Goal: Task Accomplishment & Management: Complete application form

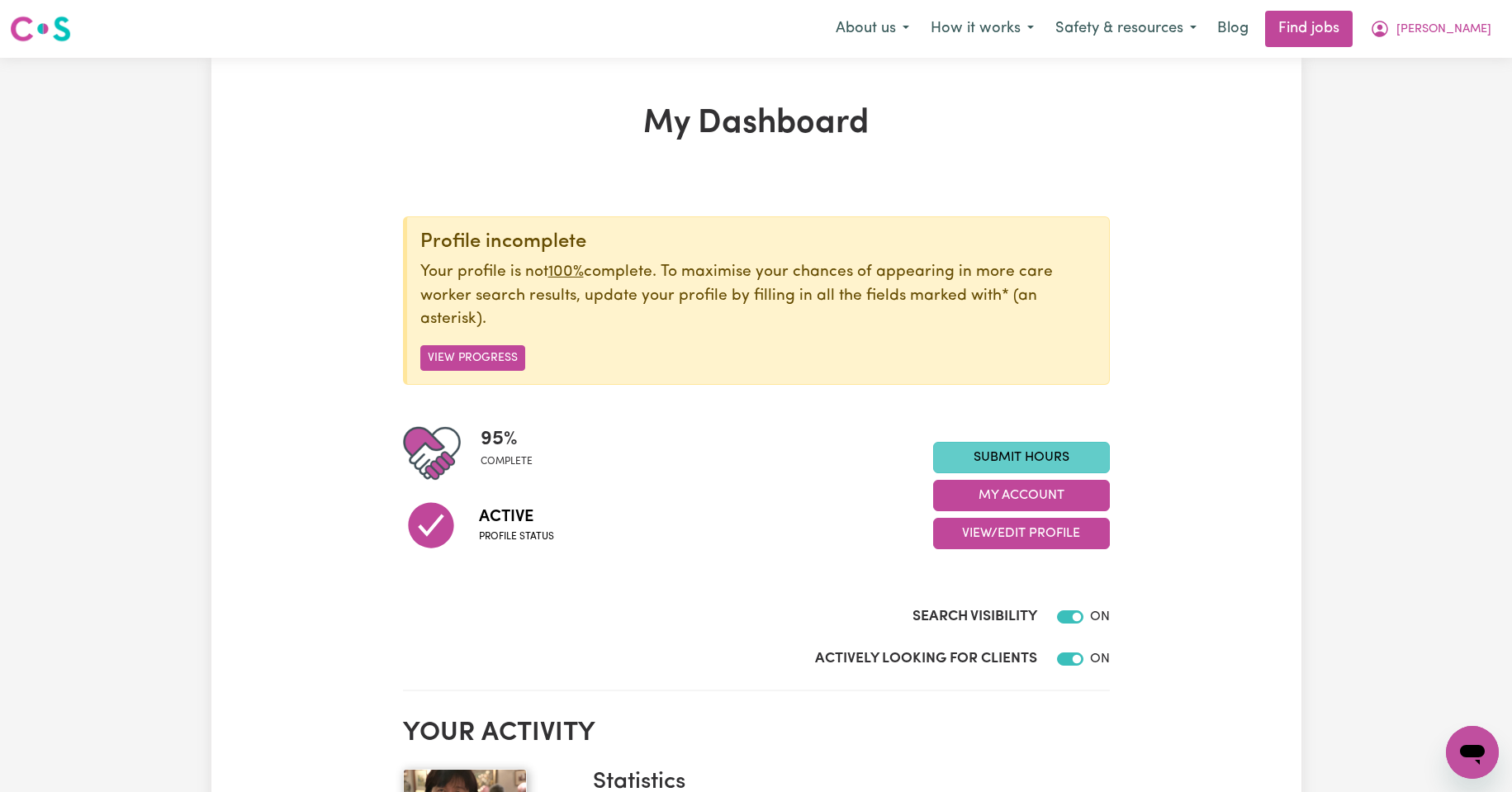
click at [1029, 455] on link "Submit Hours" at bounding box center [1021, 457] width 177 height 31
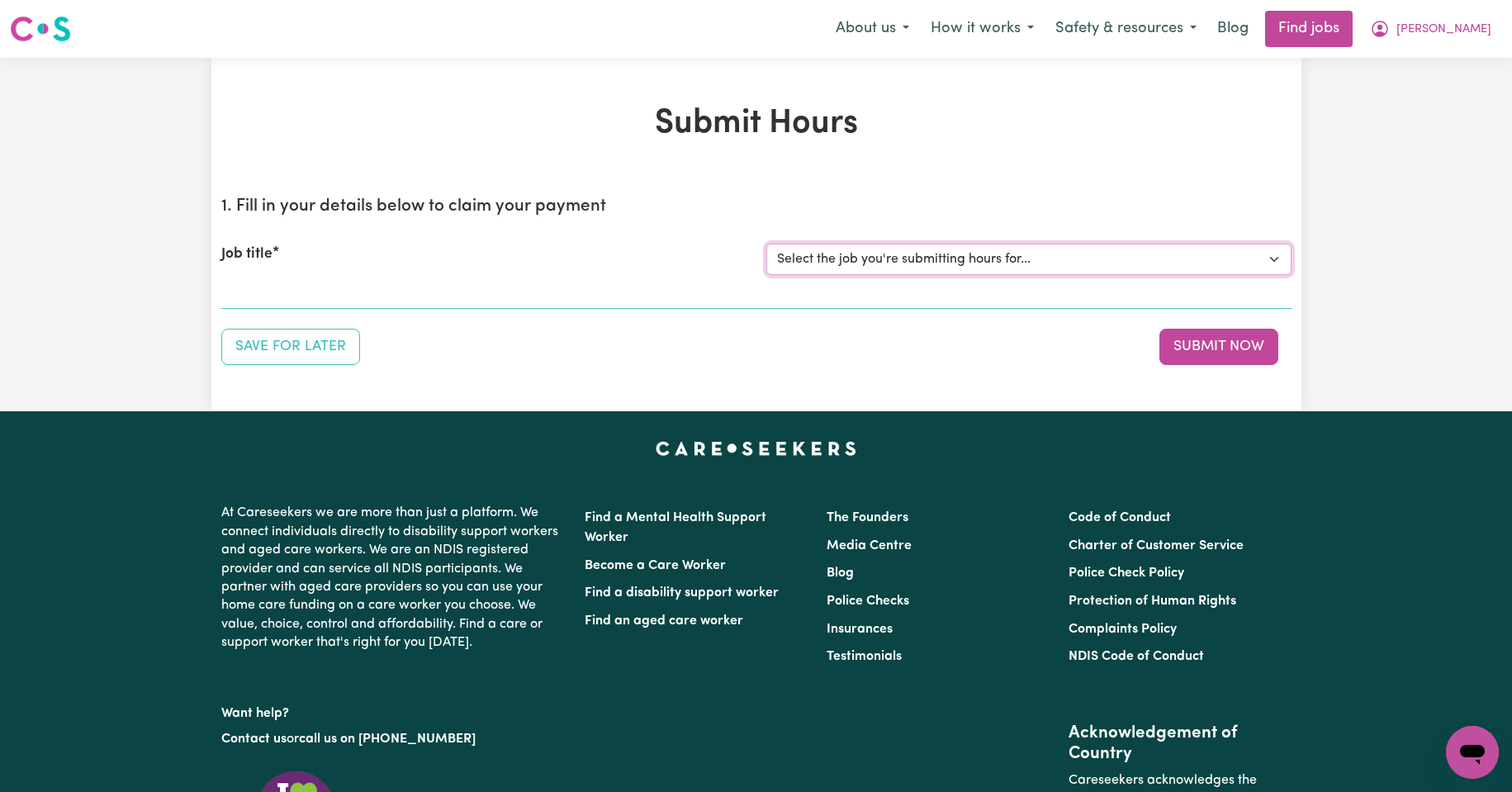
click at [1276, 259] on select "Select the job you're submitting hours for... [Kishore Hands Of Care] Support W…" at bounding box center [1029, 259] width 525 height 31
select select "14320"
click at [766, 243] on select "Select the job you're submitting hours for... [Kishore Hands Of Care] Support W…" at bounding box center [1029, 259] width 525 height 31
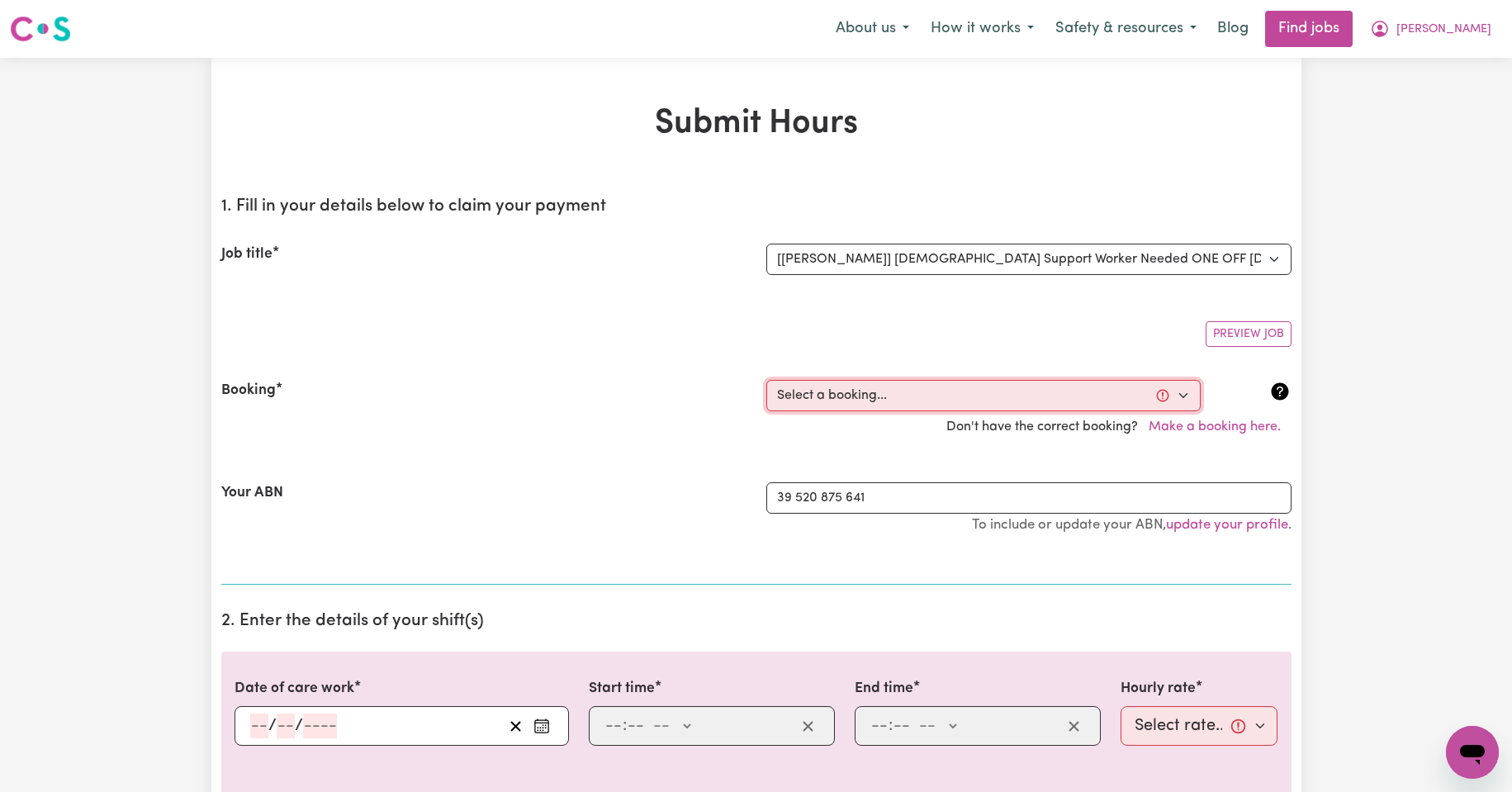
click at [1182, 394] on select "Select a booking... [DATE] 08:00am to 09:30am (ONE-OFF) [DATE] 08:00am to 09:30…" at bounding box center [983, 395] width 435 height 31
select select "354684"
click at [766, 380] on select "Select a booking... [DATE] 08:00am to 09:30am (ONE-OFF) [DATE] 08:00am to 09:30…" at bounding box center [983, 395] width 435 height 31
type input "[DATE]"
type input "29"
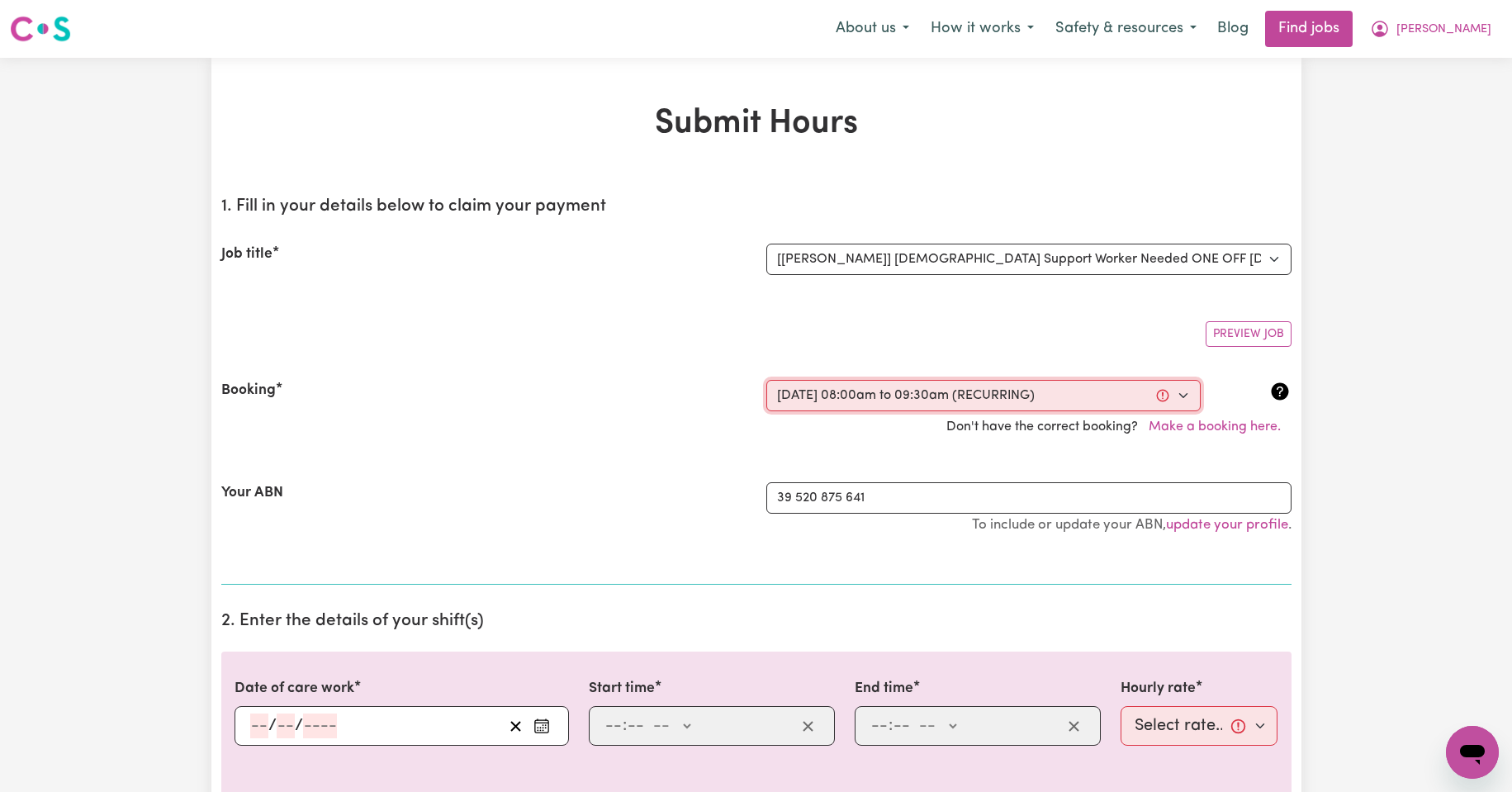
type input "8"
type input "2025"
type input "08:00"
type input "8"
type input "0"
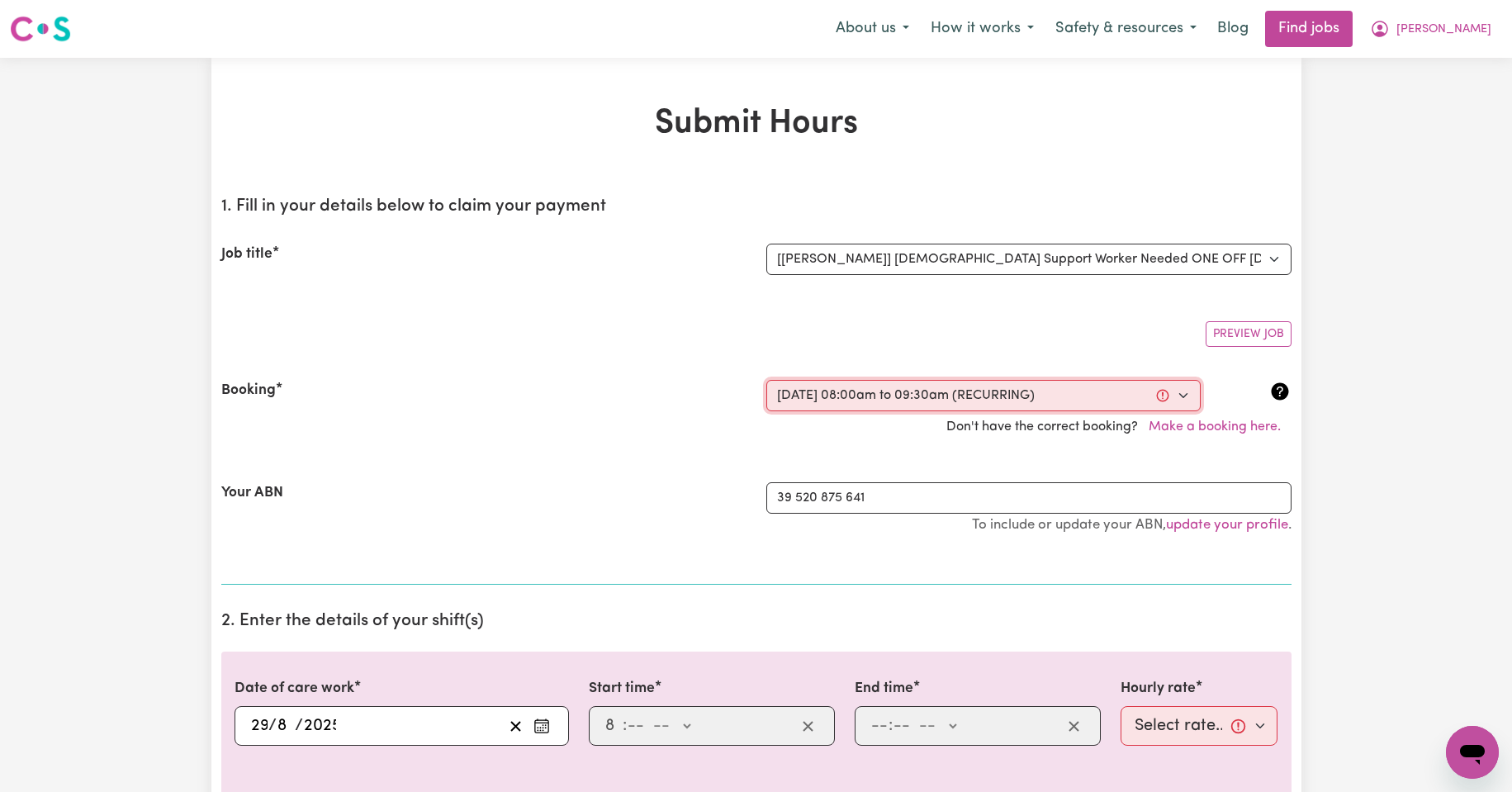
select select "am"
type input "09:30"
type input "9"
type input "30"
select select "am"
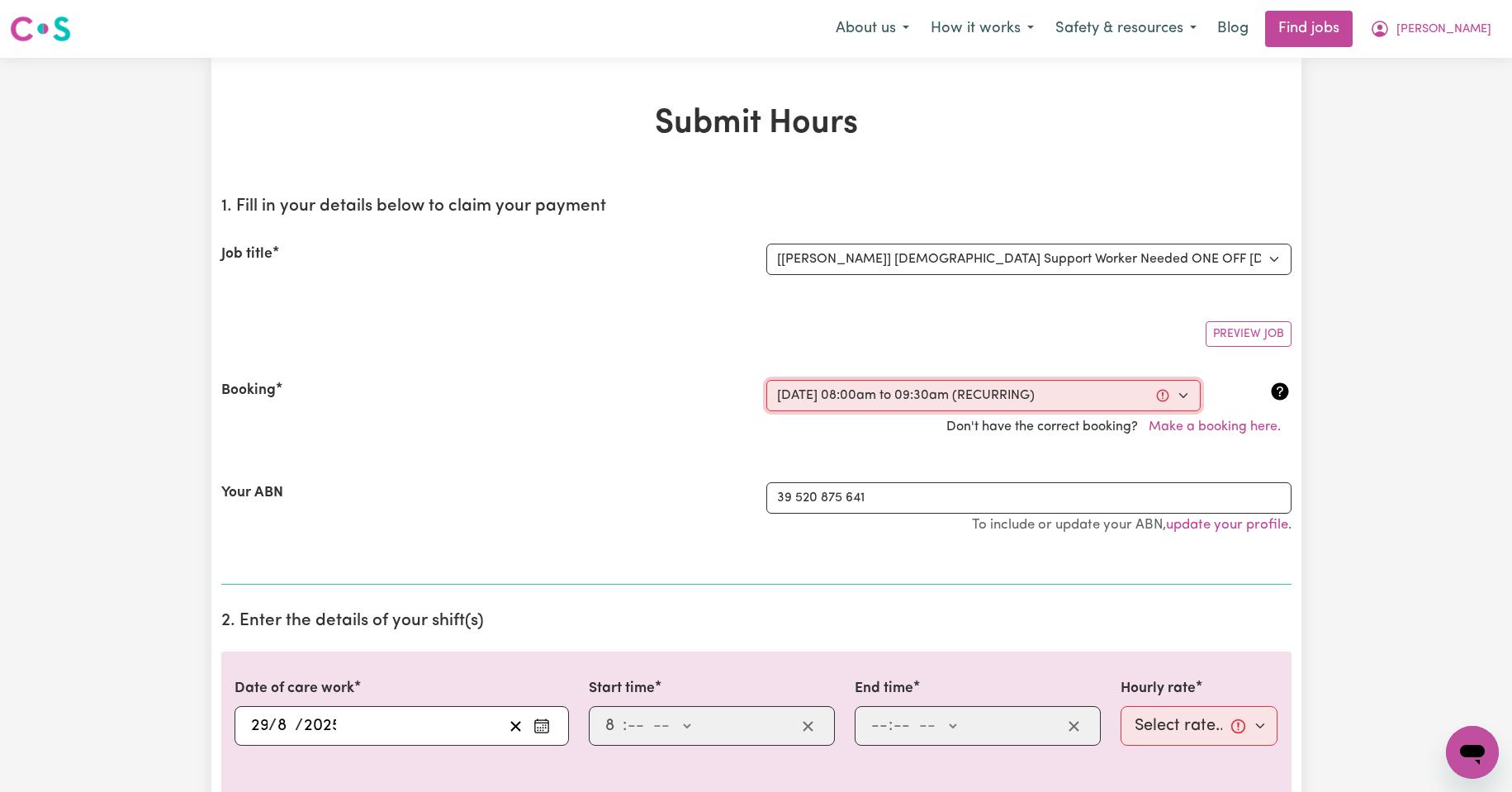
select select "50-Weekday"
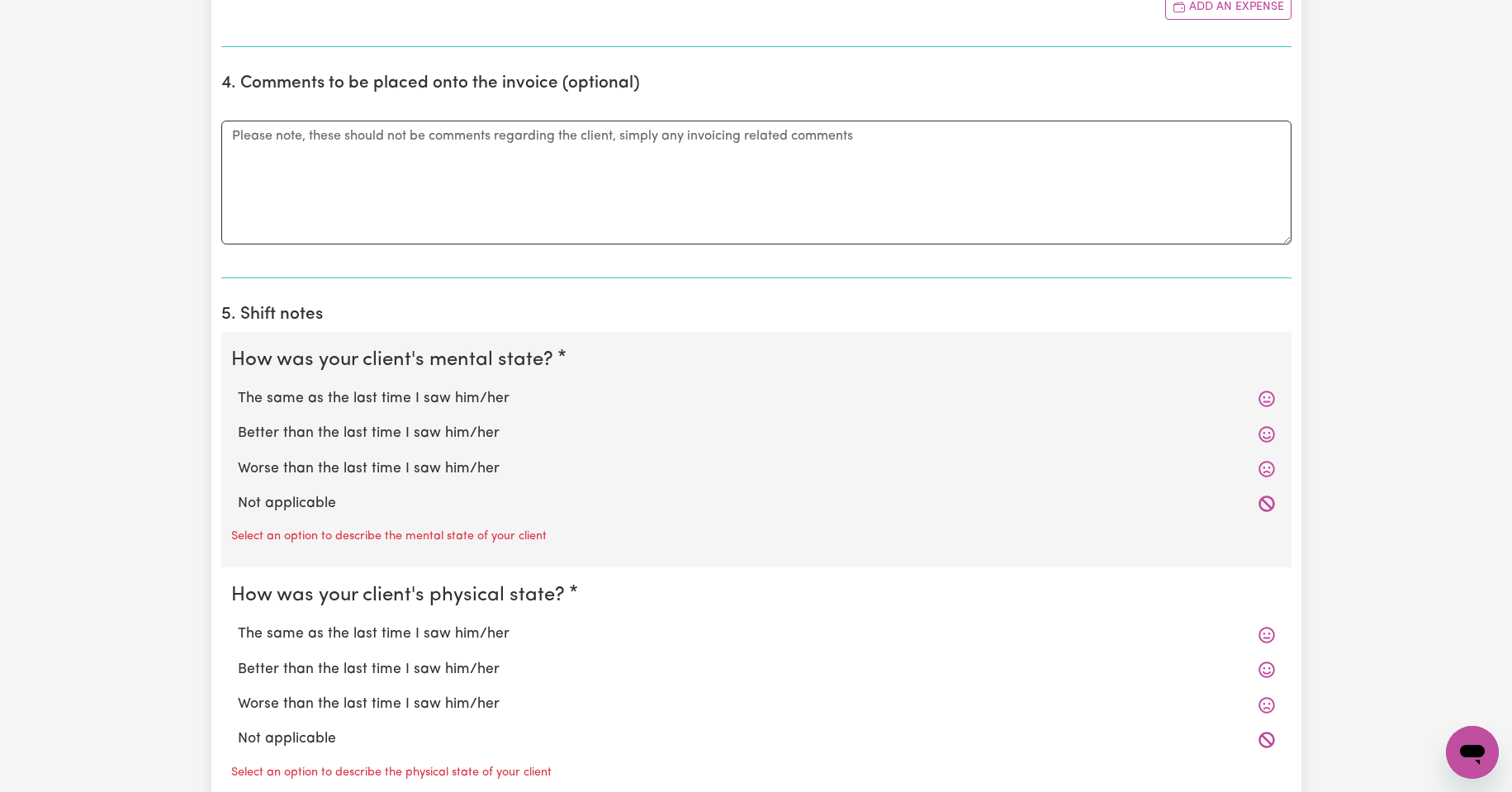
scroll to position [991, 0]
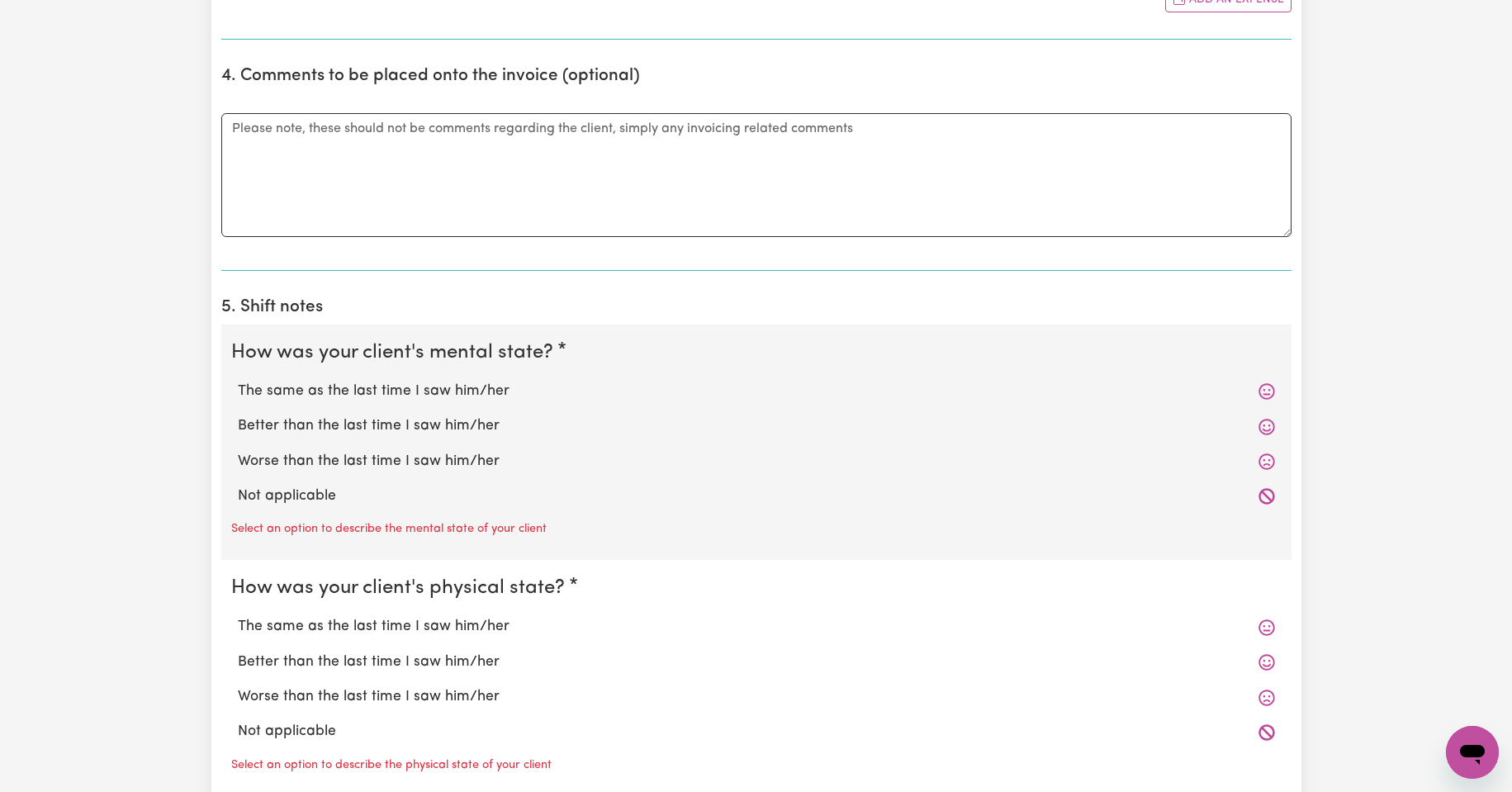
click at [405, 394] on label "The same as the last time I saw him/her" at bounding box center [757, 391] width 1037 height 21
click at [238, 381] on input "The same as the last time I saw him/her" at bounding box center [237, 380] width 1 height 1
radio input "true"
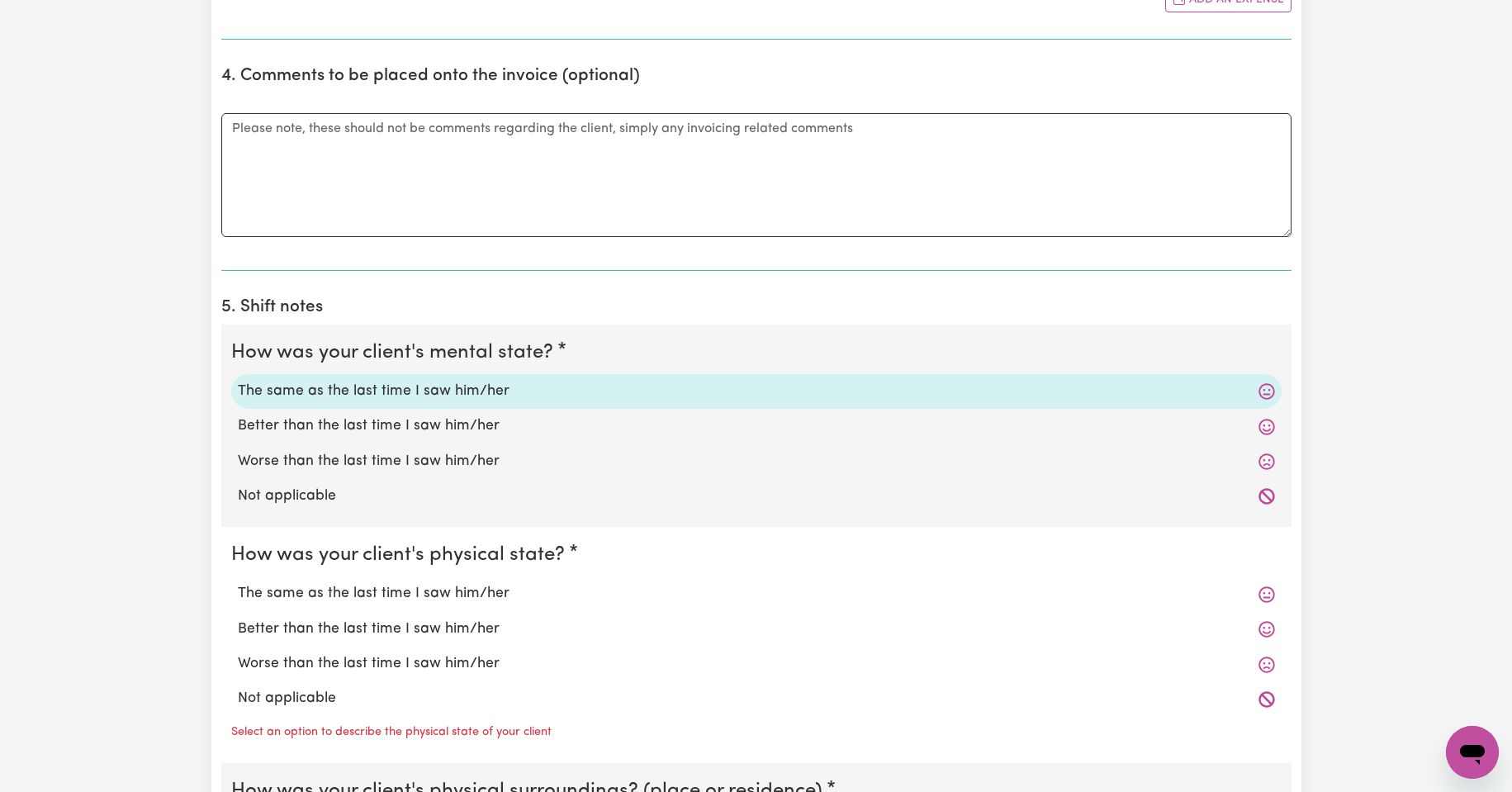
click at [442, 595] on label "The same as the last time I saw him/her" at bounding box center [757, 594] width 1037 height 21
click at [238, 583] on input "The same as the last time I saw him/her" at bounding box center [237, 583] width 1 height 1
radio input "true"
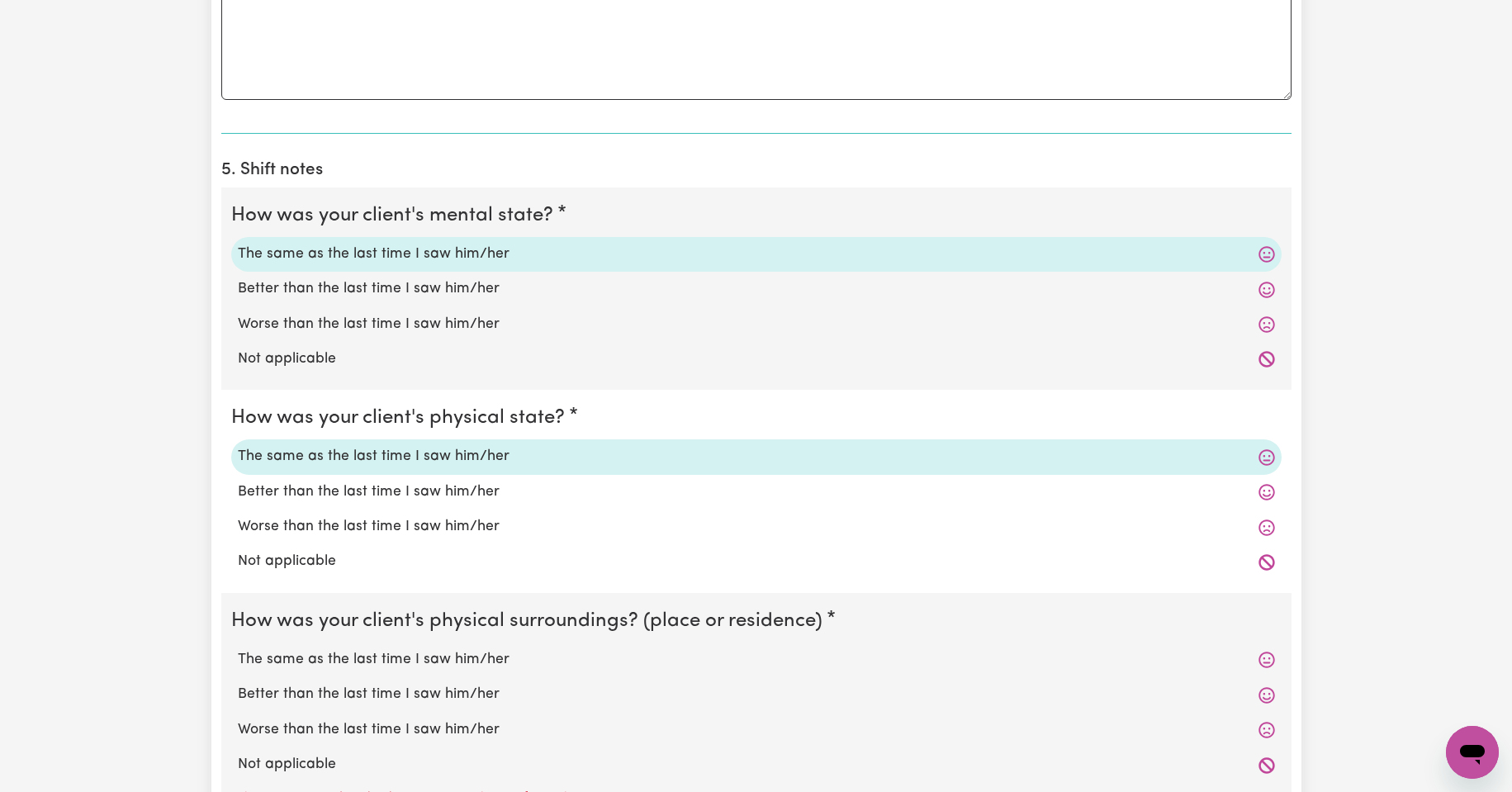
scroll to position [1129, 0]
click at [415, 657] on label "The same as the last time I saw him/her" at bounding box center [757, 659] width 1037 height 21
click at [238, 649] on input "The same as the last time I saw him/her" at bounding box center [237, 648] width 1 height 1
radio input "true"
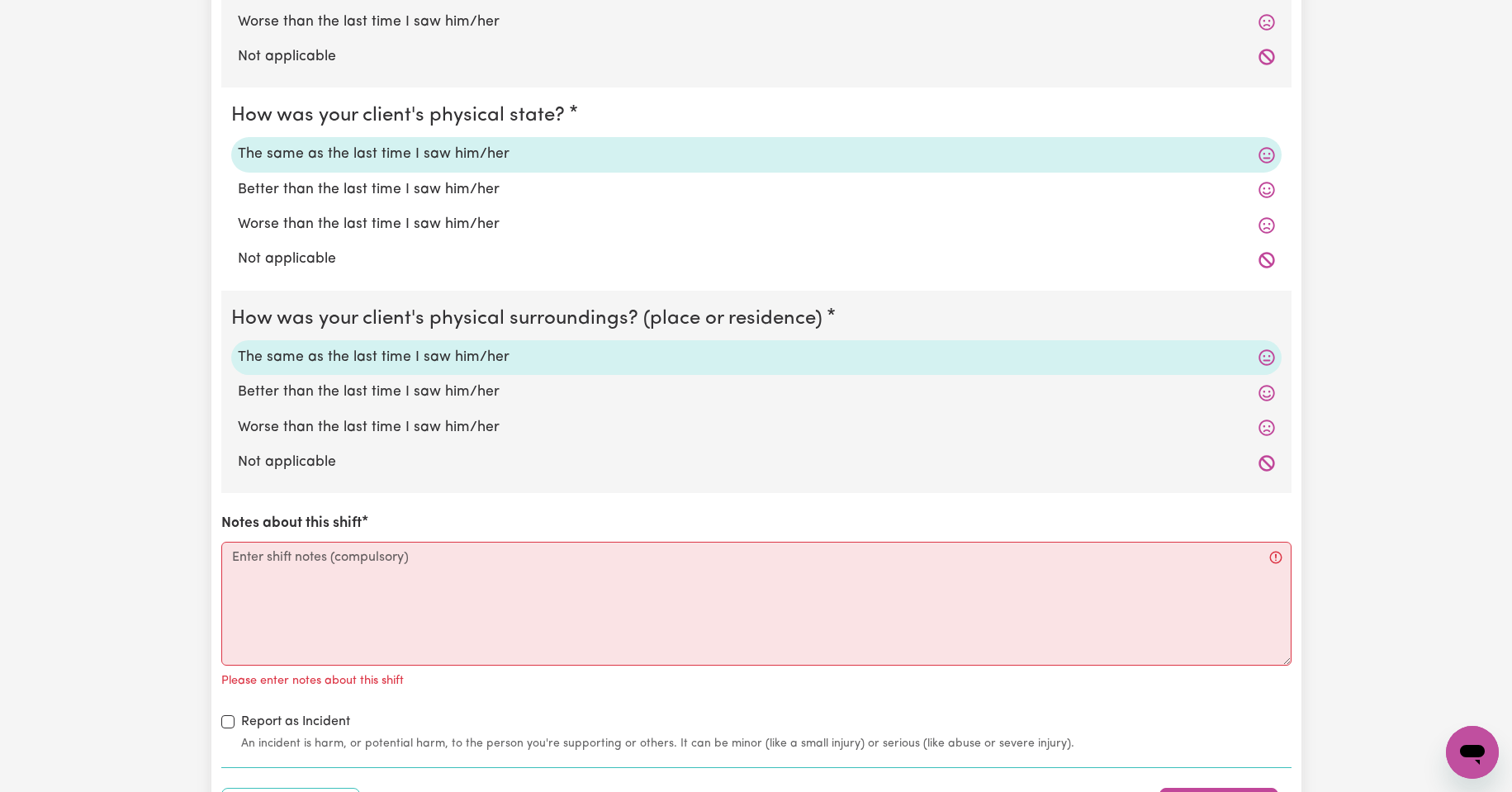
scroll to position [1432, 0]
click at [294, 556] on textarea "Notes about this shift" at bounding box center [756, 603] width 1070 height 124
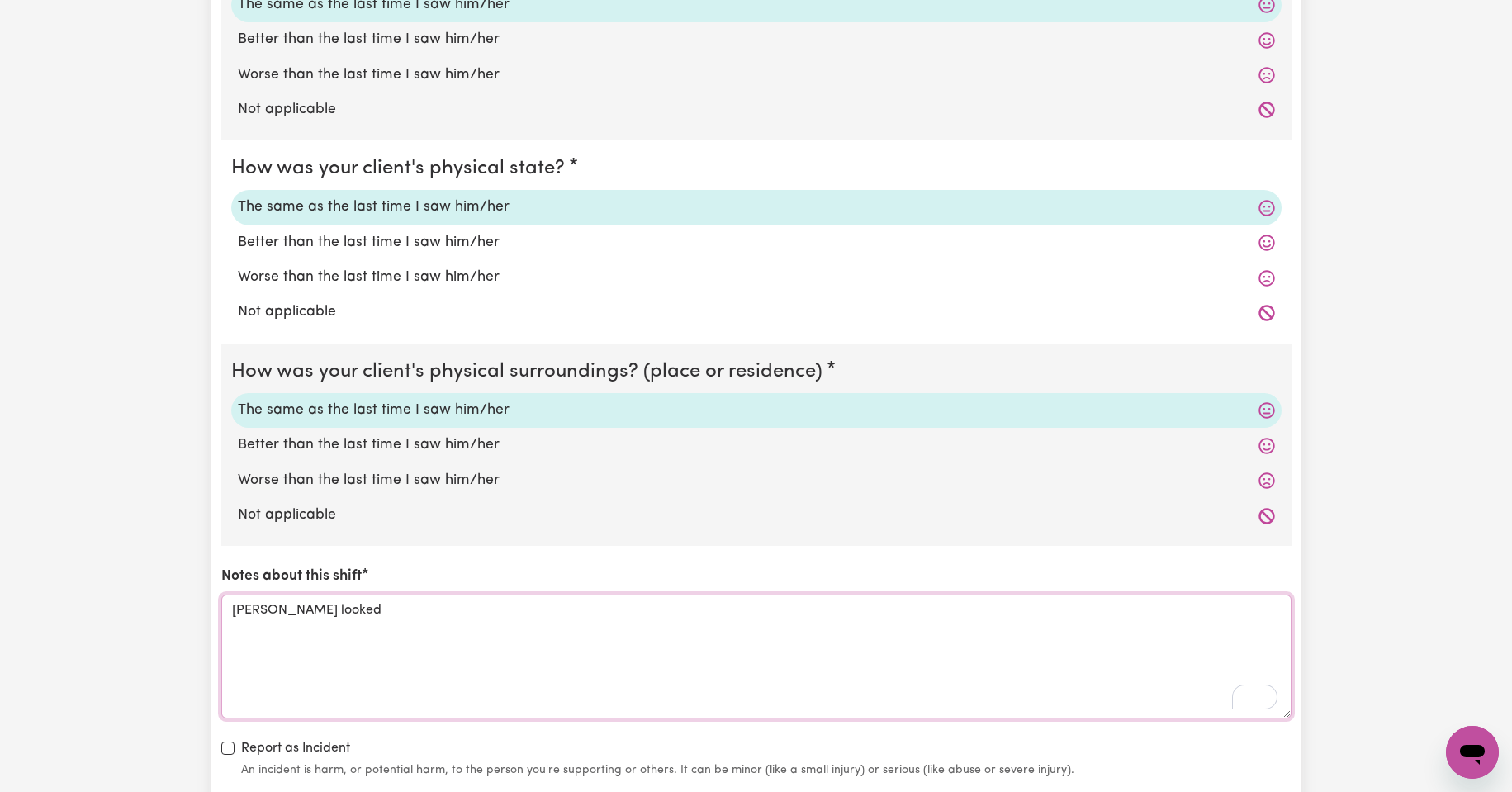
scroll to position [1377, 0]
type textarea "[PERSON_NAME] looked"
click at [373, 246] on label "Better than the last time I saw him/her" at bounding box center [757, 243] width 1037 height 21
click at [238, 233] on input "Better than the last time I saw him/her" at bounding box center [237, 232] width 1 height 1
radio input "true"
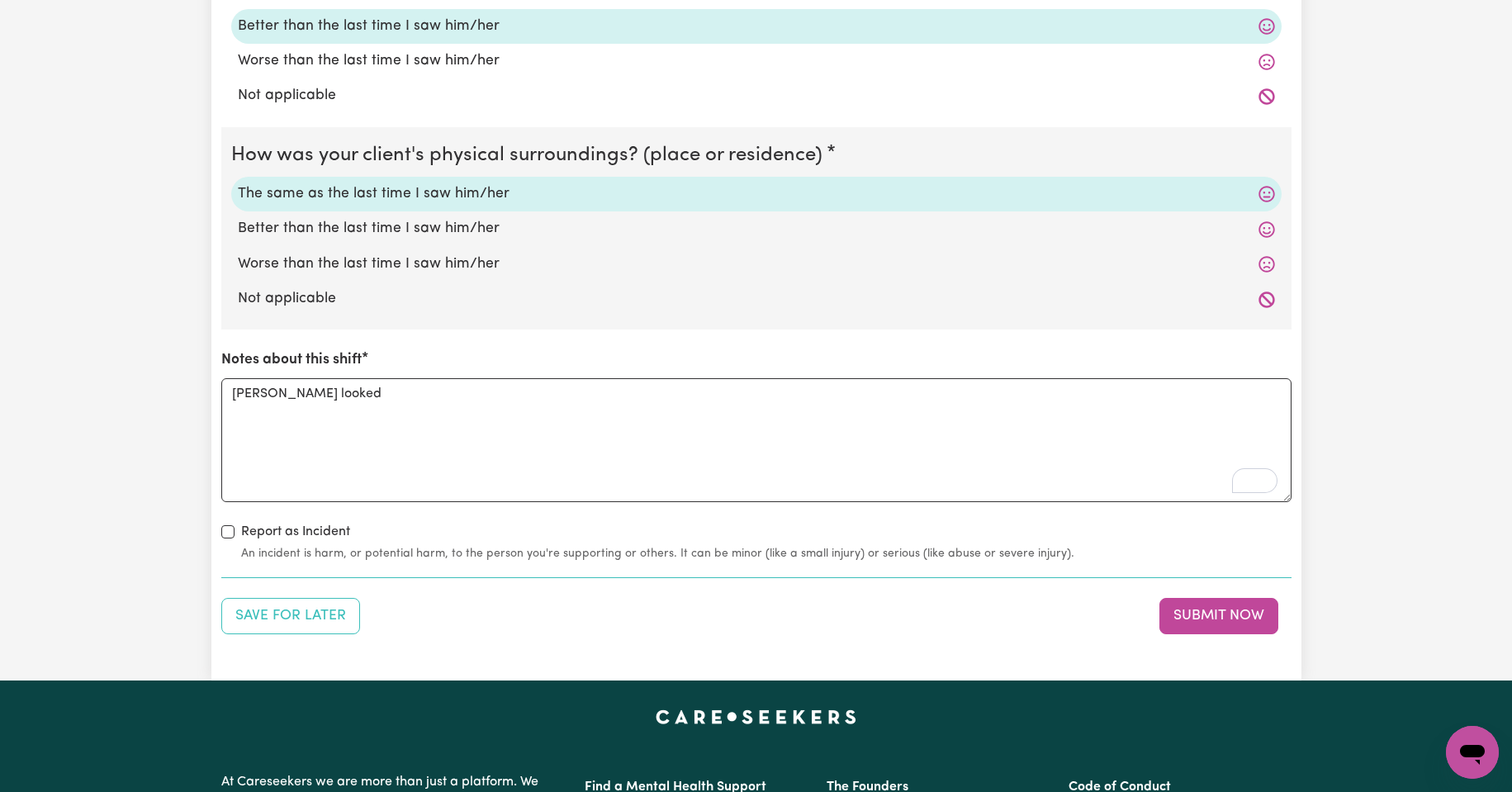
scroll to position [1597, 0]
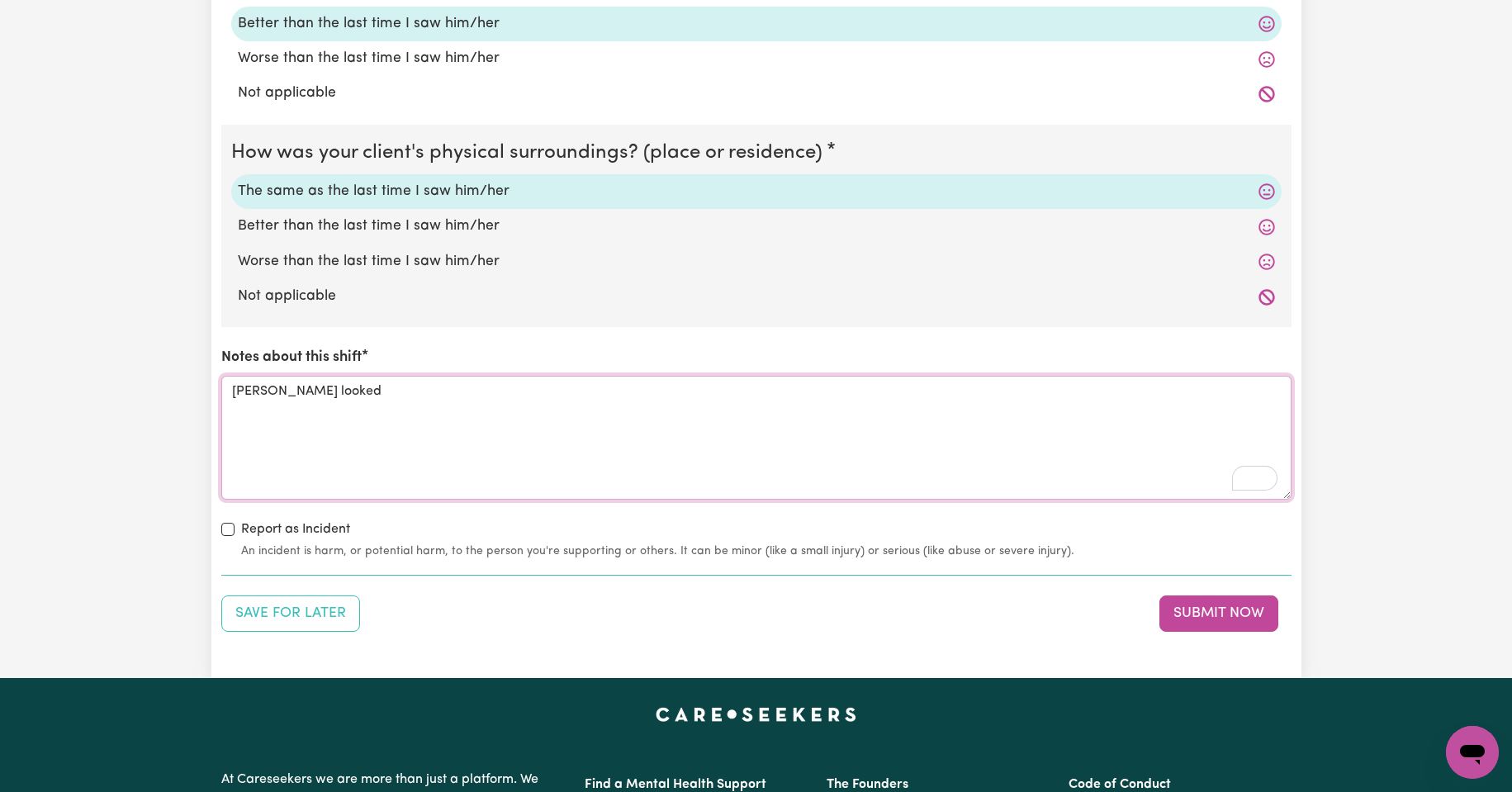
click at [337, 394] on textarea "[PERSON_NAME] looked" at bounding box center [756, 438] width 1070 height 124
type textarea "[PERSON_NAME] looked good. I think it's a good day for the weather [DATE]."
click at [1266, 478] on icon "Open Grammarly. 0 Suggestions." at bounding box center [1265, 477] width 18 height 18
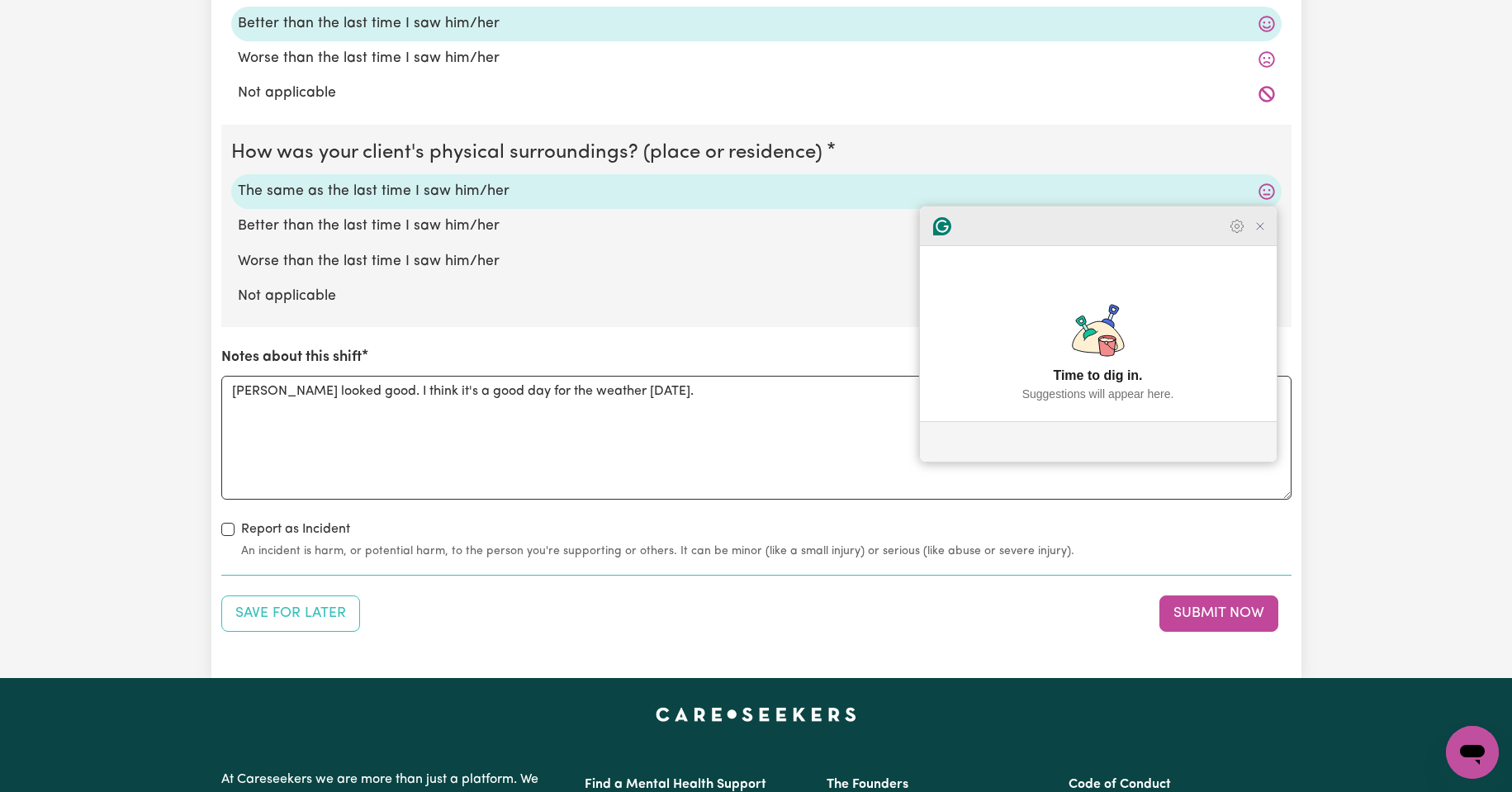
click at [1259, 230] on icon "Close Grammarly Assistant" at bounding box center [1260, 226] width 7 height 7
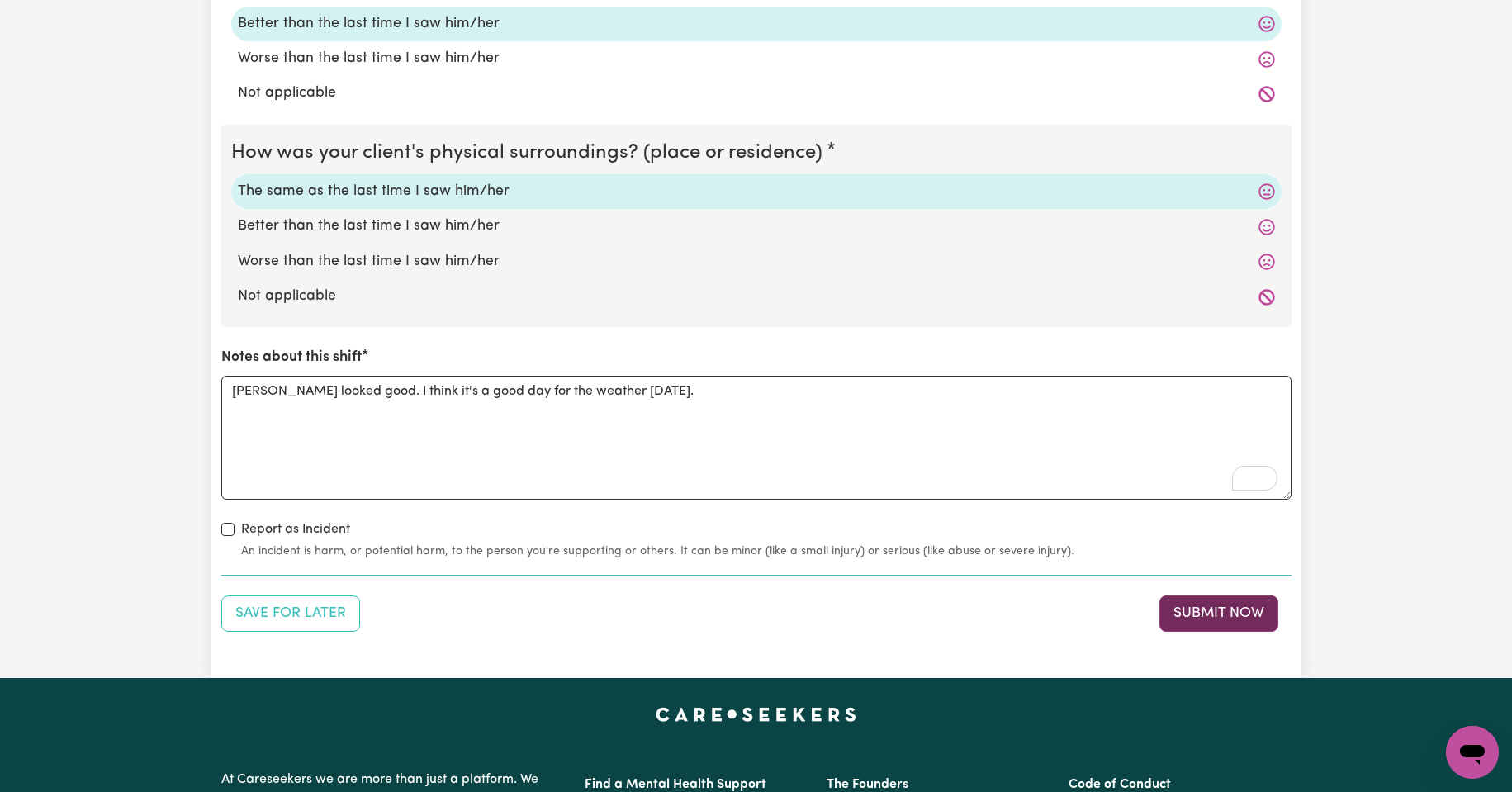
click at [1213, 614] on button "Submit Now" at bounding box center [1219, 613] width 119 height 36
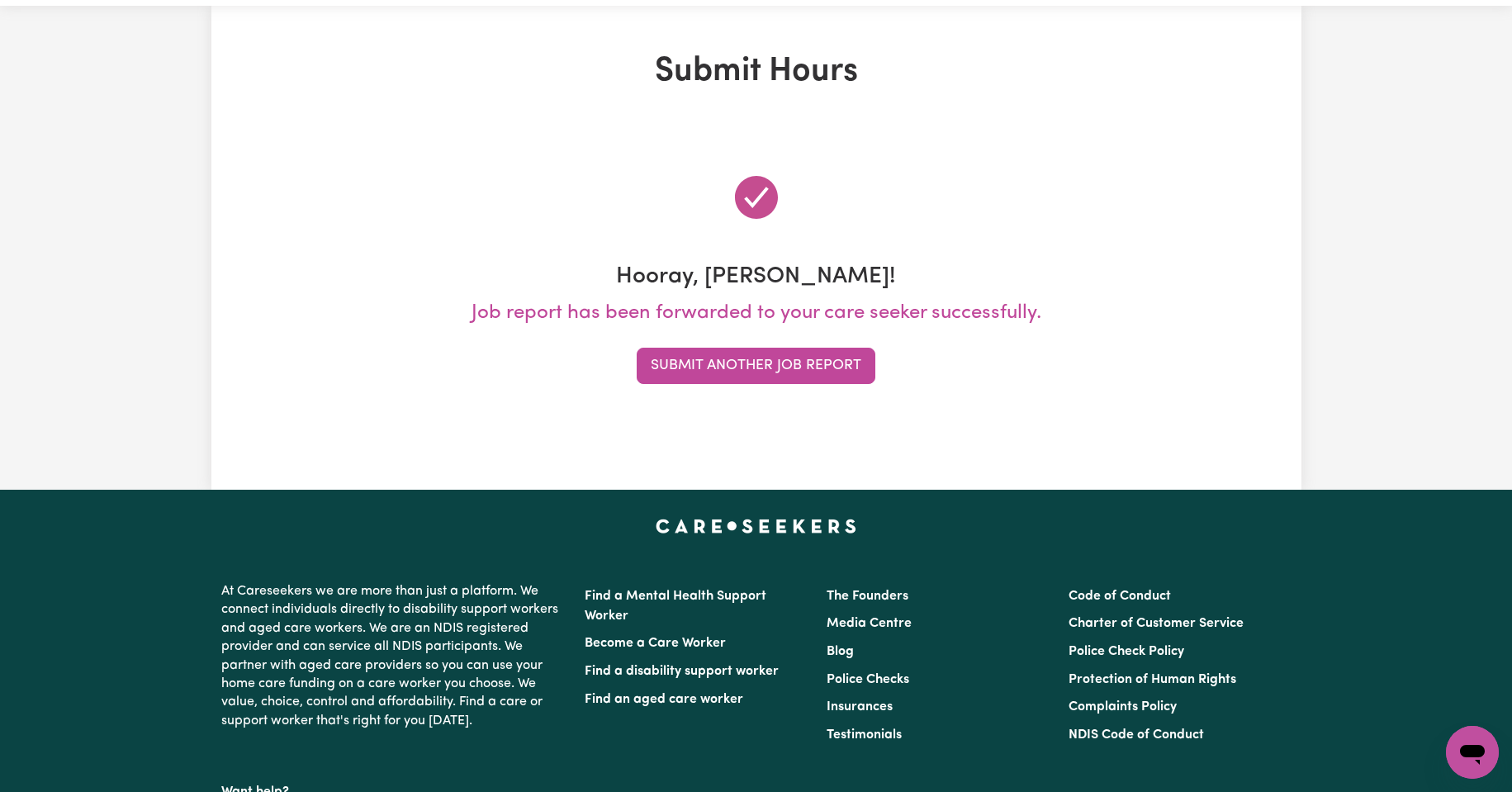
scroll to position [0, 0]
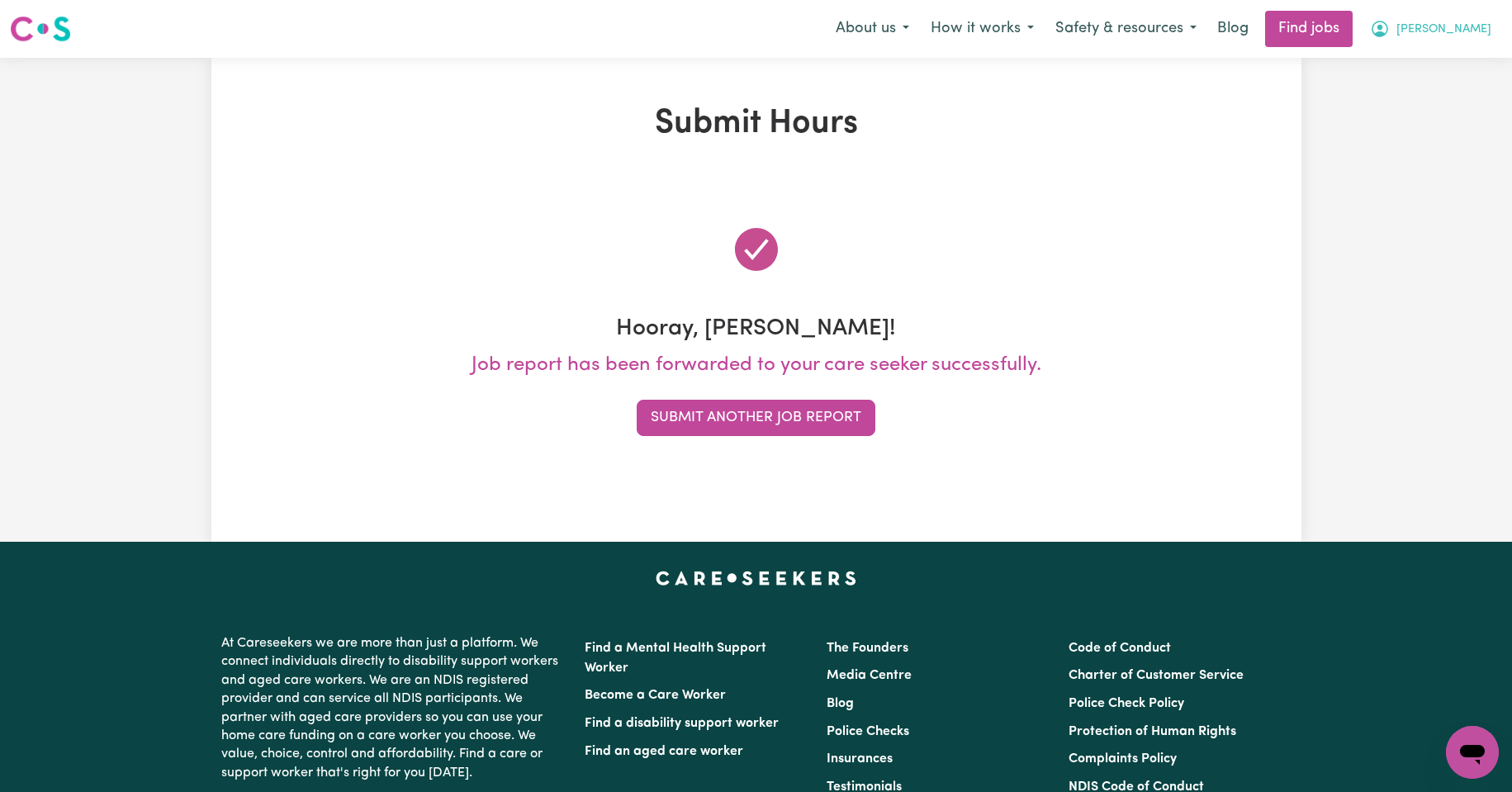
click at [1479, 25] on span "[PERSON_NAME]" at bounding box center [1444, 29] width 95 height 18
click at [1424, 64] on link "My Account" at bounding box center [1436, 64] width 131 height 31
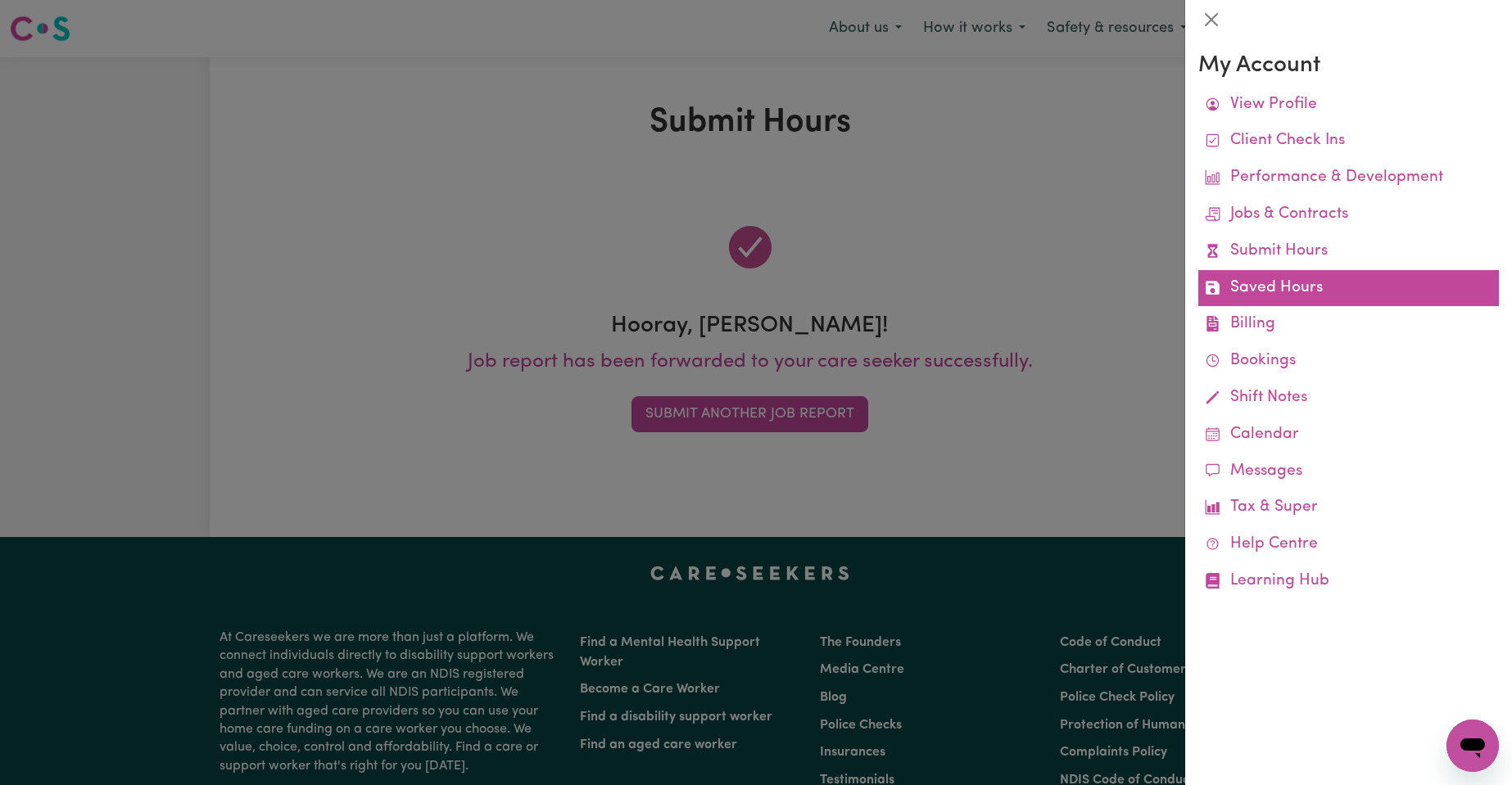
click at [1278, 288] on link "Saved Hours" at bounding box center [1348, 289] width 301 height 37
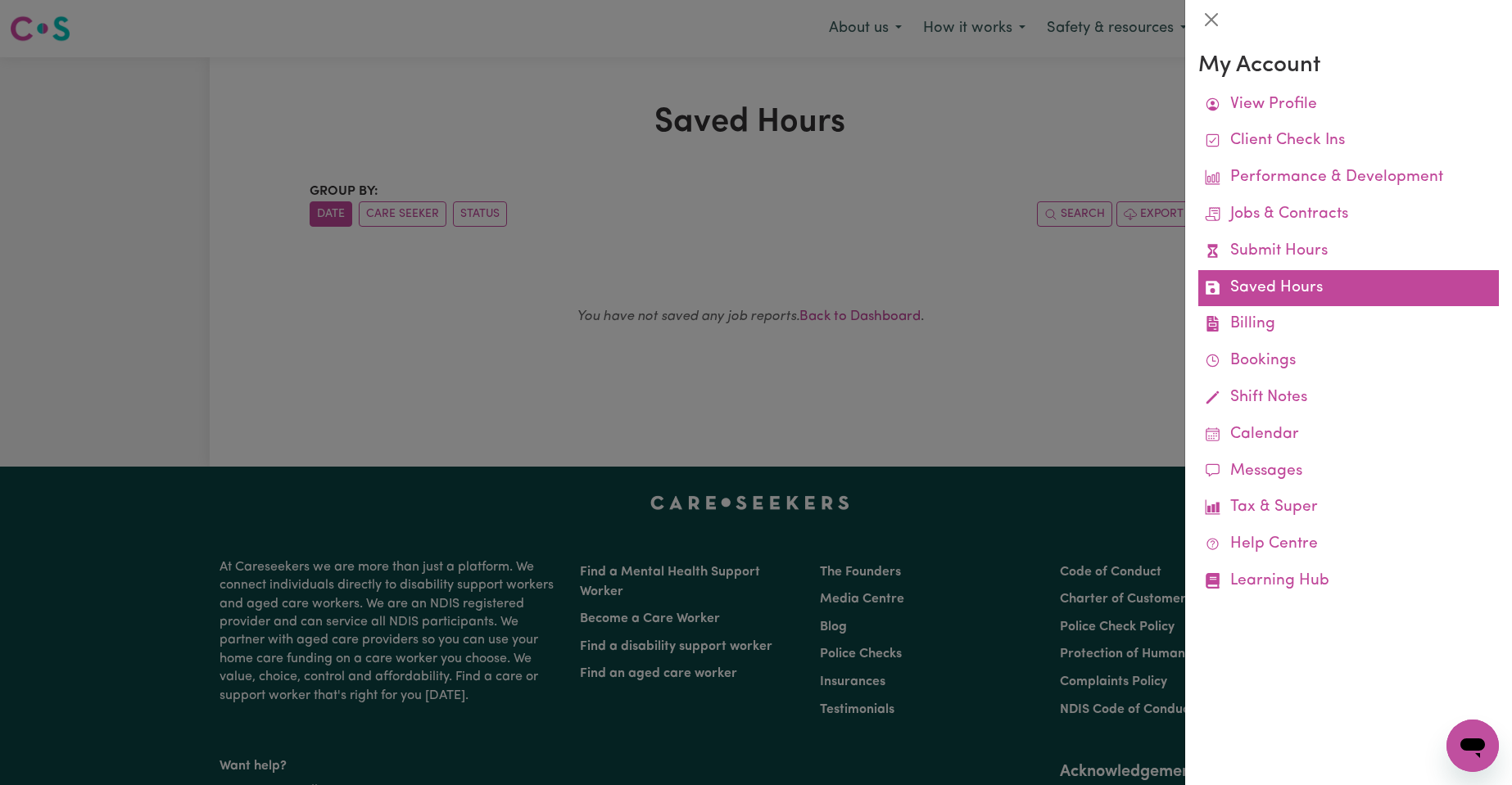
click at [1279, 288] on link "Saved Hours" at bounding box center [1348, 289] width 301 height 37
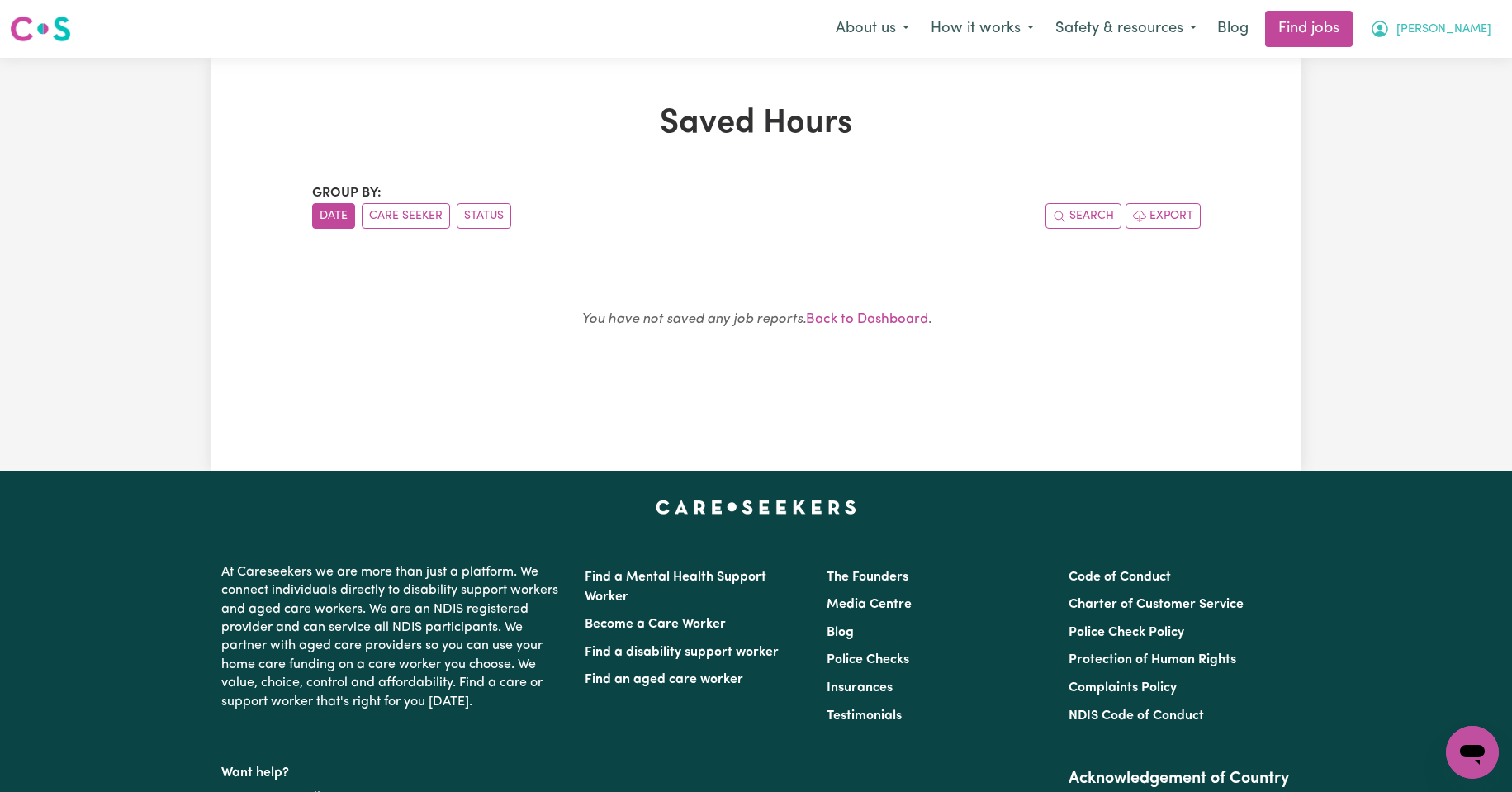
click at [1470, 30] on span "[PERSON_NAME]" at bounding box center [1444, 29] width 95 height 18
click at [1437, 65] on link "My Account" at bounding box center [1436, 64] width 131 height 31
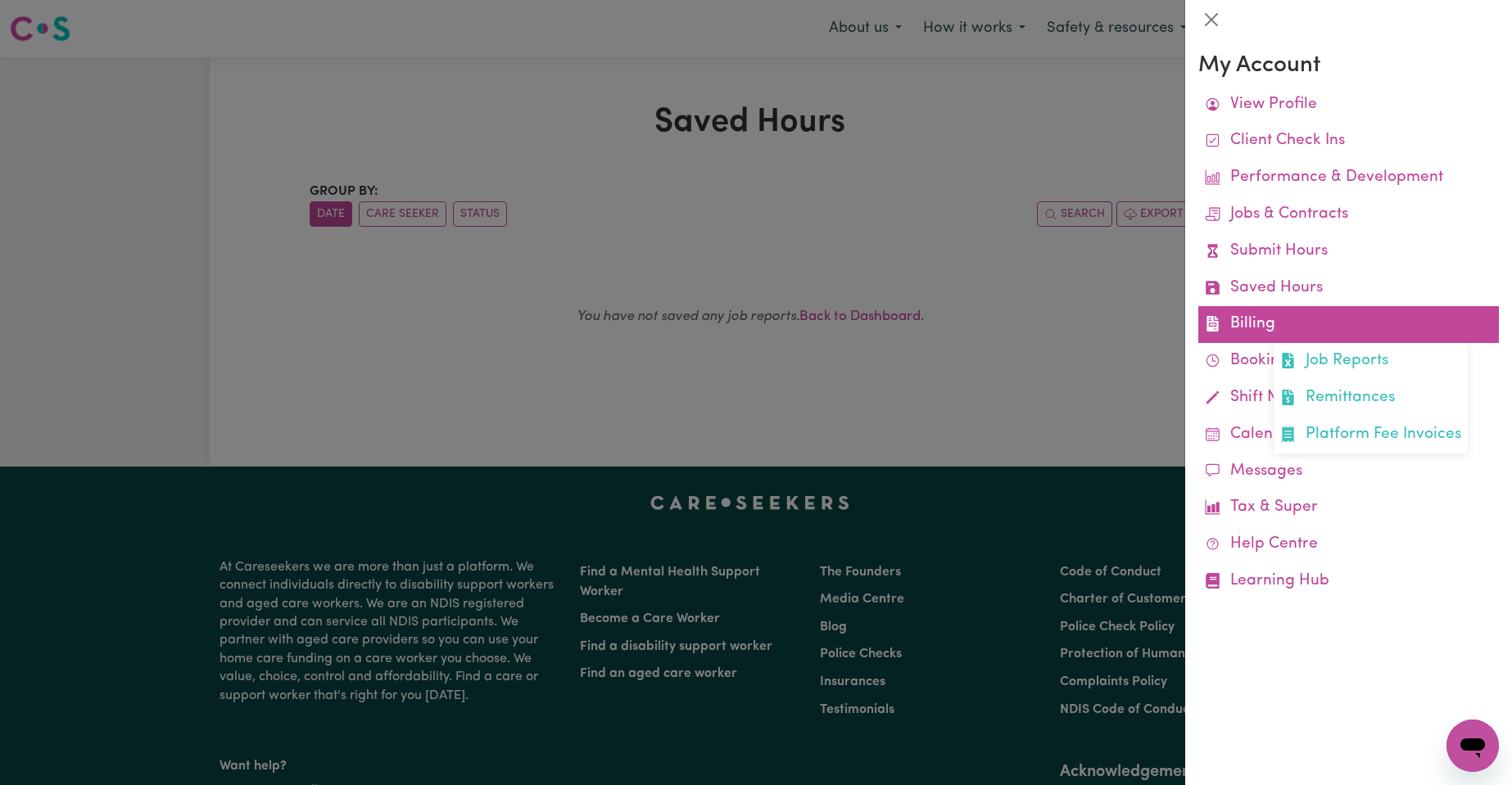
click at [1256, 321] on link "Billing Job Reports Remittances Platform Fee Invoices" at bounding box center [1348, 324] width 301 height 37
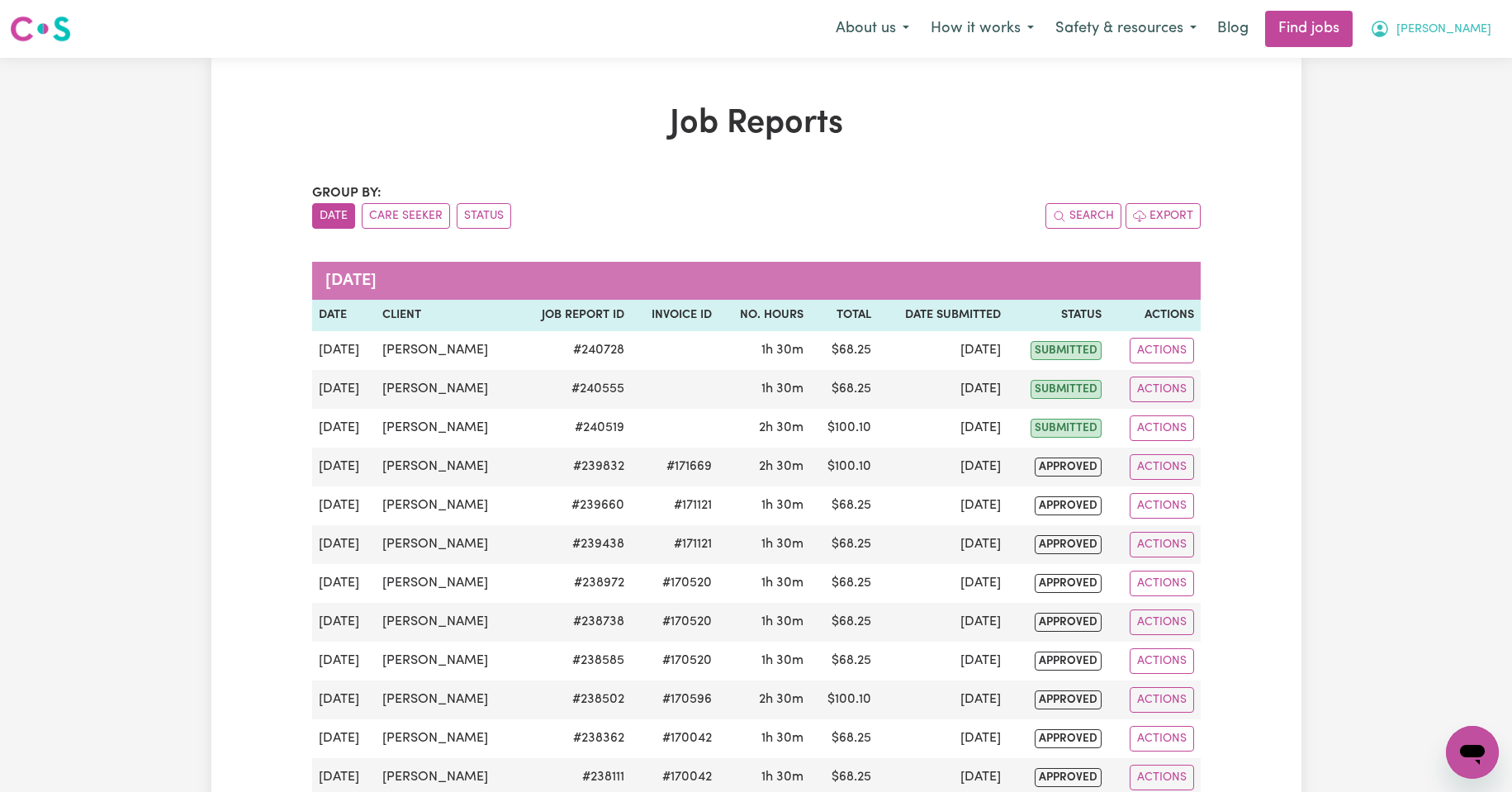
click at [1480, 30] on span "[PERSON_NAME]" at bounding box center [1444, 29] width 95 height 18
click at [1439, 63] on link "My Account" at bounding box center [1436, 64] width 131 height 31
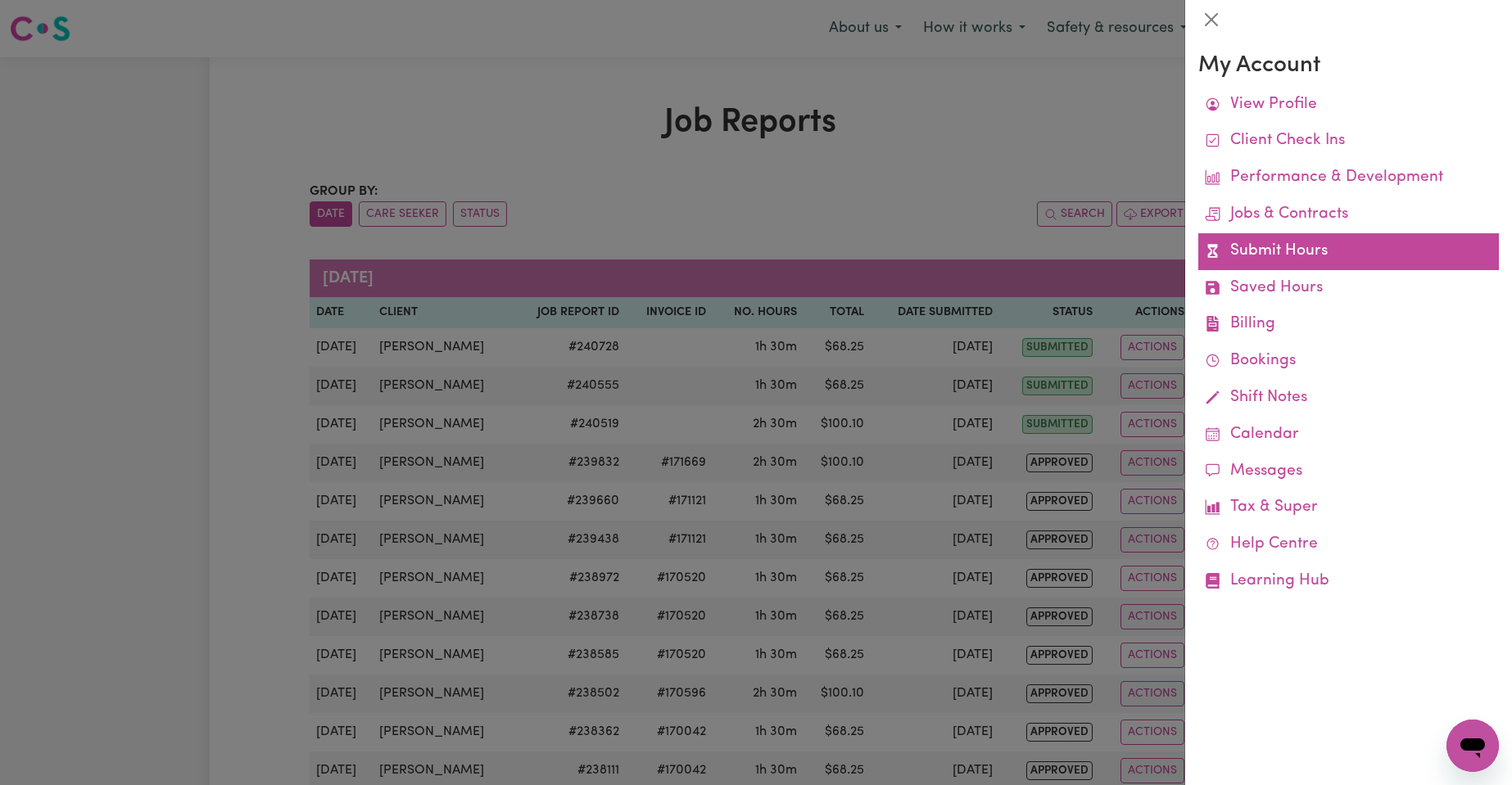
click at [1297, 251] on link "Submit Hours" at bounding box center [1348, 252] width 301 height 37
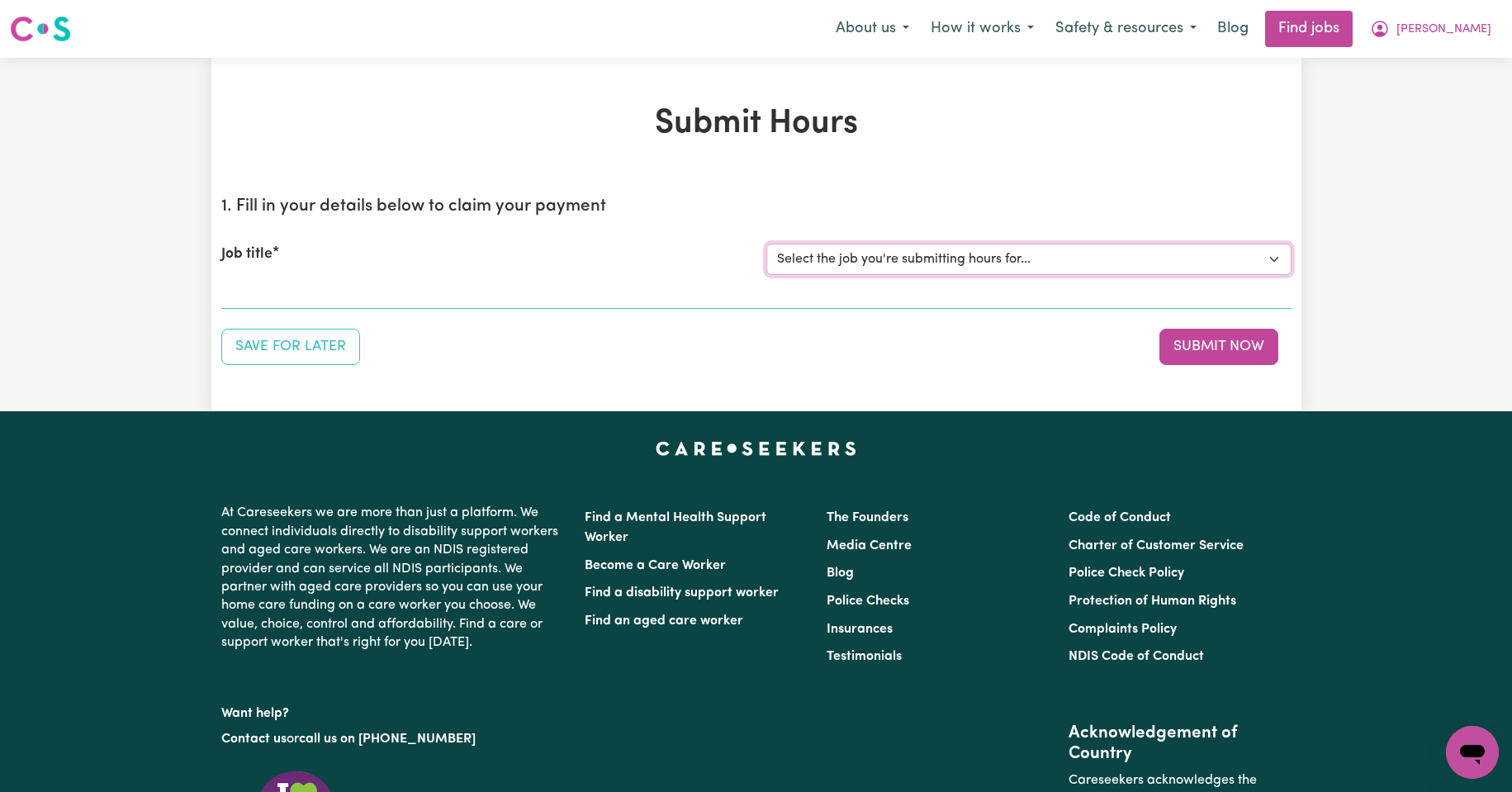
click at [1270, 257] on select "Select the job you're submitting hours for... [Kishore Hands Of Care] Support W…" at bounding box center [1029, 259] width 525 height 31
select select "14320"
click at [766, 243] on select "Select the job you're submitting hours for... [Kishore Hands Of Care] Support W…" at bounding box center [1029, 259] width 525 height 31
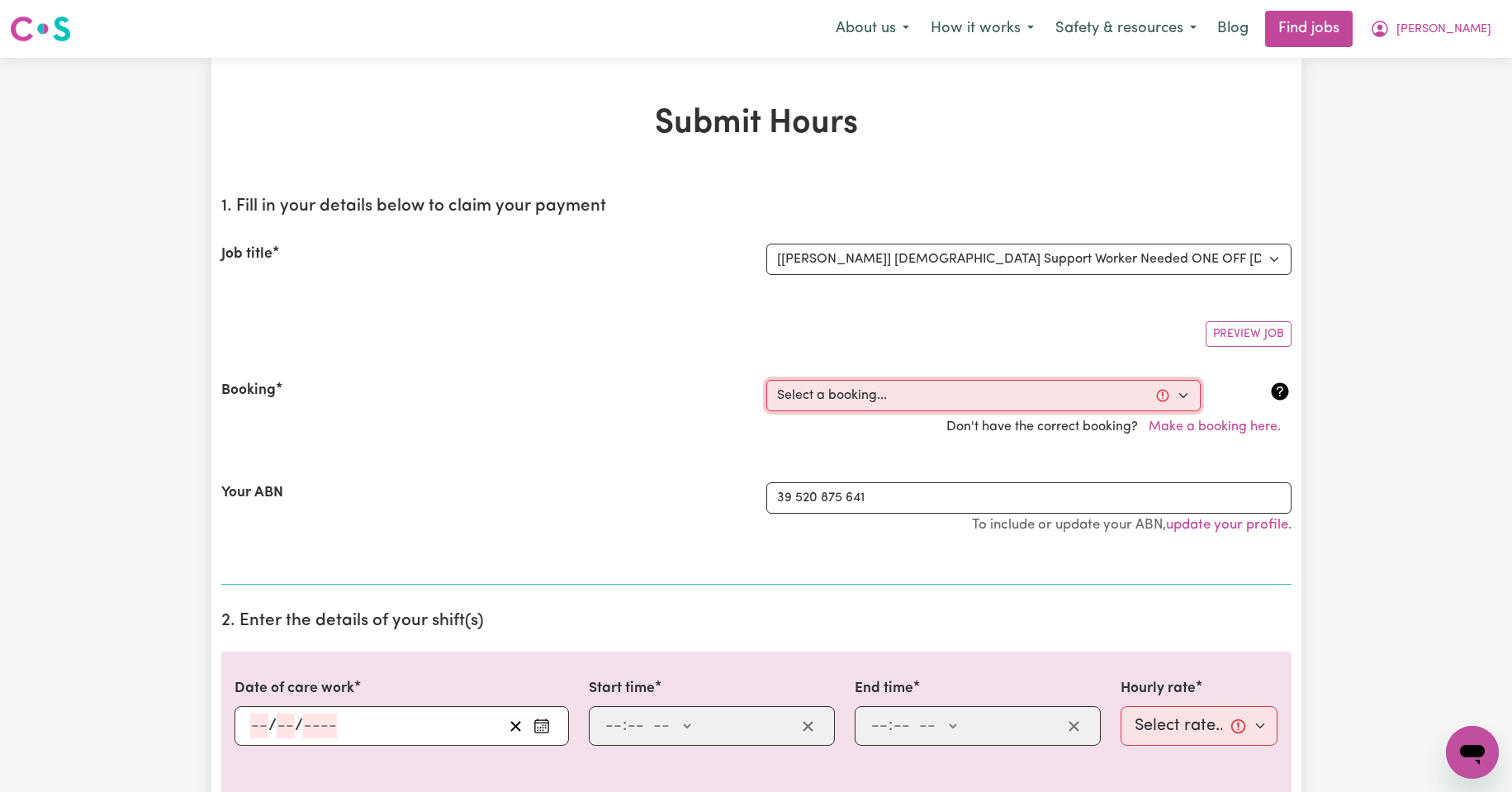
click at [1184, 396] on select "Select a booking... [DATE] 08:00am to 09:30am (ONE-OFF) [DATE] 08:00am to 09:30…" at bounding box center [983, 395] width 435 height 31
select select "354672"
click at [766, 380] on select "Select a booking... [DATE] 08:00am to 09:30am (ONE-OFF) [DATE] 08:00am to 09:30…" at bounding box center [983, 395] width 435 height 31
type input "[DATE]"
type input "20"
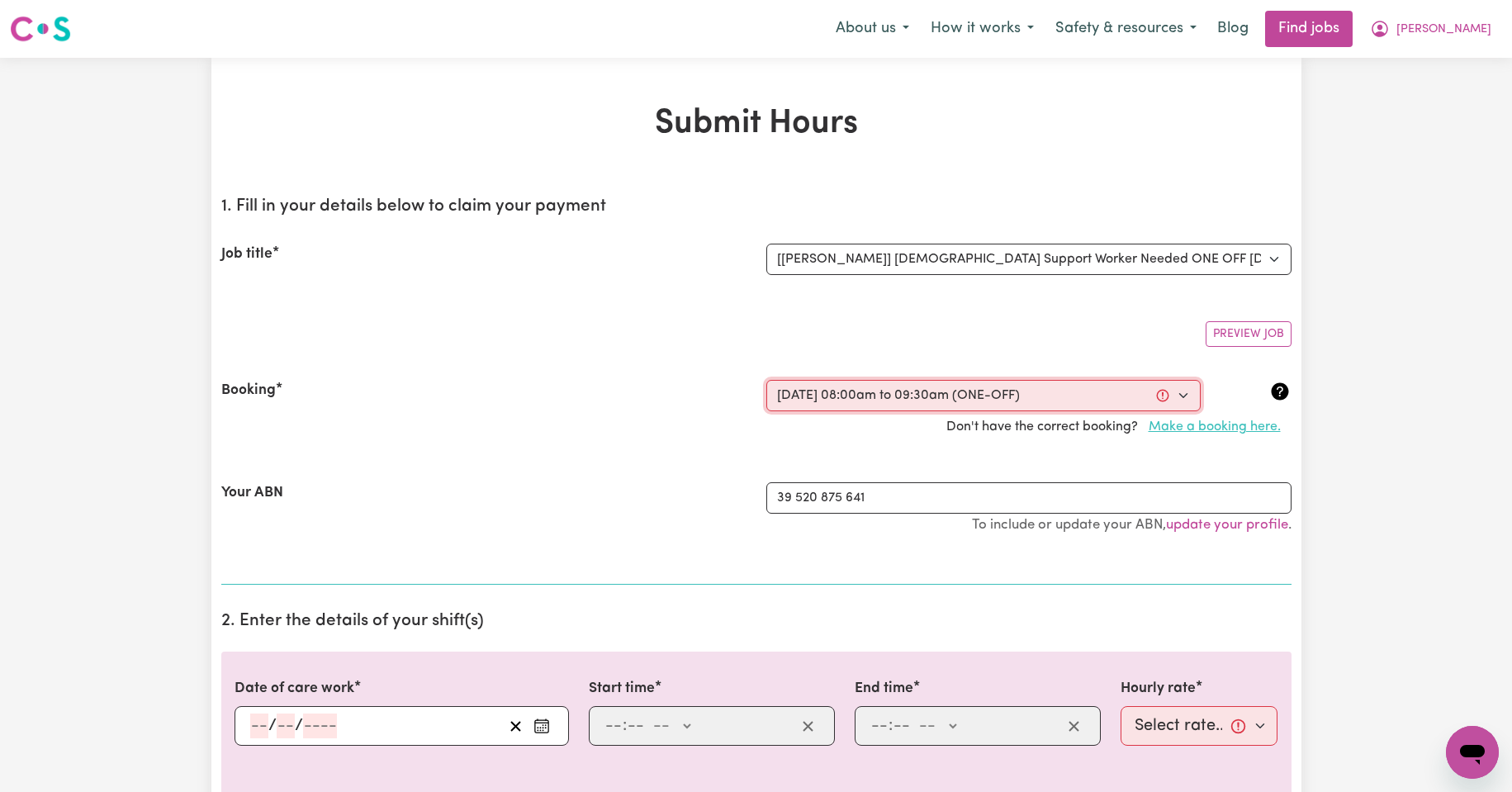
type input "8"
type input "2025"
type input "08:00"
type input "8"
type input "0"
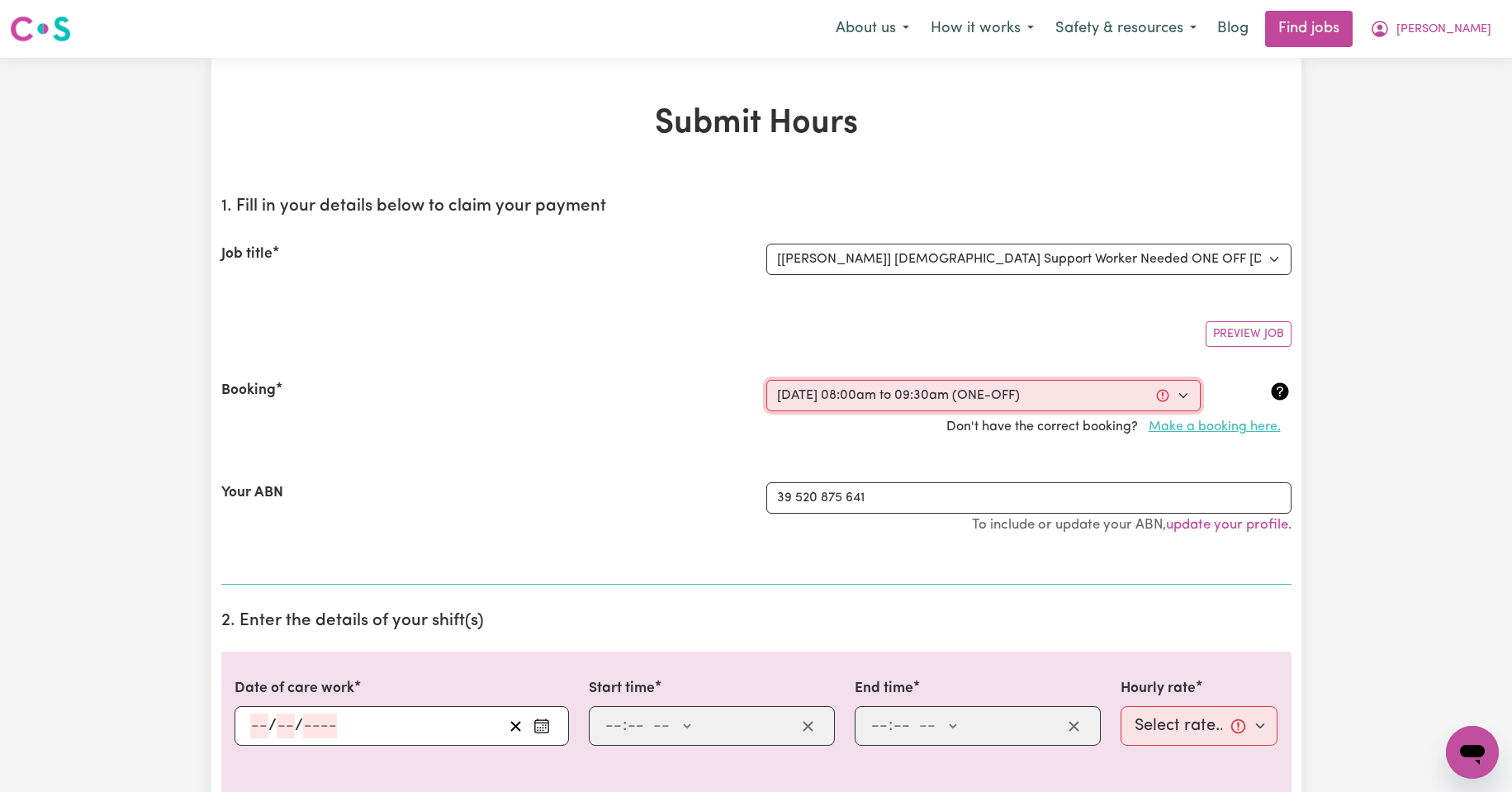
select select "am"
type input "09:30"
type input "9"
type input "30"
select select "am"
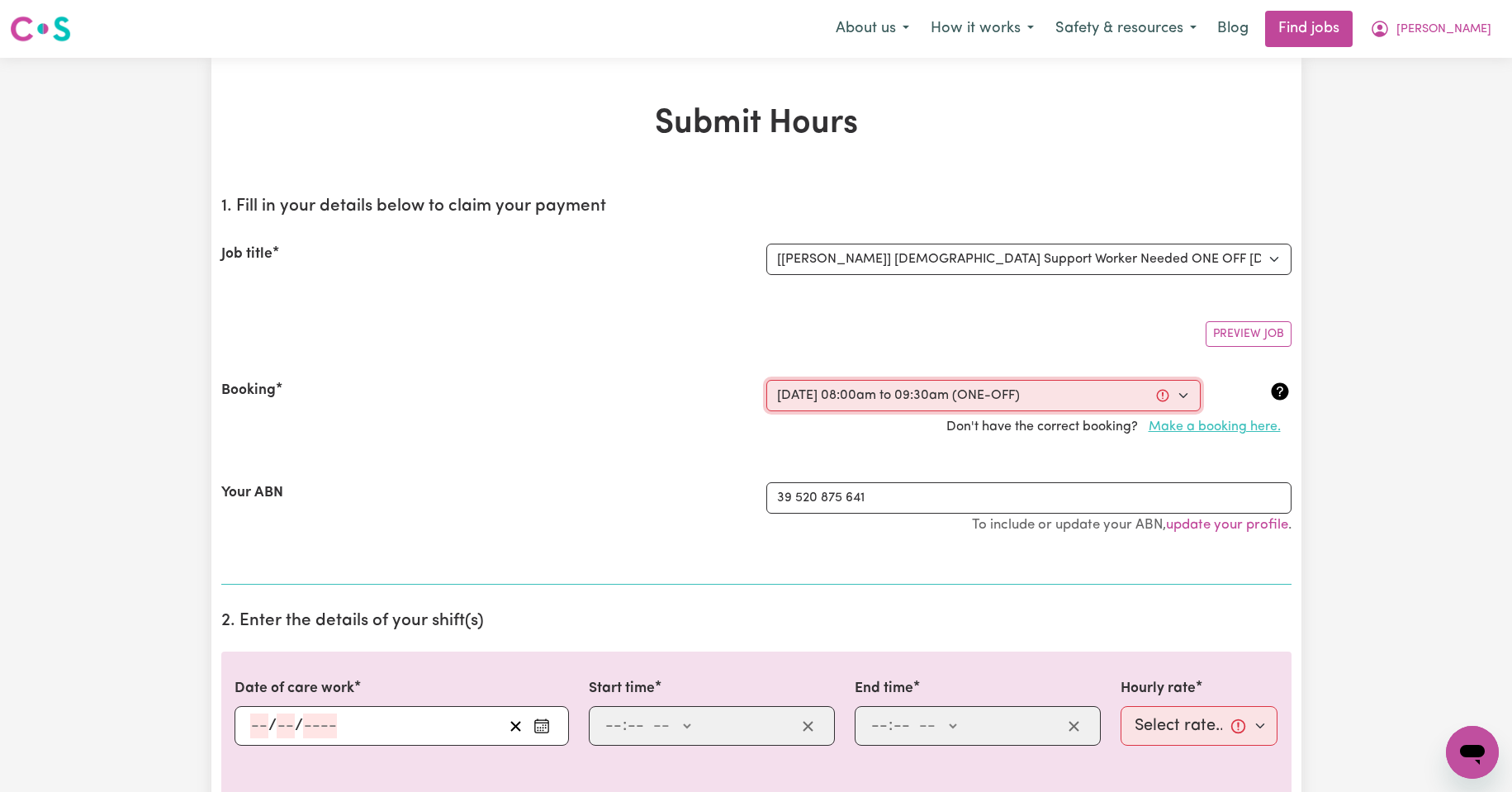
select select "50-Weekday"
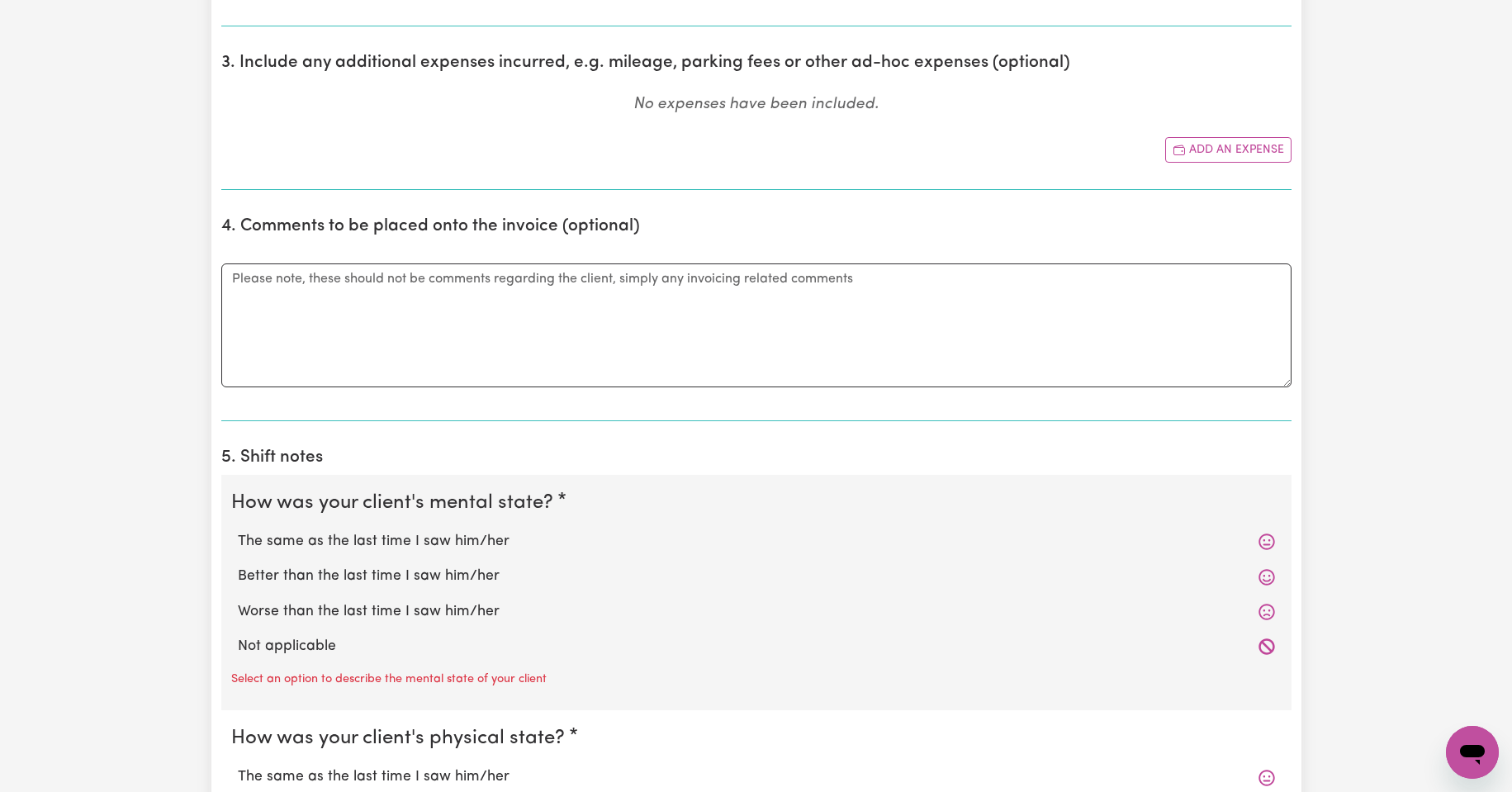
scroll to position [853, 0]
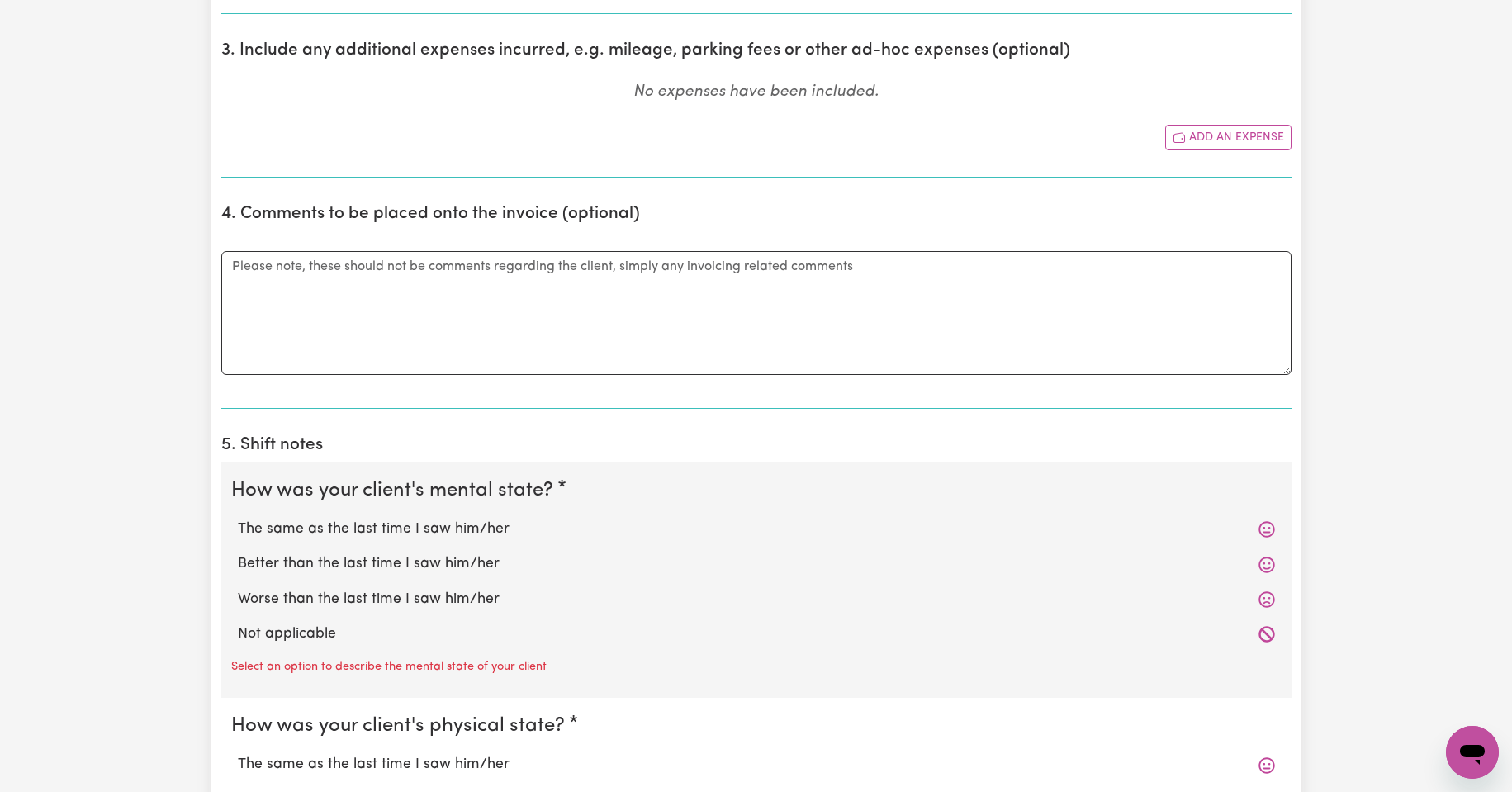
click at [492, 526] on label "The same as the last time I saw him/her" at bounding box center [757, 529] width 1037 height 21
click at [238, 519] on input "The same as the last time I saw him/her" at bounding box center [237, 518] width 1 height 1
radio input "true"
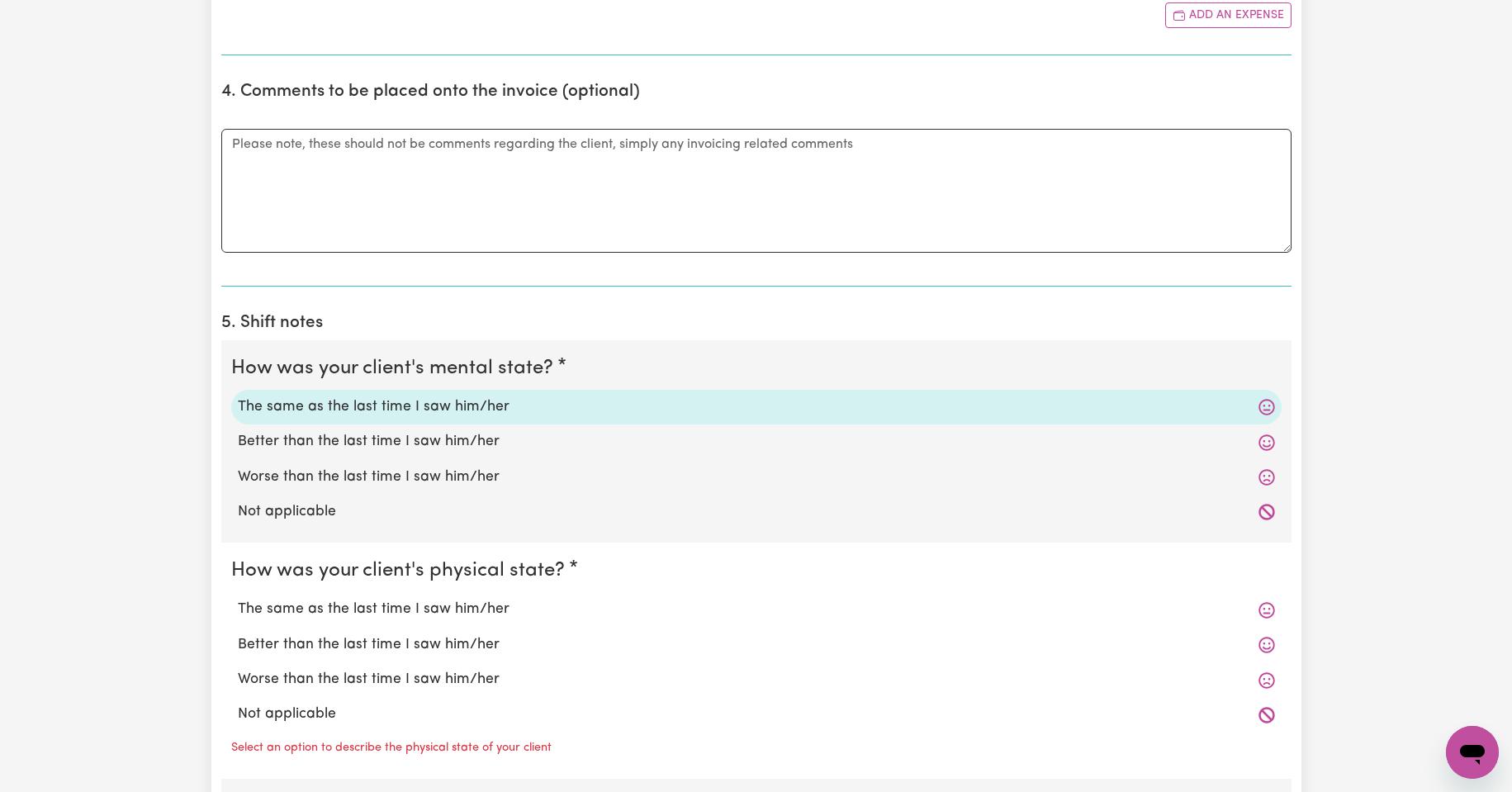
scroll to position [991, 0]
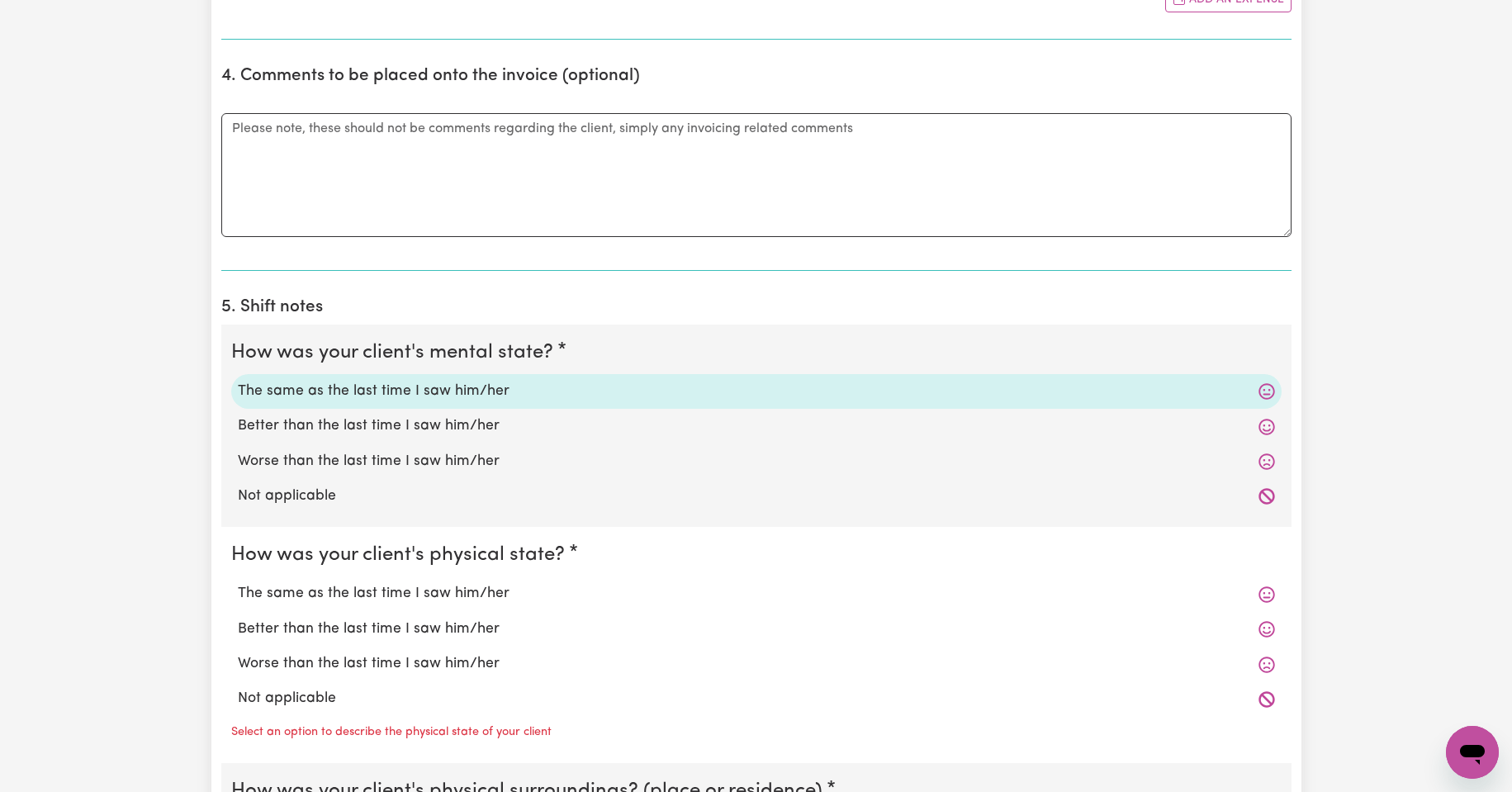
drag, startPoint x: 488, startPoint y: 594, endPoint x: 614, endPoint y: 544, distance: 135.6
click at [489, 594] on label "The same as the last time I saw him/her" at bounding box center [757, 594] width 1037 height 21
click at [238, 583] on input "The same as the last time I saw him/her" at bounding box center [237, 583] width 1 height 1
radio input "true"
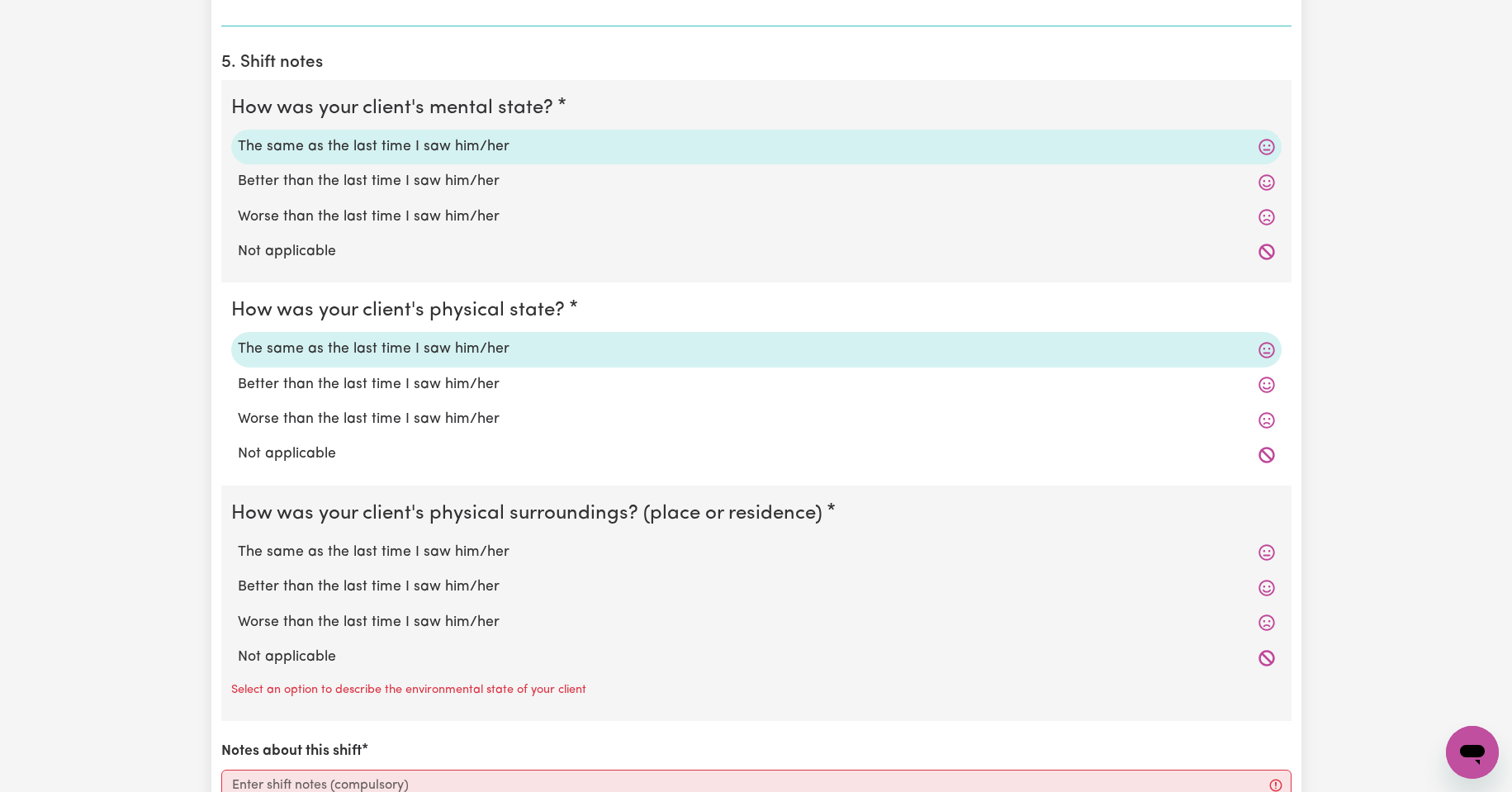
scroll to position [1240, 0]
click at [494, 549] on label "The same as the last time I saw him/her" at bounding box center [757, 549] width 1037 height 21
click at [238, 538] on input "The same as the last time I saw him/her" at bounding box center [237, 538] width 1 height 1
radio input "true"
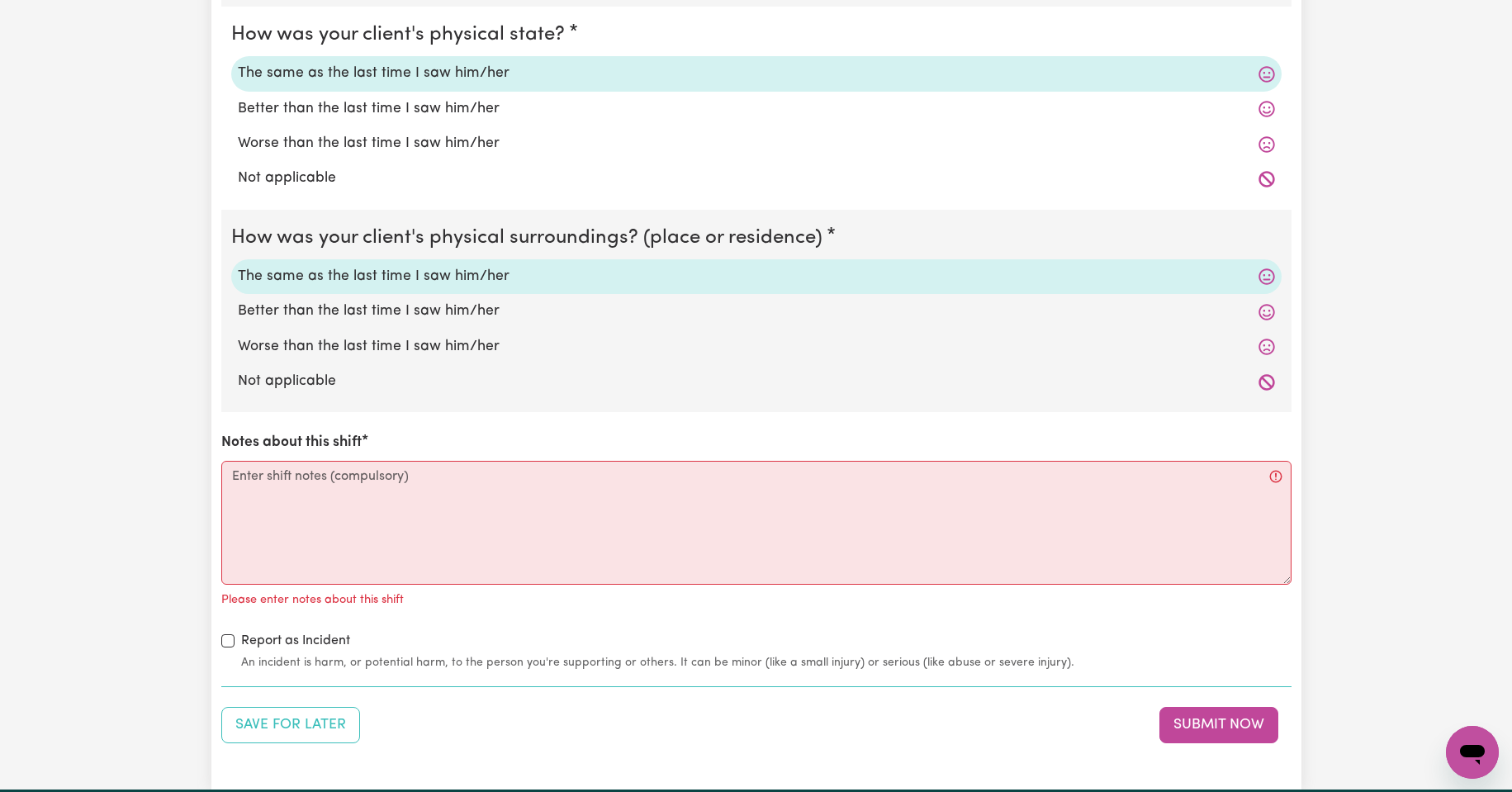
scroll to position [1514, 0]
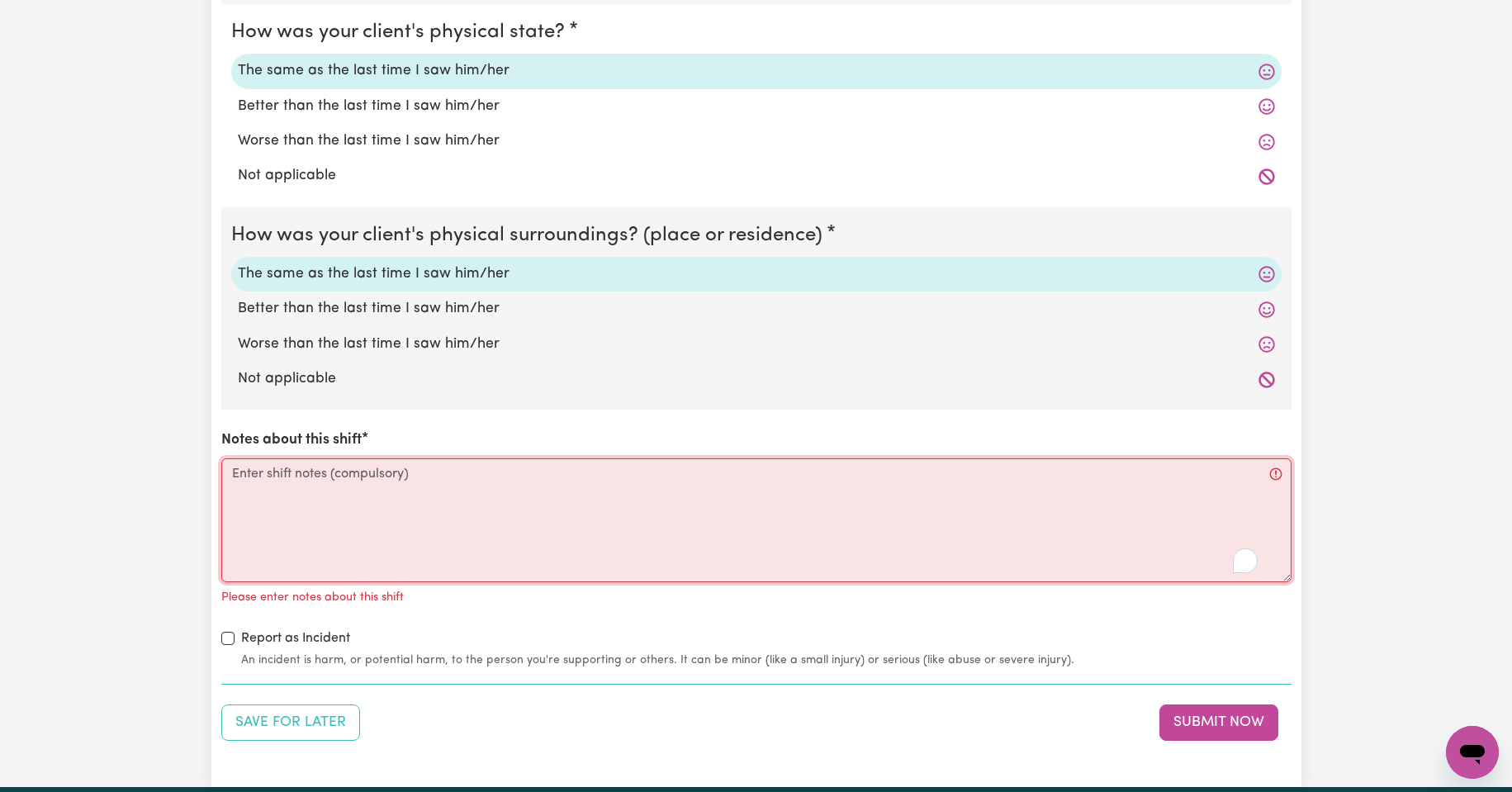
click at [327, 477] on textarea "Notes about this shift" at bounding box center [756, 521] width 1070 height 124
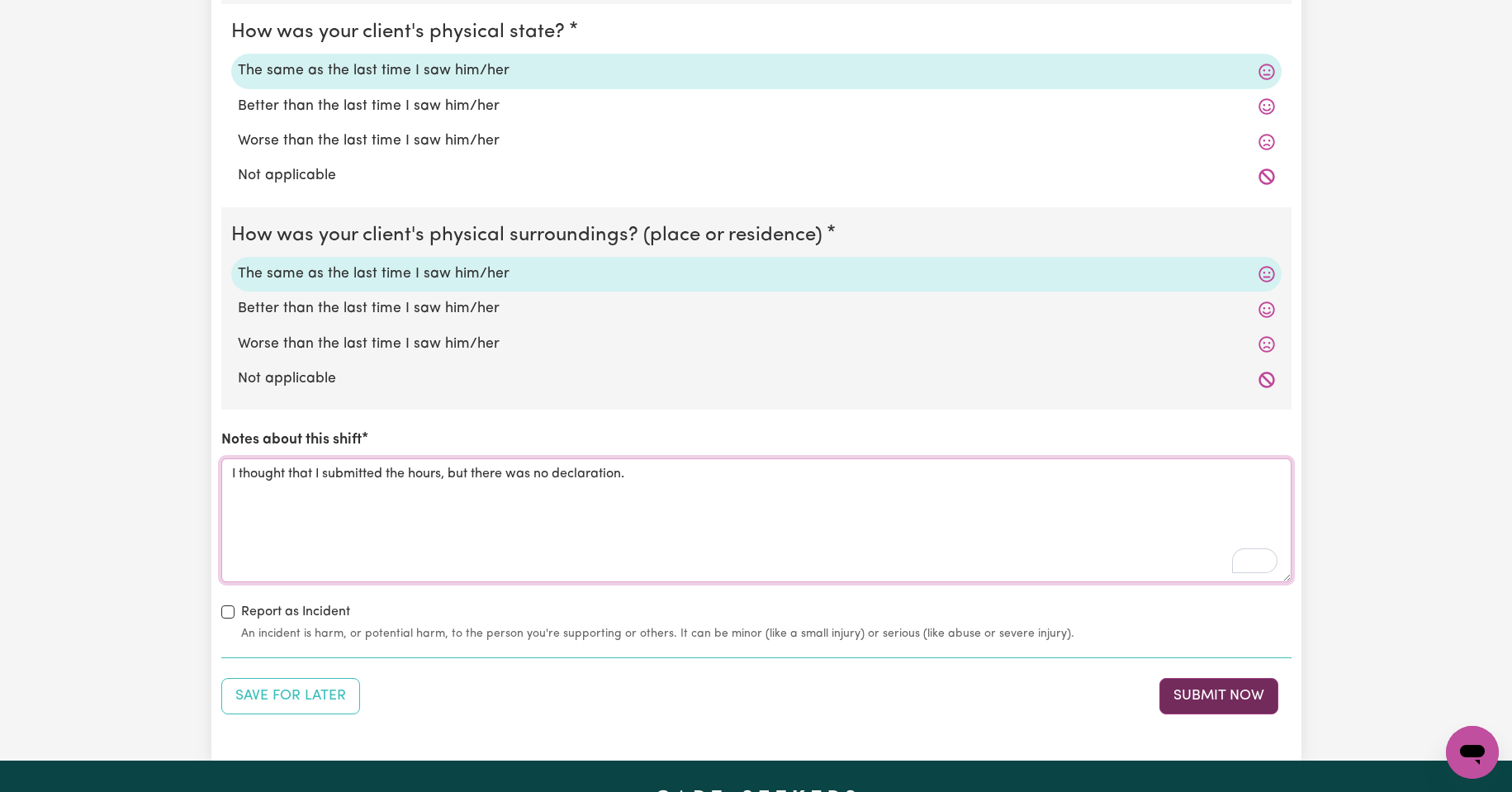
type textarea "I thought that I submitted the hours, but there was no declaration."
click at [1209, 696] on button "Submit Now" at bounding box center [1219, 696] width 119 height 36
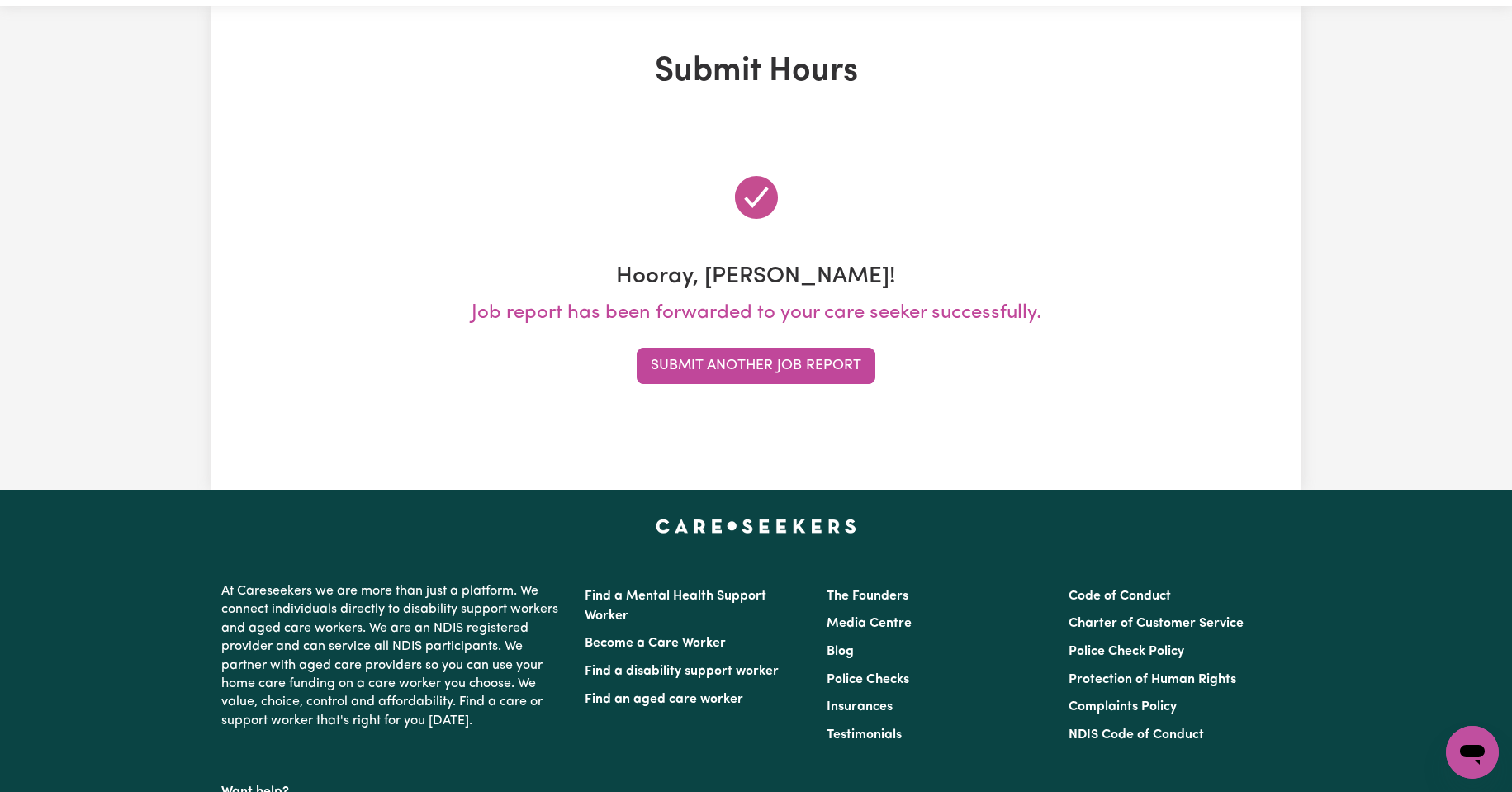
scroll to position [0, 0]
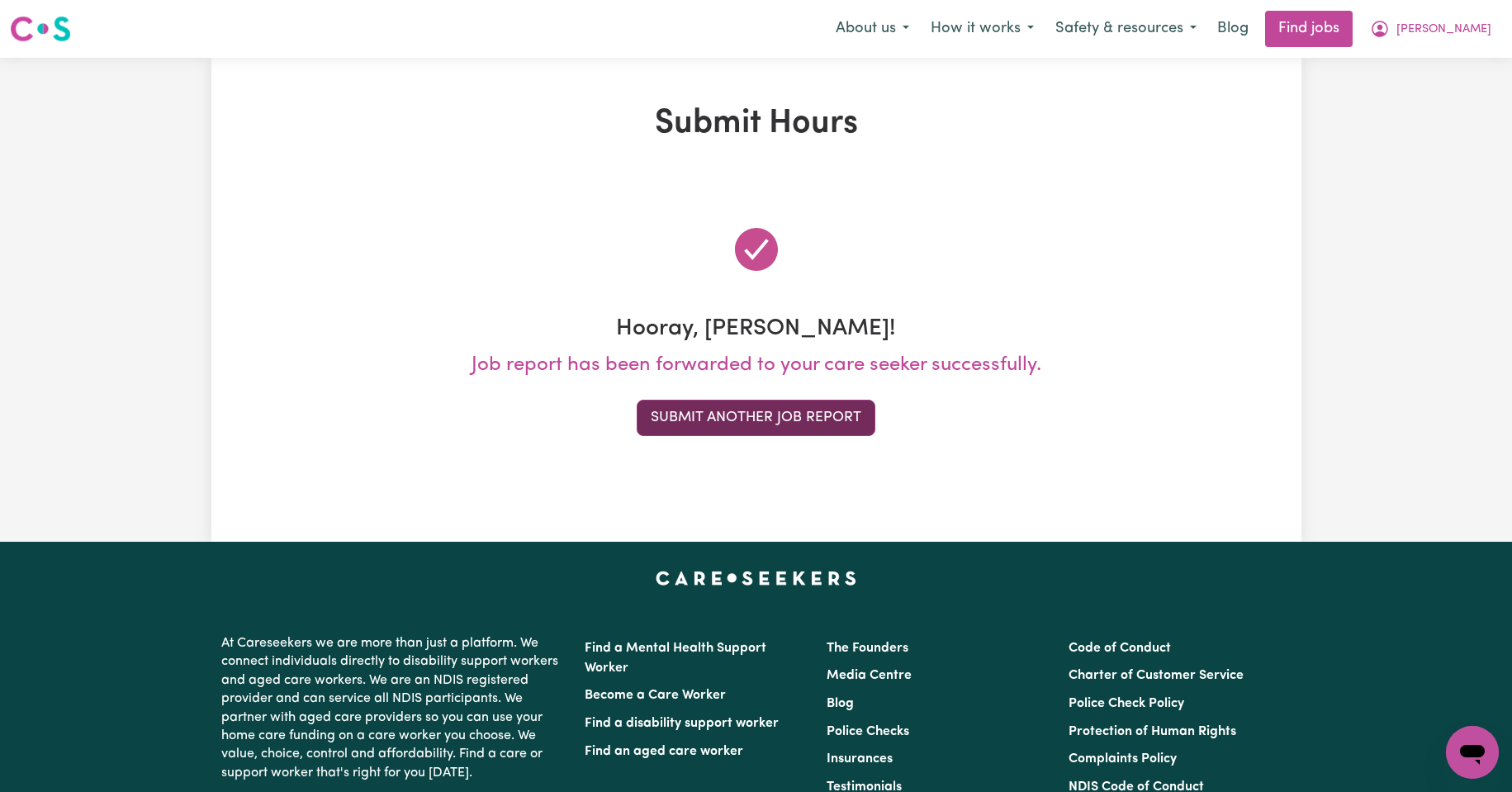
click at [819, 416] on button "Submit Another Job Report" at bounding box center [756, 418] width 239 height 36
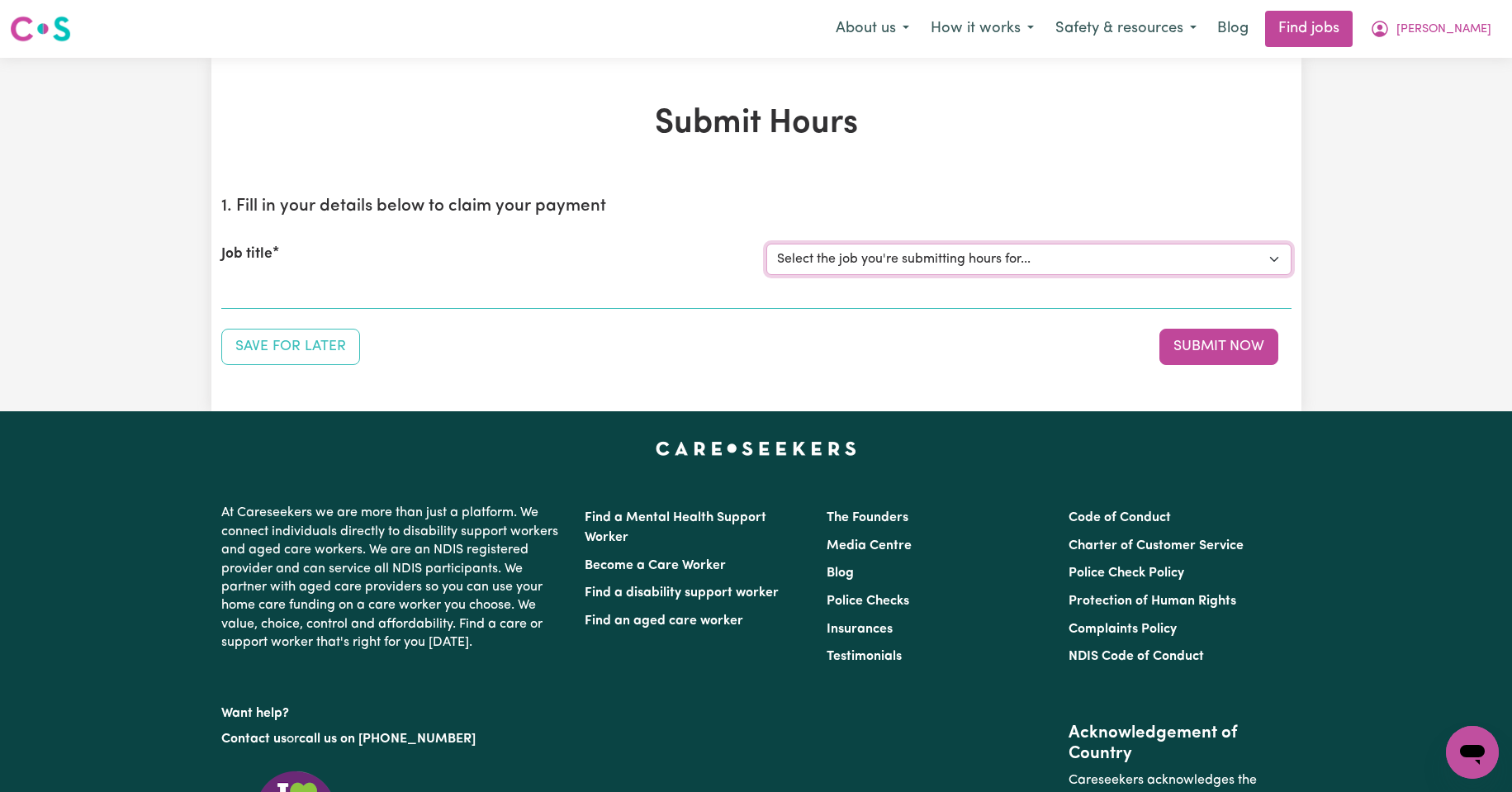
click at [1271, 258] on select "Select the job you're submitting hours for... [Kishore Hands Of Care] Support W…" at bounding box center [1029, 259] width 525 height 31
select select "14320"
click at [766, 243] on select "Select the job you're submitting hours for... [Kishore Hands Of Care] Support W…" at bounding box center [1029, 259] width 525 height 31
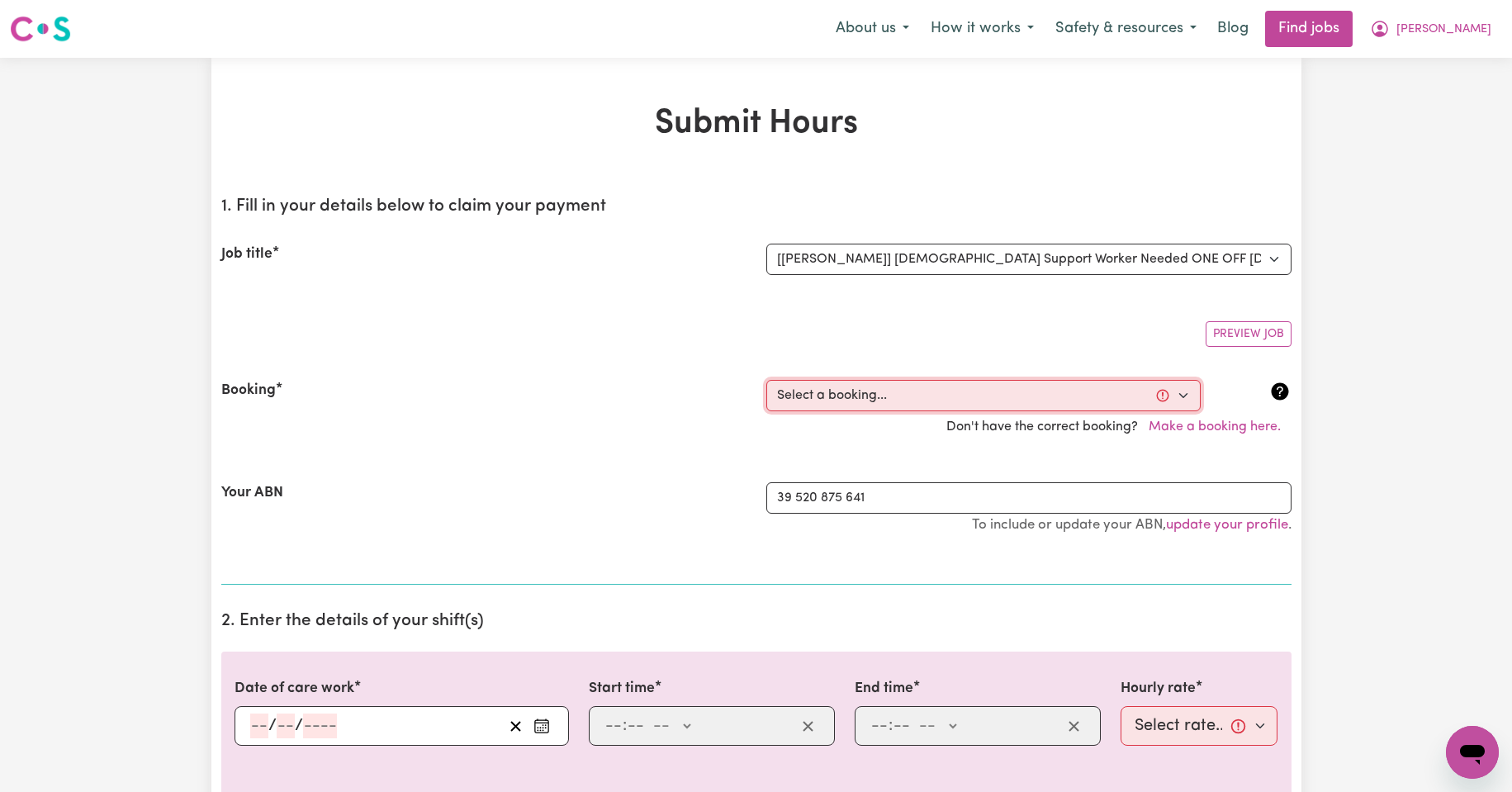
click at [1182, 397] on select "Select a booking... [DATE] 08:00am to 09:30am (ONE-OFF) [DATE] 08:00am to 09:30…" at bounding box center [983, 395] width 435 height 31
select select "354683"
click at [766, 380] on select "Select a booking... [DATE] 08:00am to 09:30am (ONE-OFF) [DATE] 08:00am to 09:30…" at bounding box center [983, 395] width 435 height 31
type input "[DATE]"
type input "22"
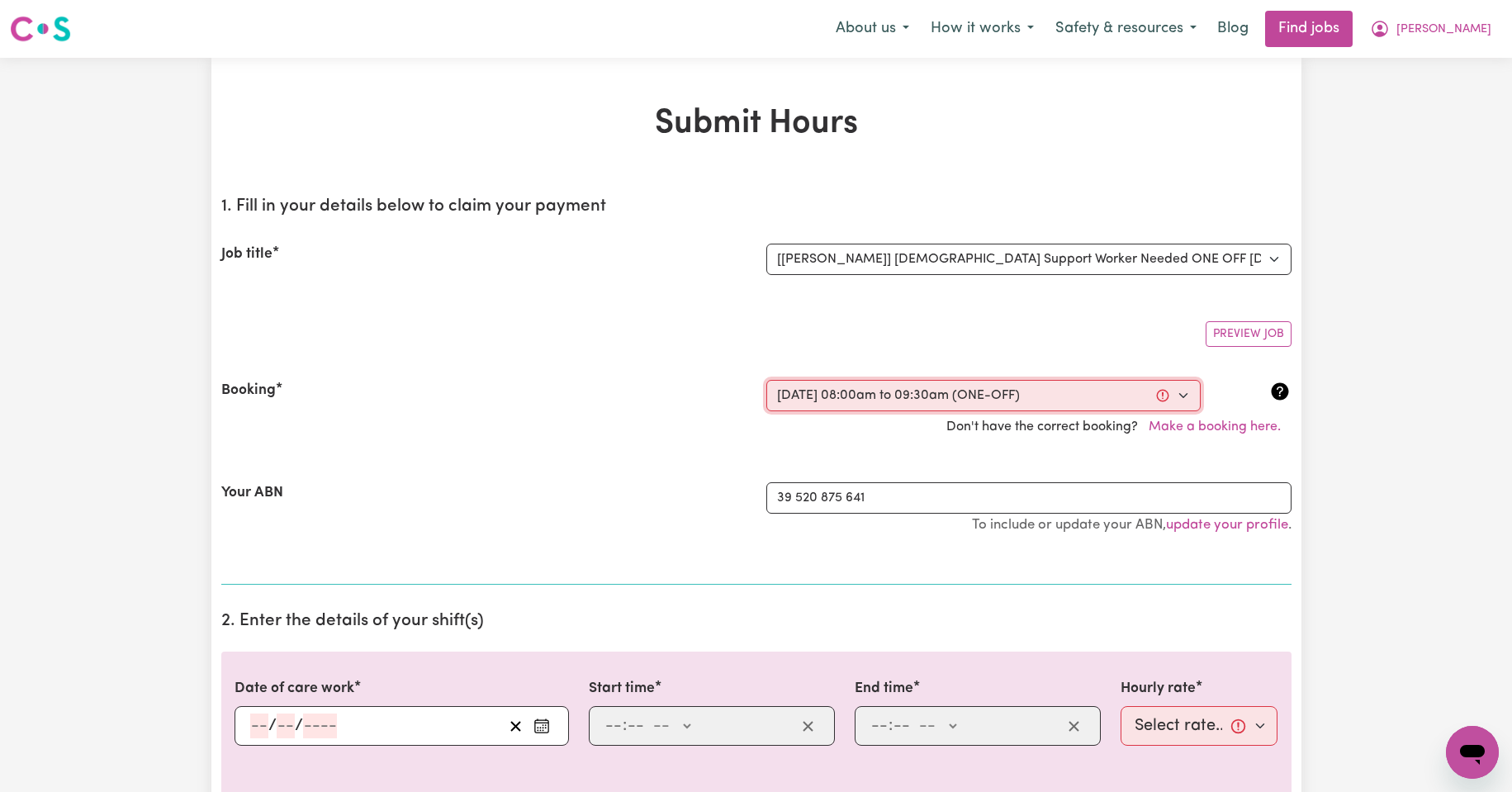
type input "8"
type input "2025"
type input "08:00"
type input "8"
type input "0"
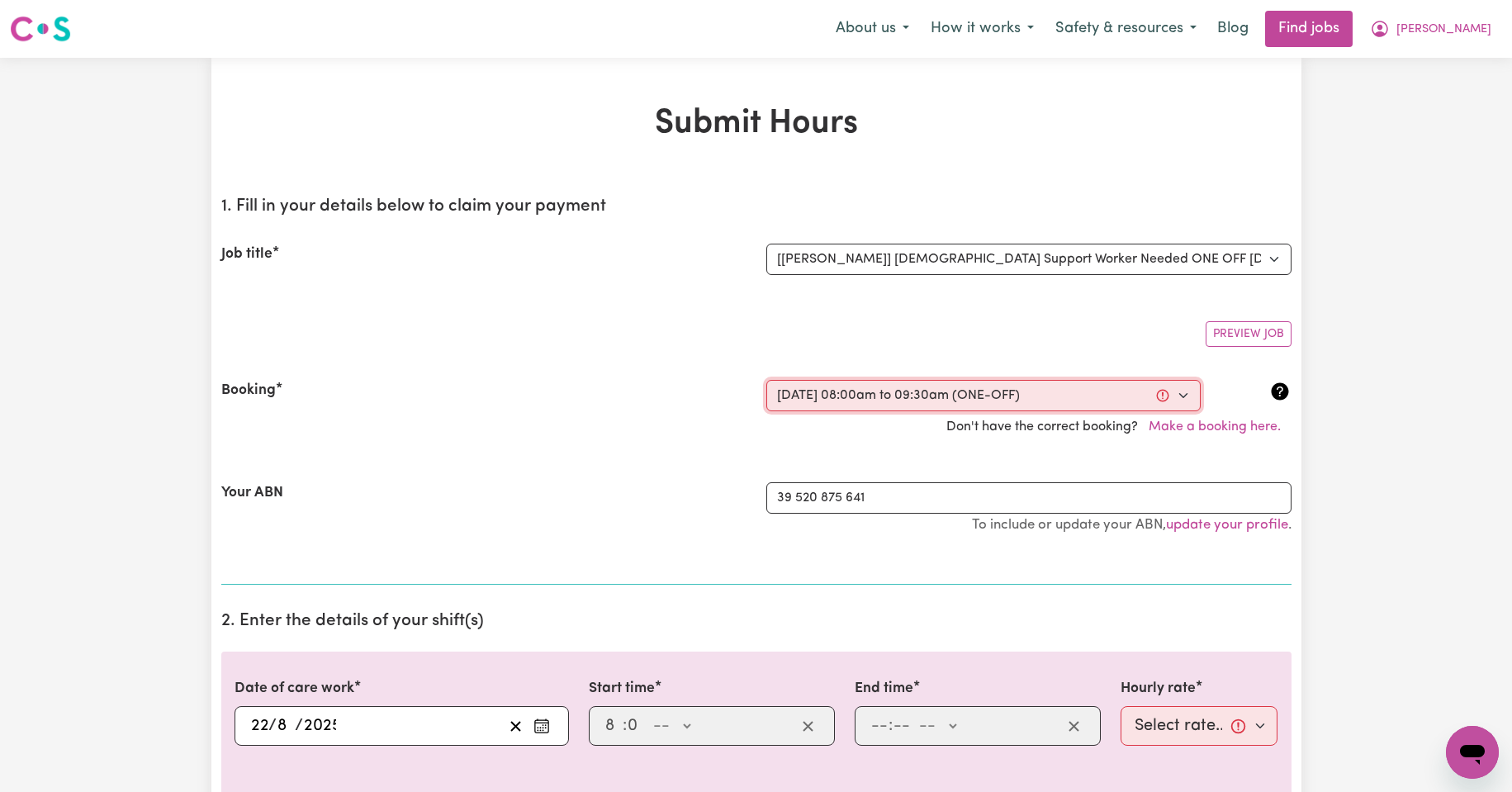
select select "am"
type input "09:30"
type input "9"
type input "30"
select select "am"
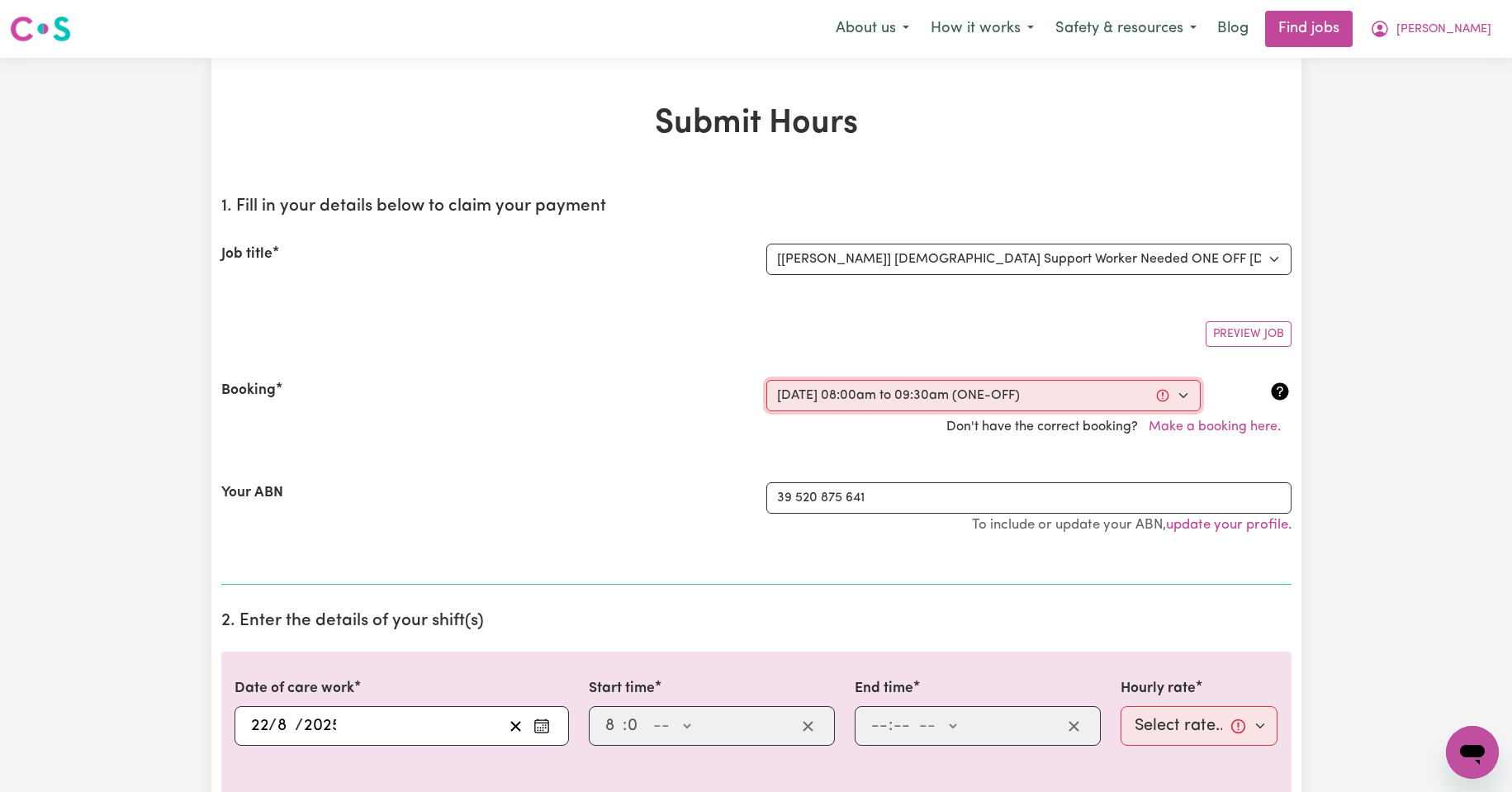
select select "50-Weekday"
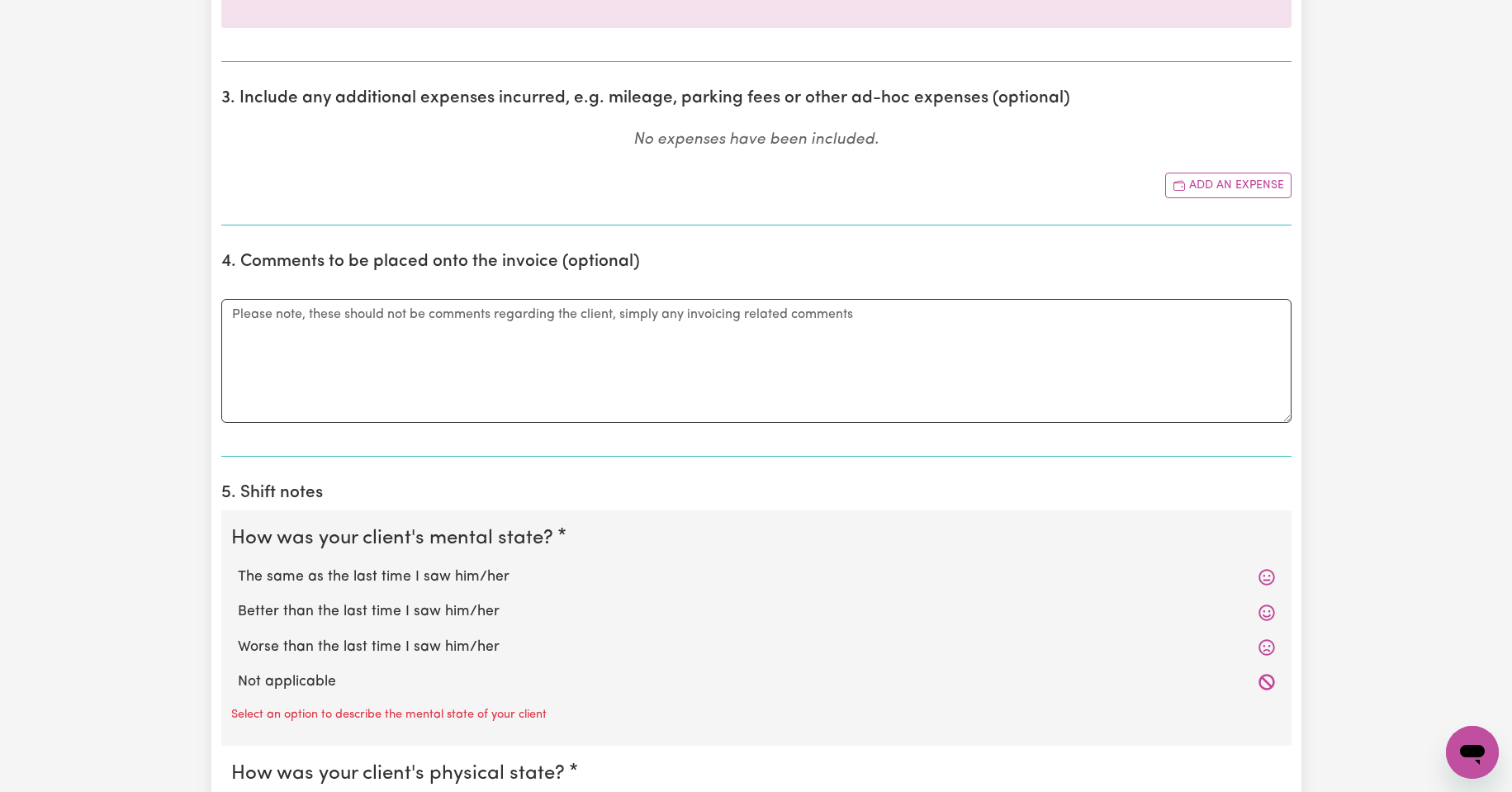
scroll to position [909, 0]
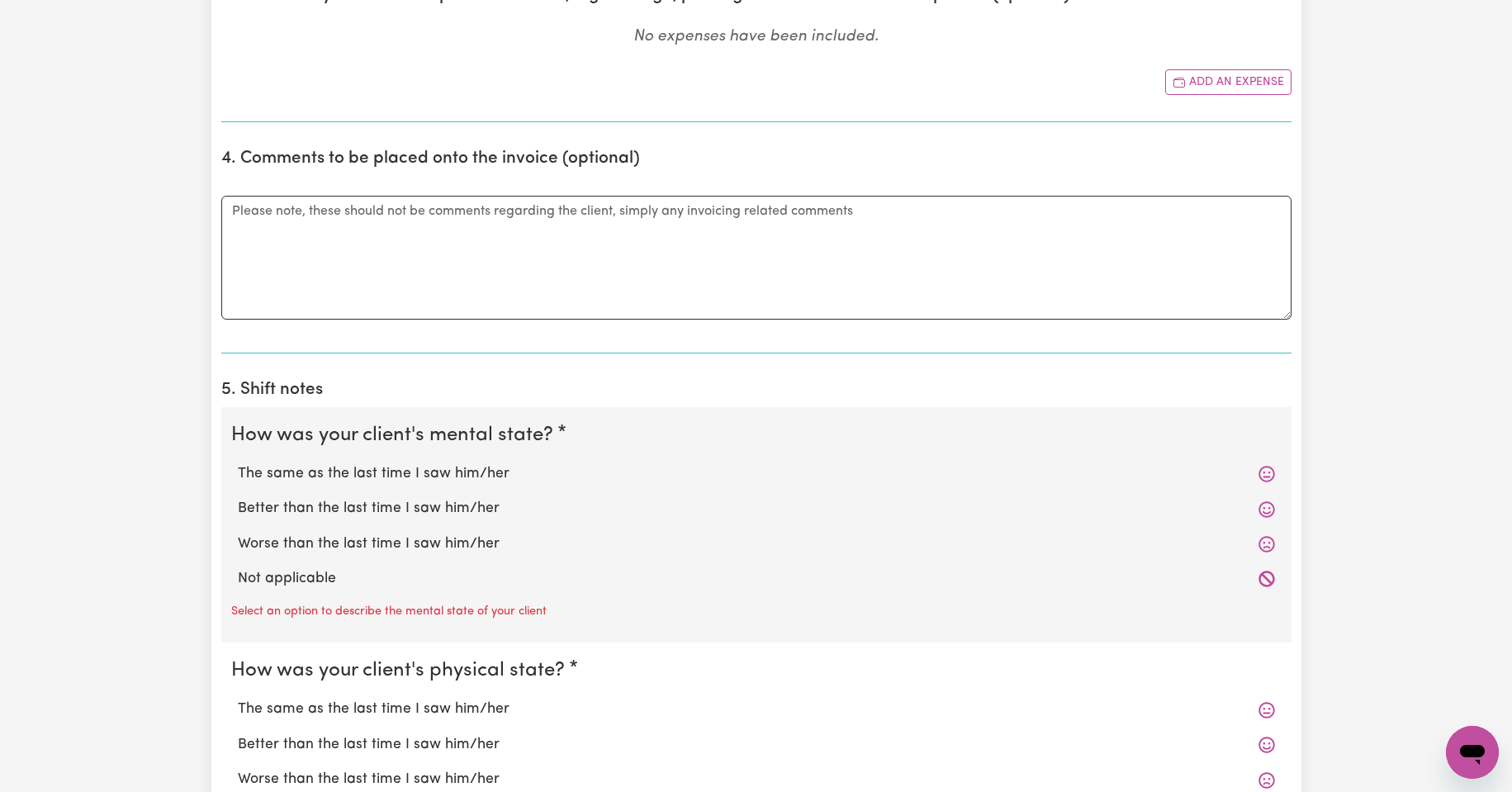
click at [436, 477] on label "The same as the last time I saw him/her" at bounding box center [757, 474] width 1037 height 21
click at [238, 464] on input "The same as the last time I saw him/her" at bounding box center [237, 463] width 1 height 1
radio input "true"
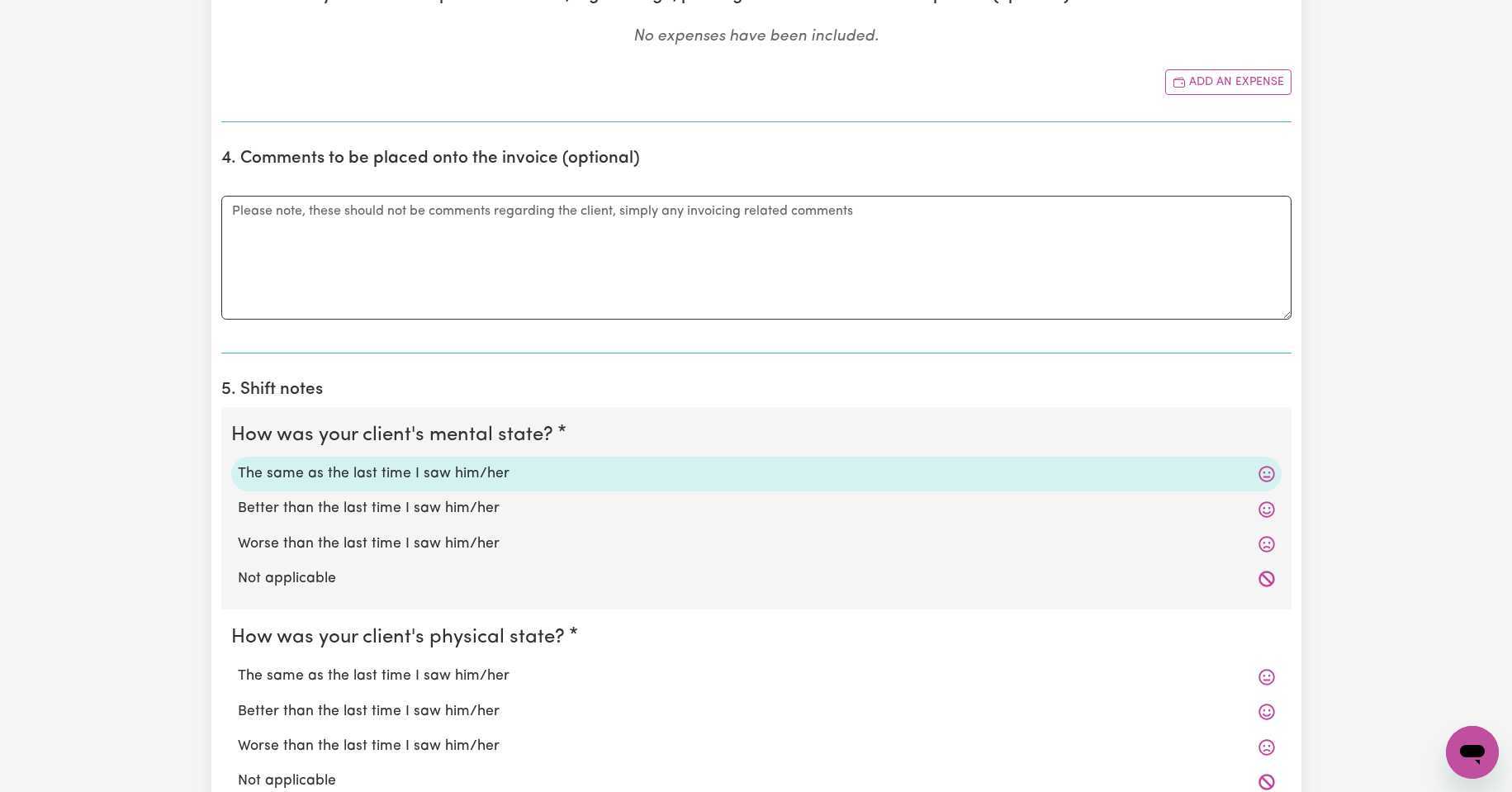
click at [411, 673] on label "The same as the last time I saw him/her" at bounding box center [757, 676] width 1037 height 21
click at [238, 666] on input "The same as the last time I saw him/her" at bounding box center [237, 665] width 1 height 1
radio input "true"
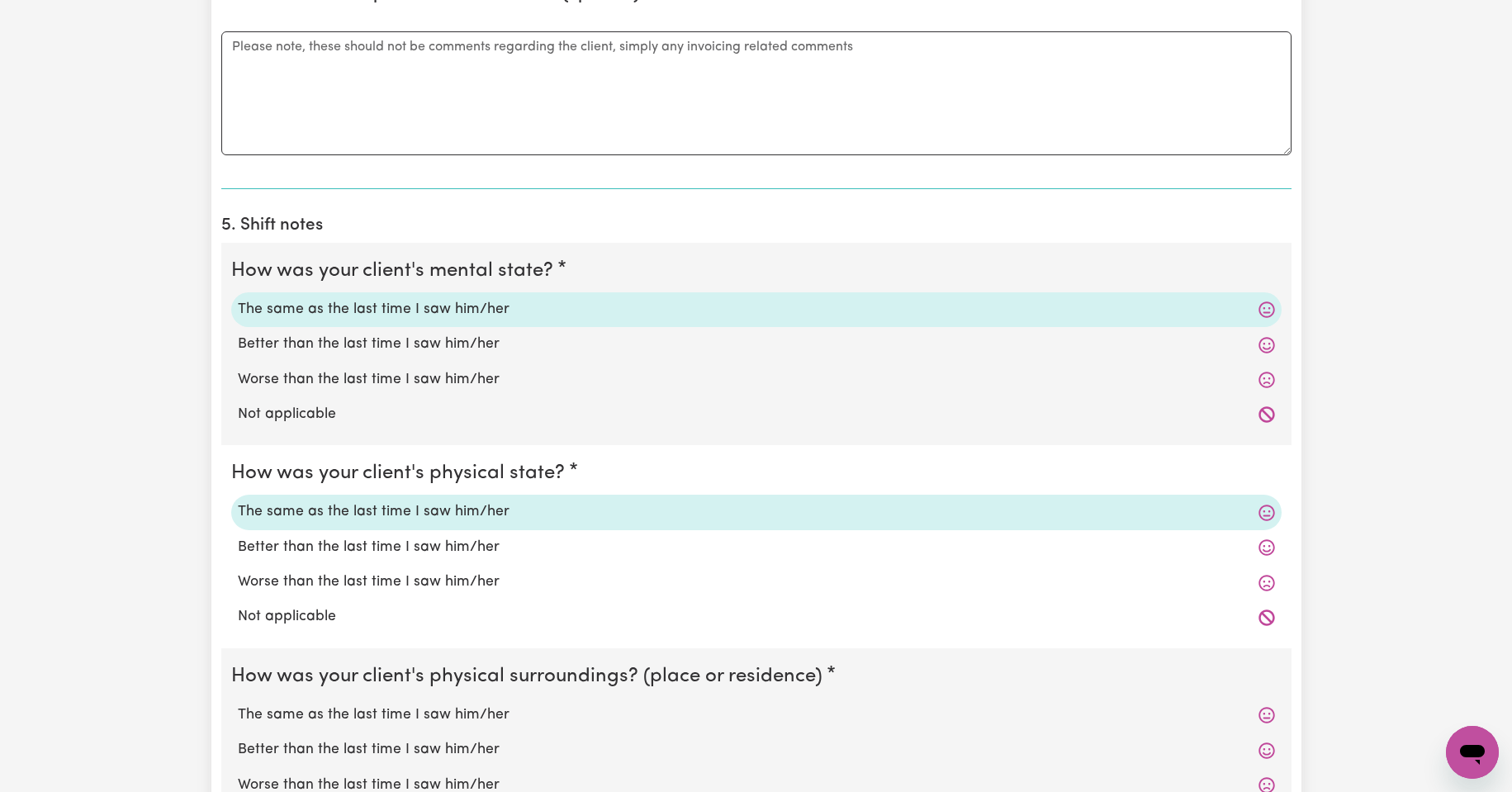
scroll to position [1157, 0]
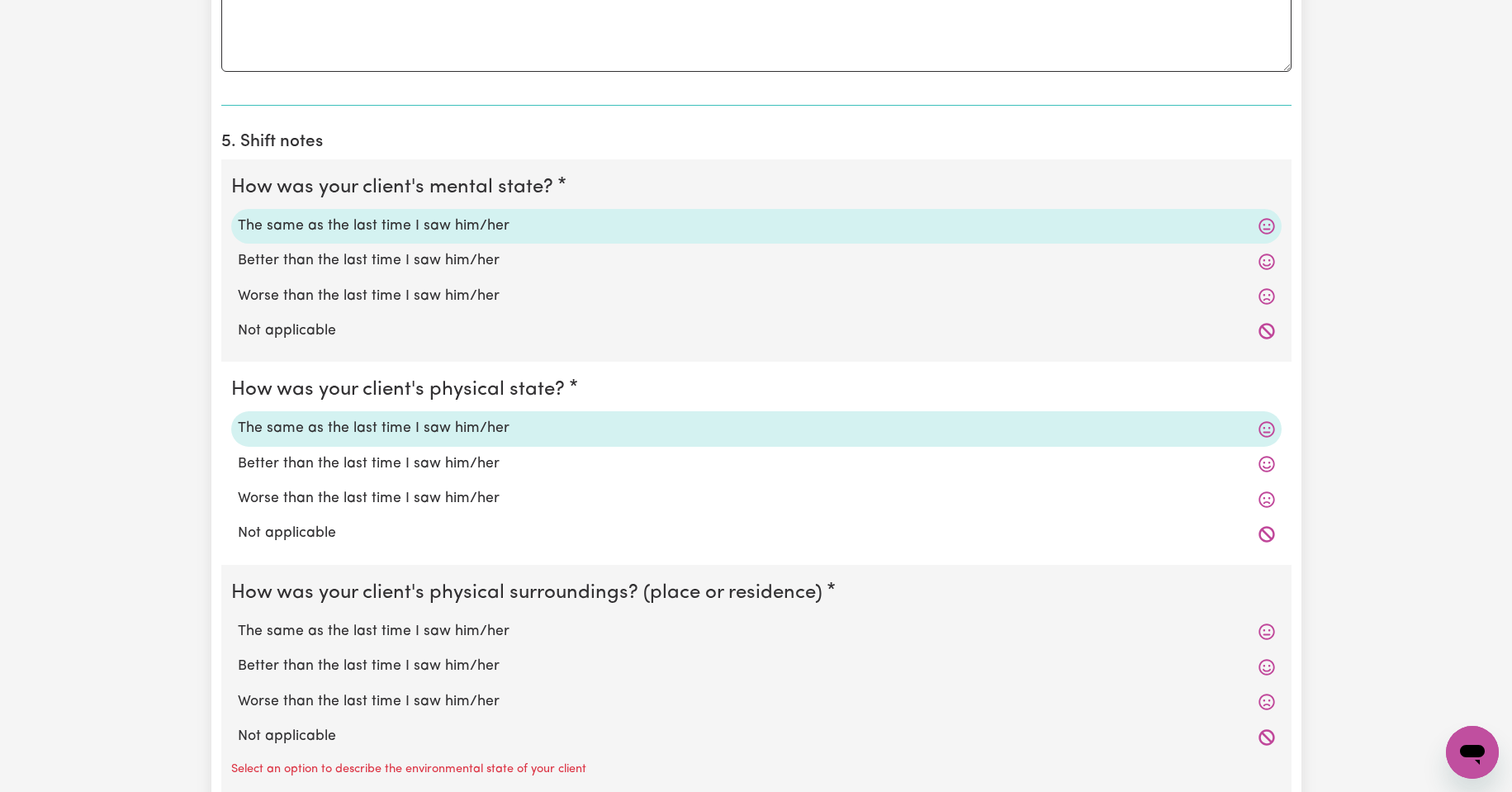
click at [399, 632] on label "The same as the last time I saw him/her" at bounding box center [757, 632] width 1037 height 21
click at [238, 622] on input "The same as the last time I saw him/her" at bounding box center [237, 621] width 1 height 1
radio input "true"
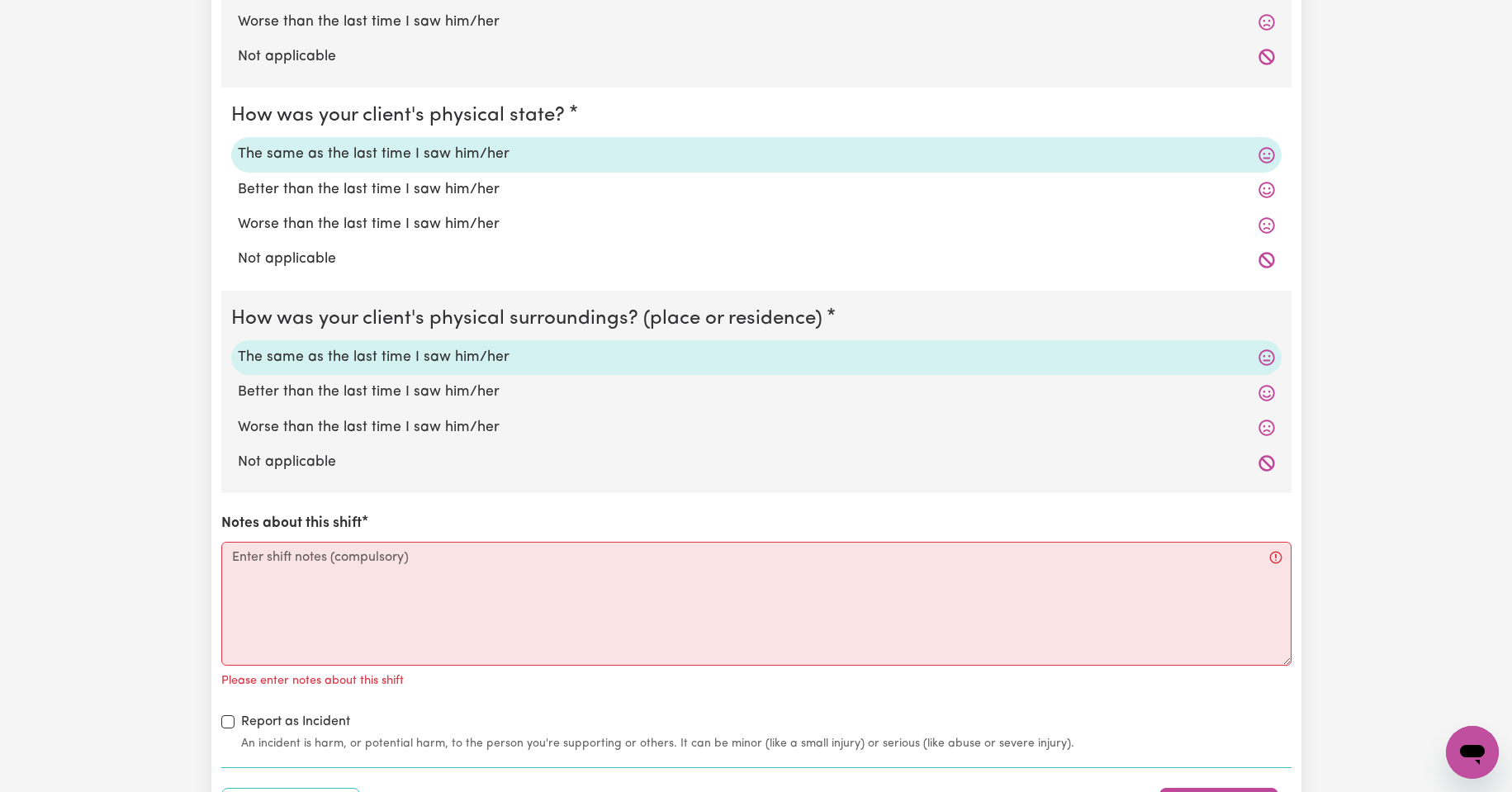
scroll to position [1432, 0]
drag, startPoint x: 313, startPoint y: 568, endPoint x: 321, endPoint y: 570, distance: 8.2
click at [317, 570] on textarea "Notes about this shift" at bounding box center [756, 603] width 1070 height 124
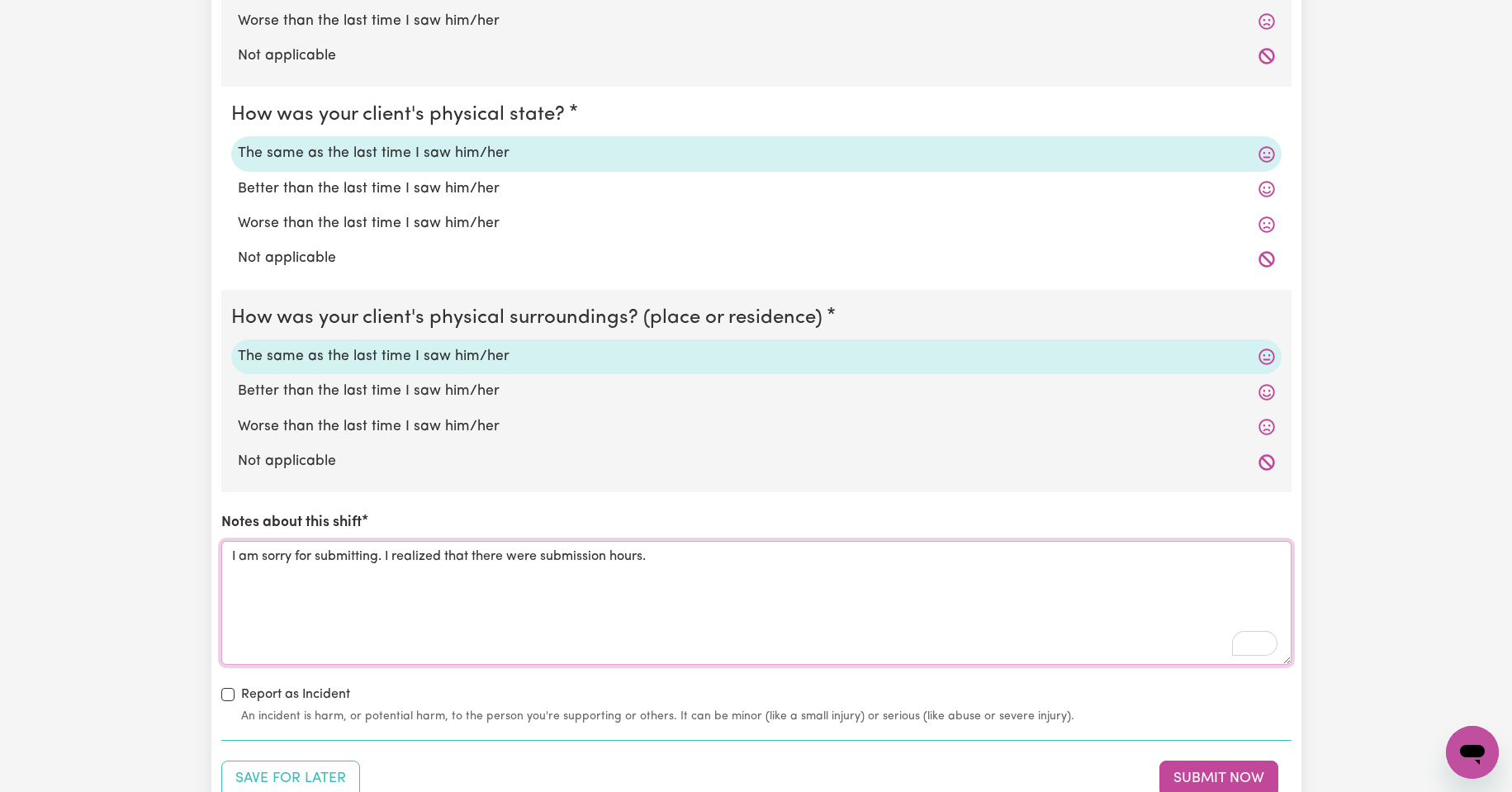
click at [673, 559] on textarea "I am sorry for submitting. I realized that there were submission hours." at bounding box center [756, 603] width 1070 height 124
type textarea "I am sorry for submitting. I realized that there were submission hours."
click at [1261, 645] on icon "Open Grammarly. 0 Suggestions." at bounding box center [1265, 643] width 18 height 18
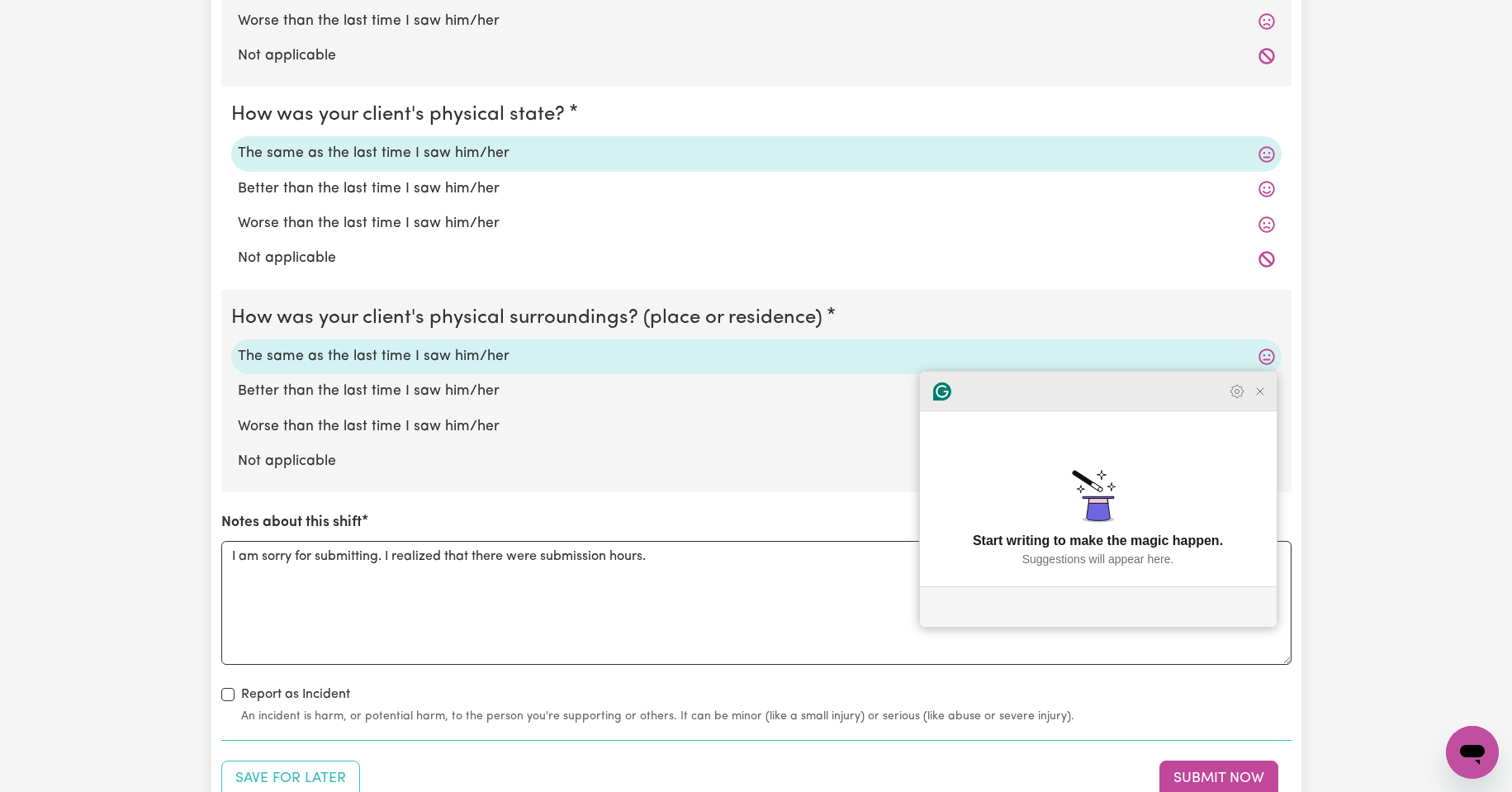
drag, startPoint x: 1261, startPoint y: 433, endPoint x: 1295, endPoint y: 448, distance: 37.2
click at [1262, 399] on icon "Close Grammarly Assistant" at bounding box center [1260, 392] width 14 height 14
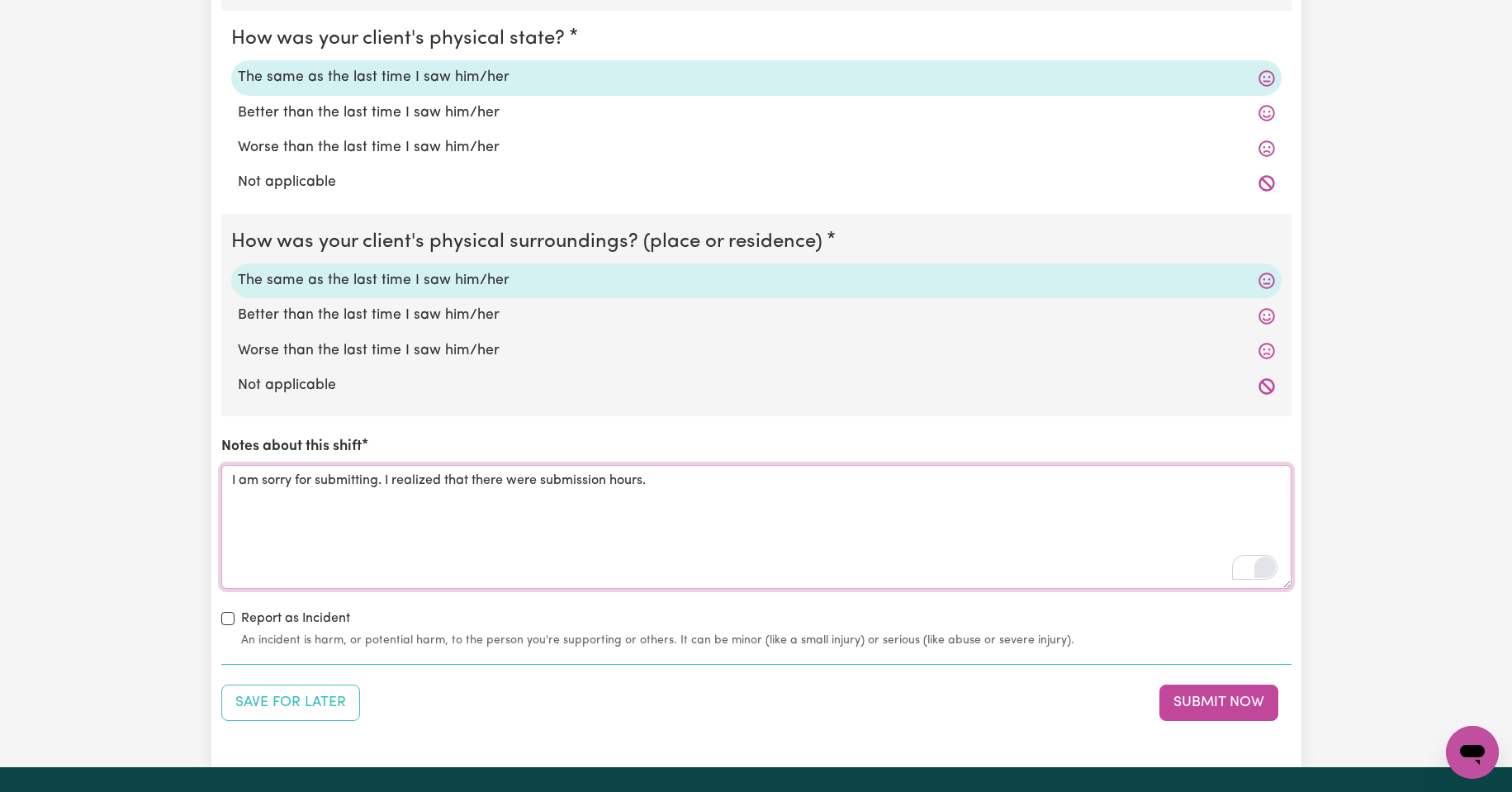
scroll to position [1514, 0]
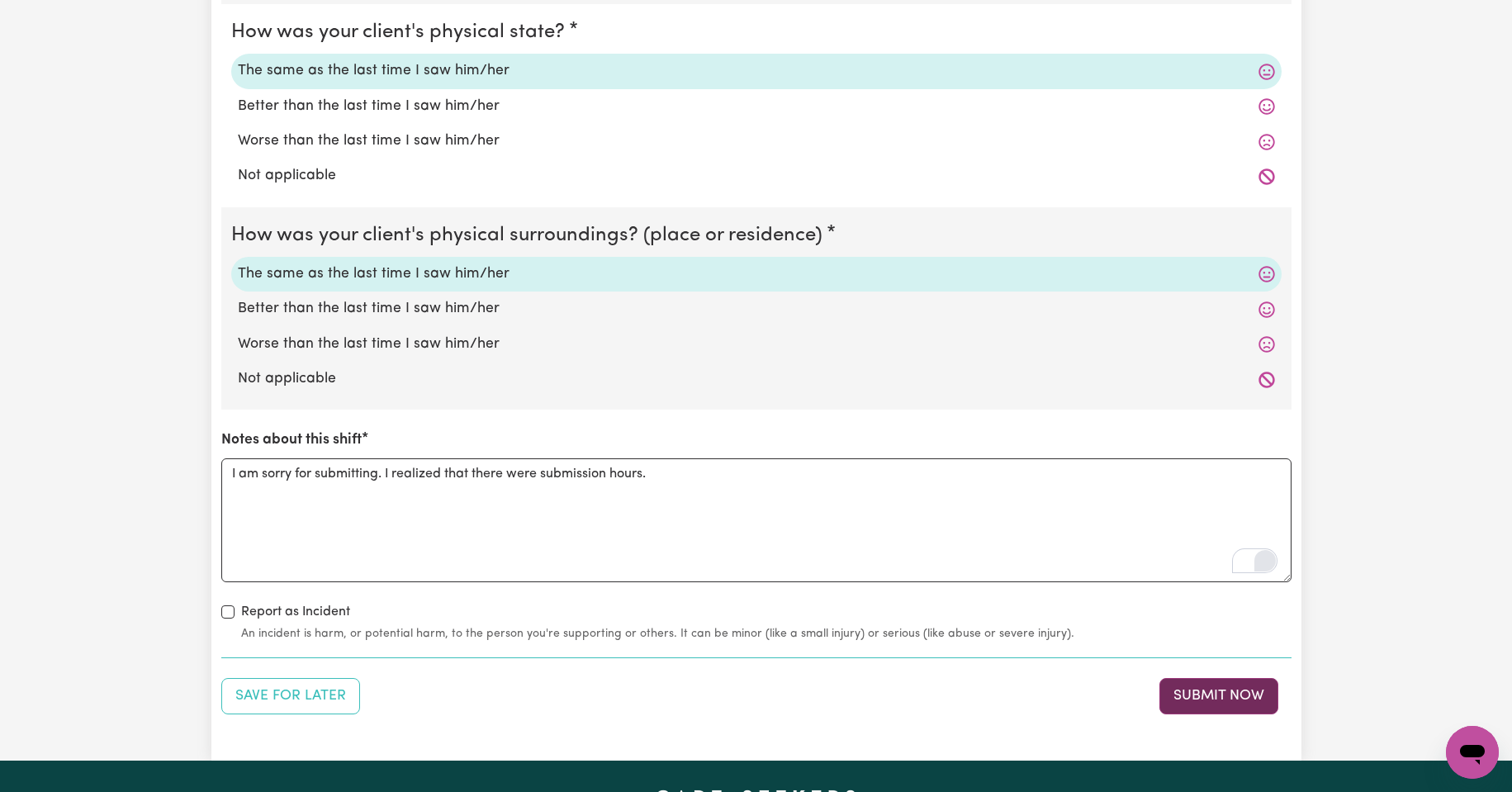
click at [1211, 694] on button "Submit Now" at bounding box center [1219, 696] width 119 height 36
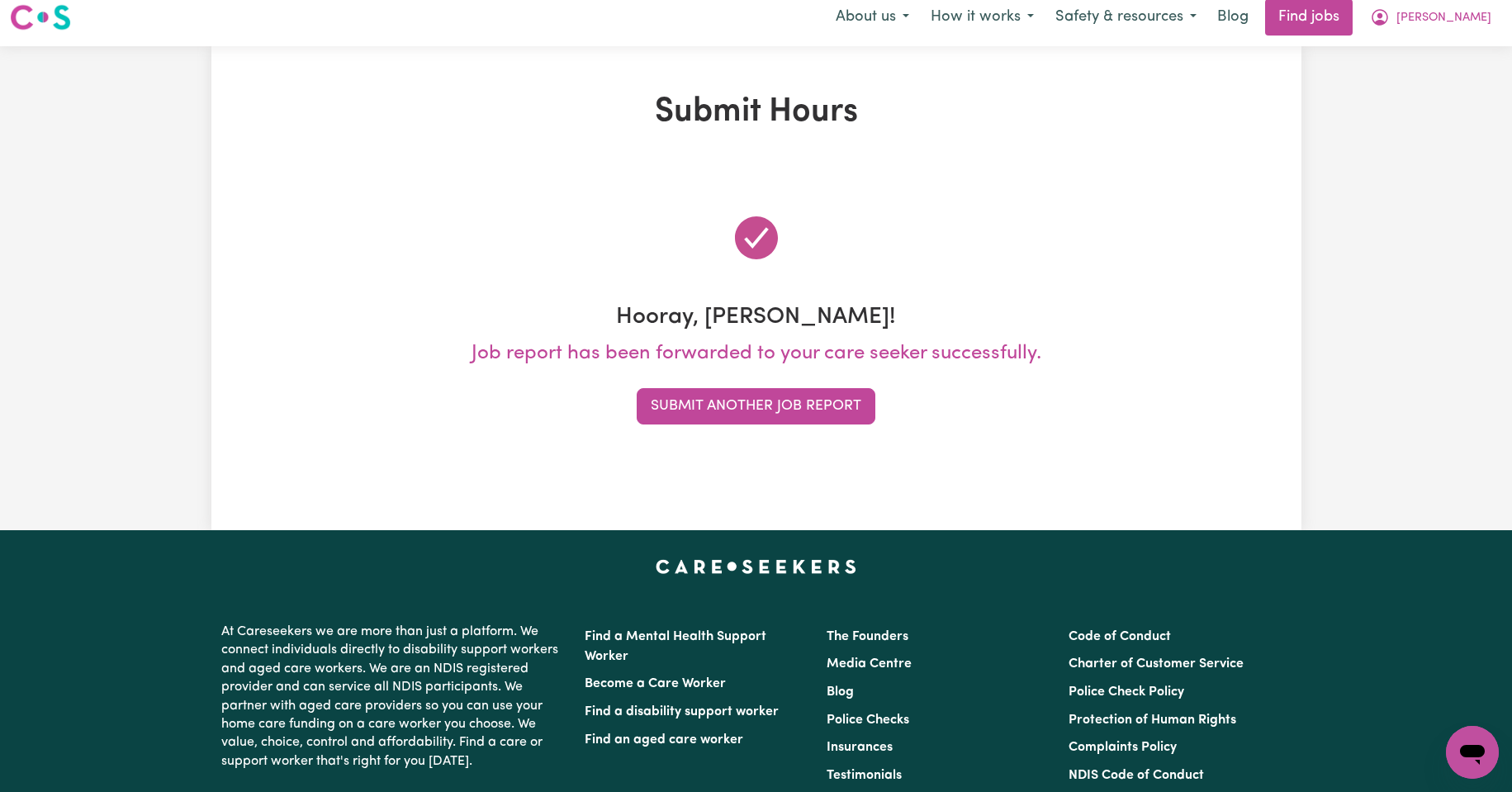
scroll to position [0, 0]
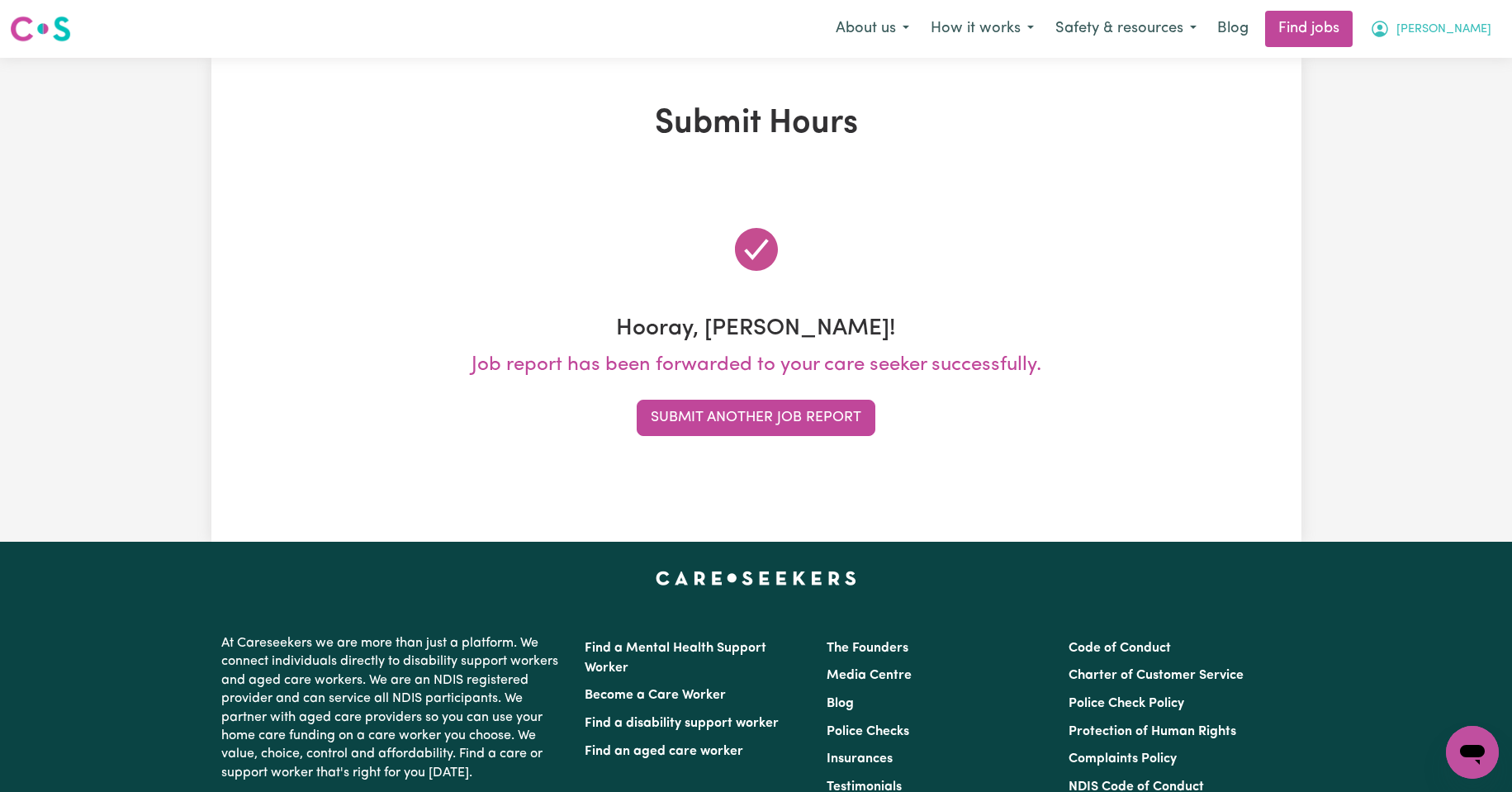
click at [1476, 27] on span "[PERSON_NAME]" at bounding box center [1444, 29] width 95 height 18
click at [1436, 65] on link "My Account" at bounding box center [1436, 64] width 131 height 31
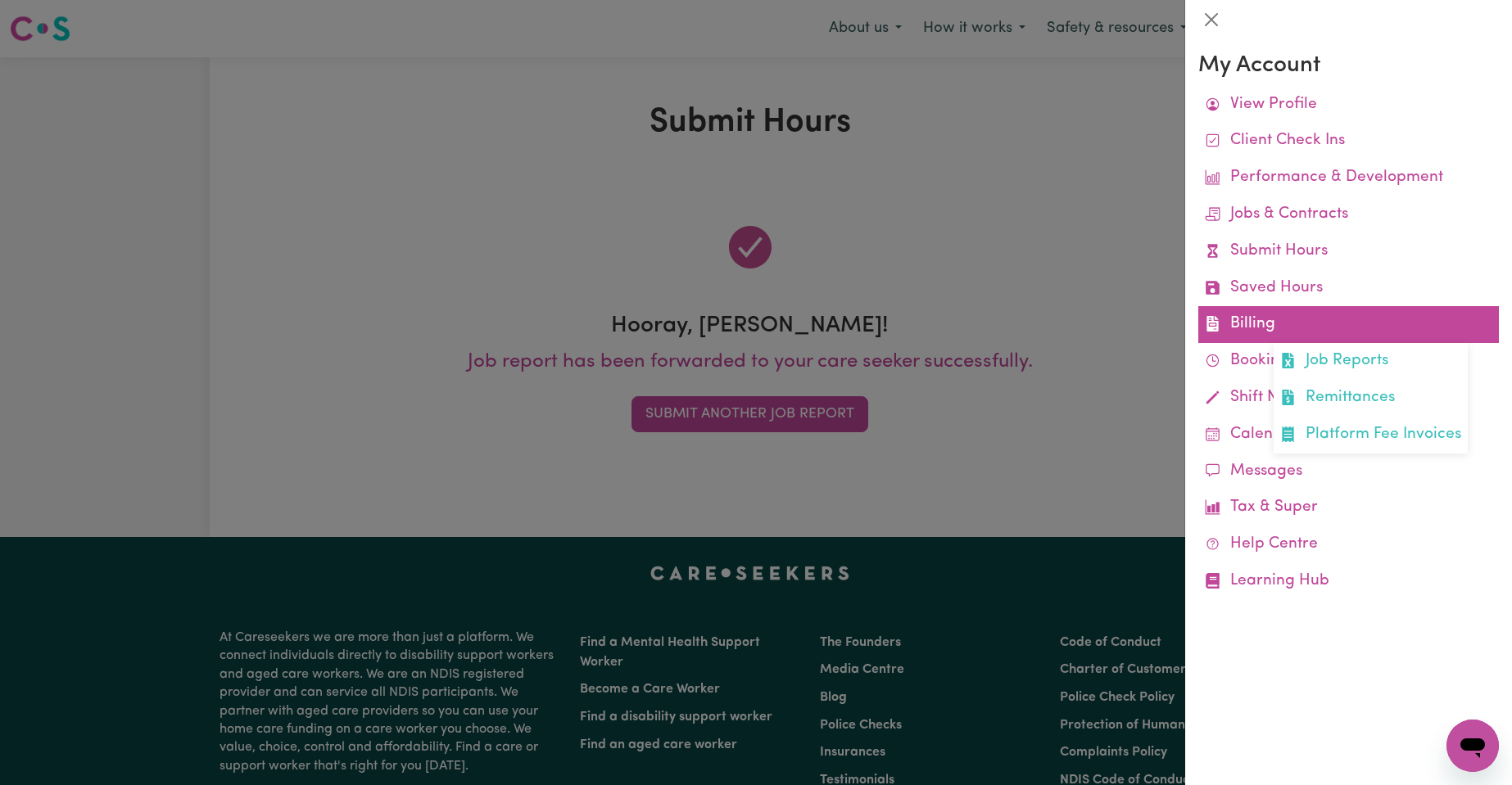
click at [1253, 322] on link "Billing Job Reports Remittances Platform Fee Invoices" at bounding box center [1348, 324] width 301 height 37
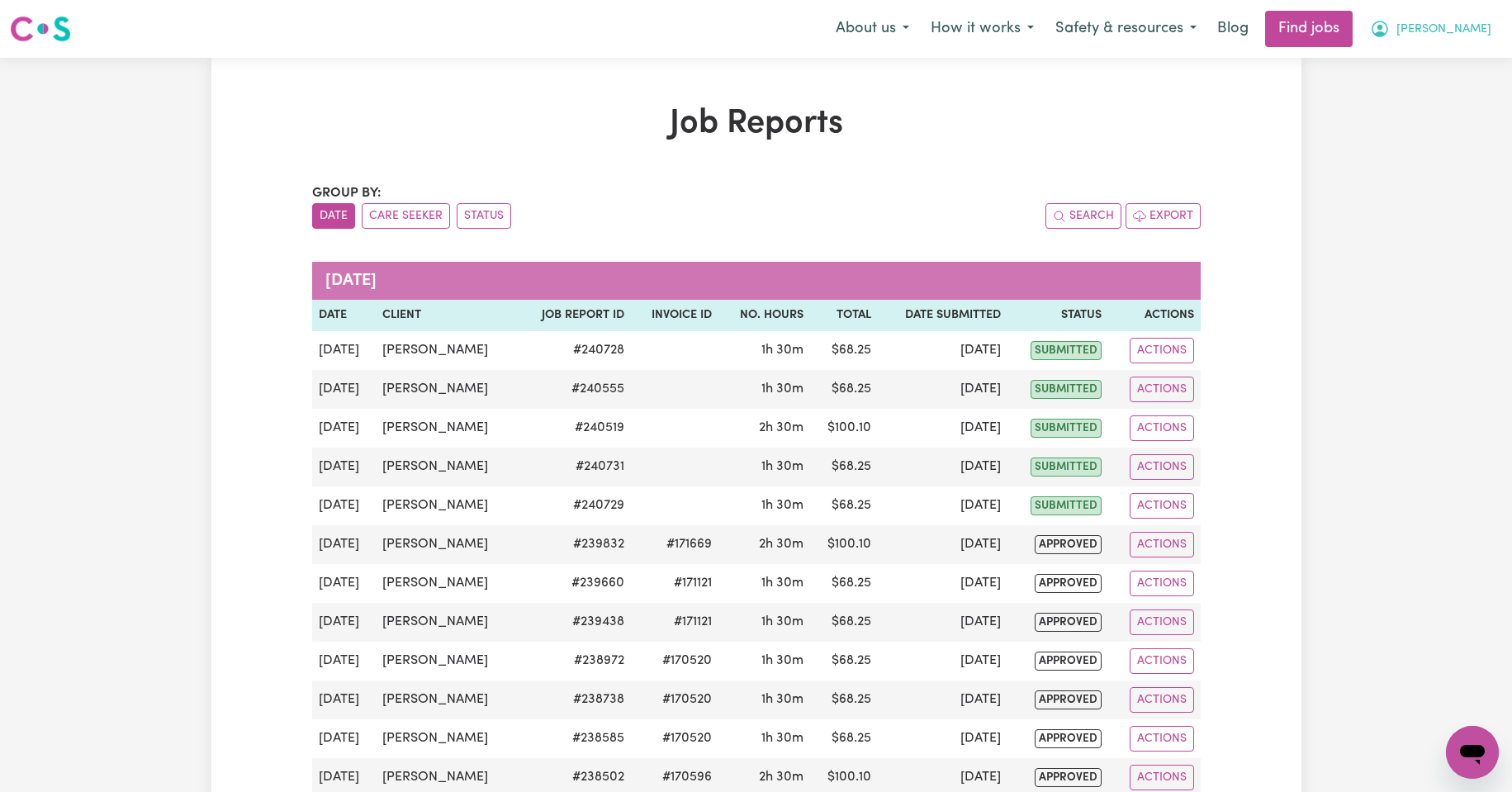
click at [1471, 27] on span "[PERSON_NAME]" at bounding box center [1444, 29] width 95 height 18
click at [1422, 64] on link "My Account" at bounding box center [1436, 64] width 131 height 31
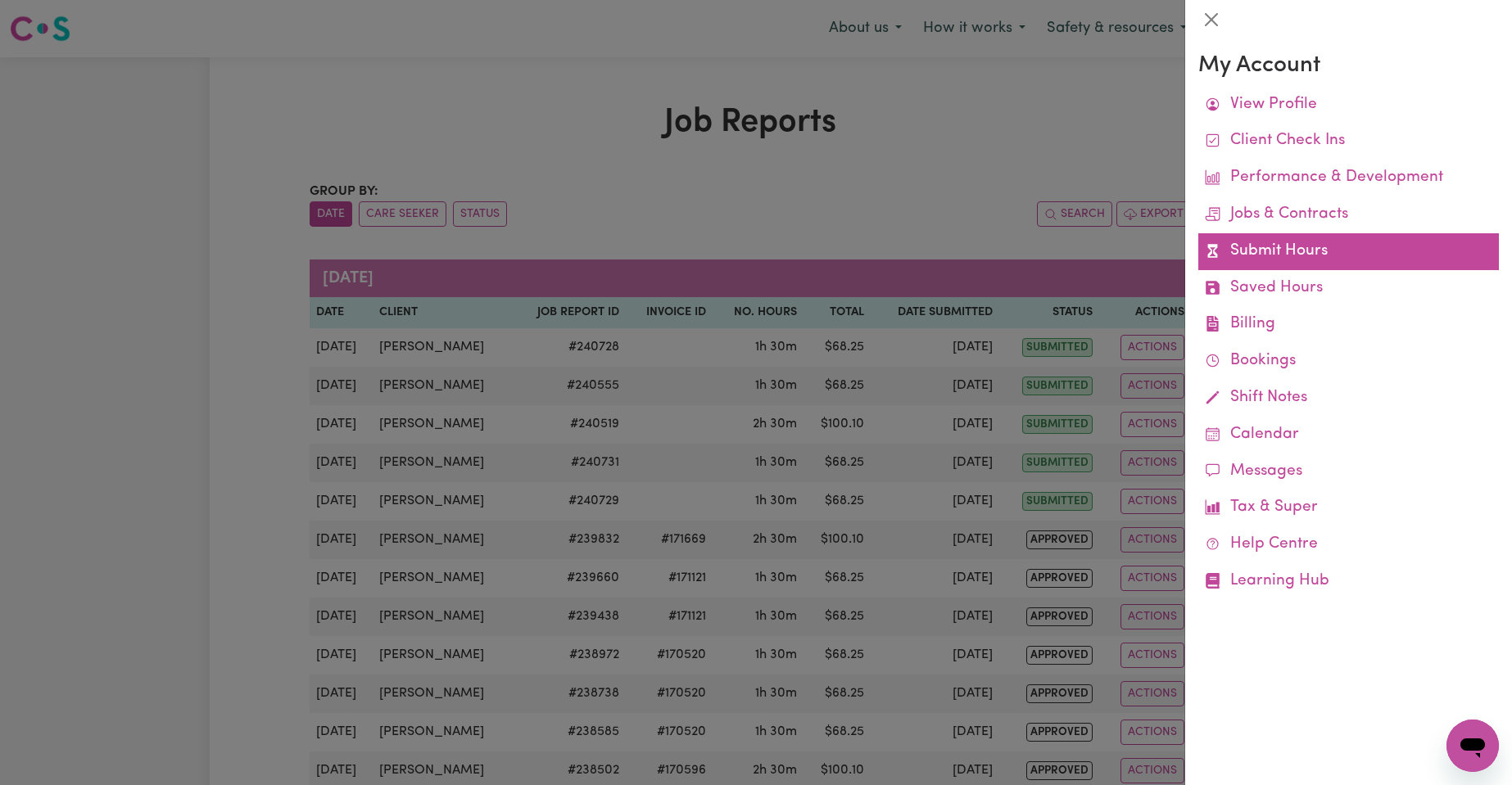
click at [1263, 248] on link "Submit Hours" at bounding box center [1348, 252] width 301 height 37
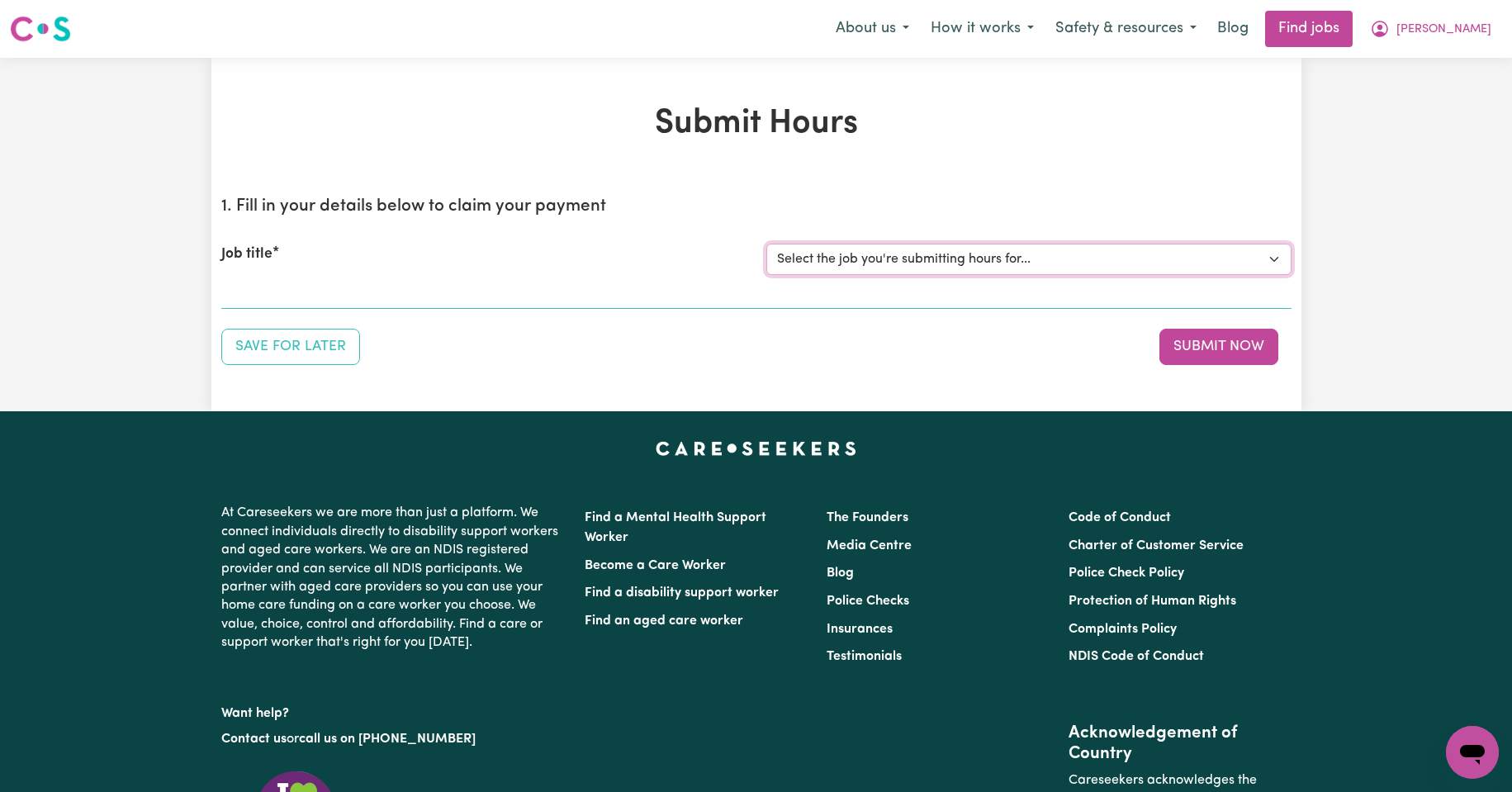
click at [1276, 261] on select "Select the job you're submitting hours for... [Kishore Hands Of Care] Support W…" at bounding box center [1029, 259] width 525 height 31
select select "14320"
click at [766, 243] on select "Select the job you're submitting hours for... [Kishore Hands Of Care] Support W…" at bounding box center [1029, 259] width 525 height 31
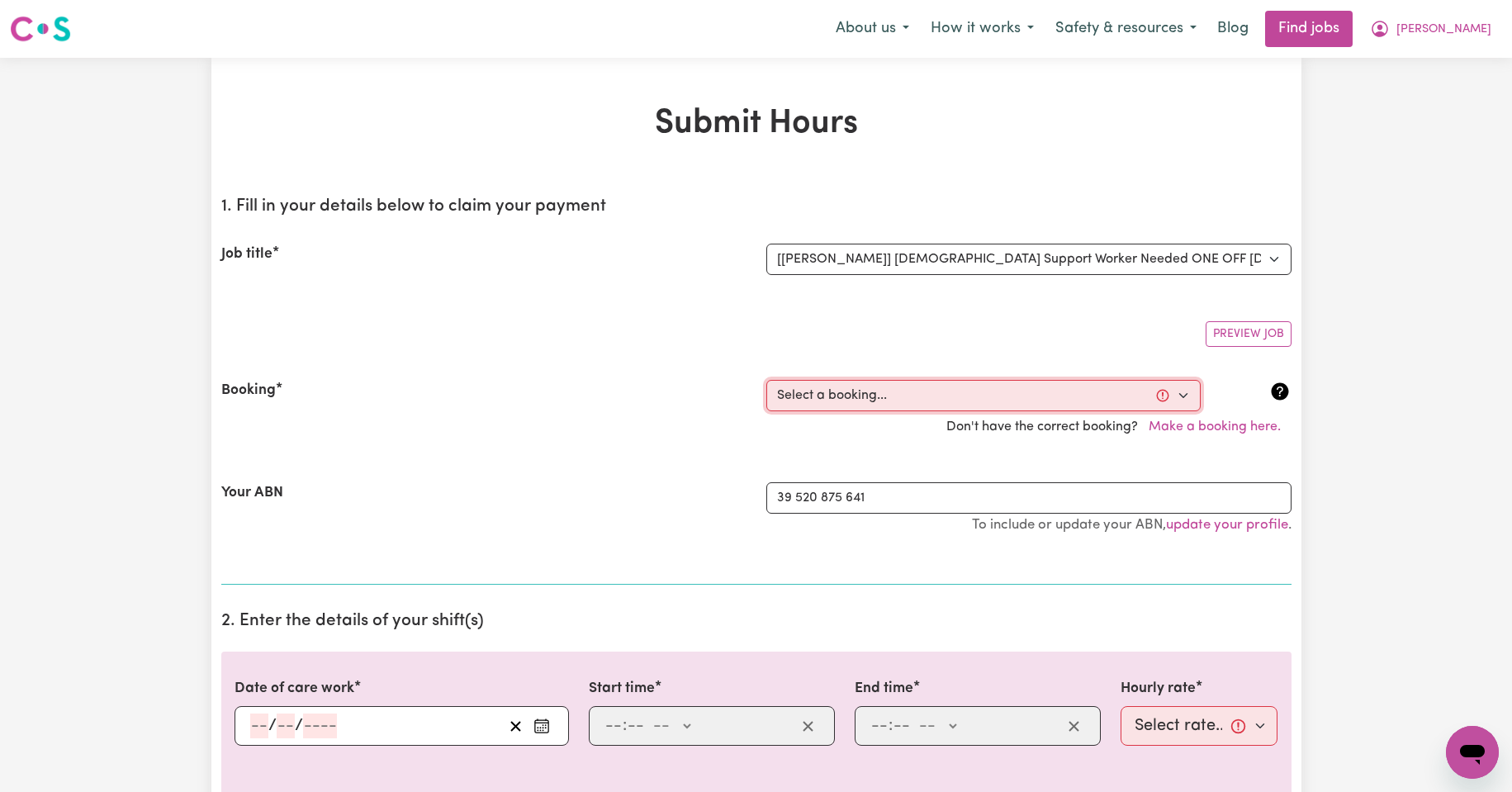
click at [1184, 395] on select "Select a booking... [DATE] 08:00am to 09:30am (ONE-OFF) [DATE] 08:00am to 09:30…" at bounding box center [983, 395] width 435 height 31
select select "354671"
click at [766, 380] on select "Select a booking... [DATE] 08:00am to 09:30am (ONE-OFF) [DATE] 08:00am to 09:30…" at bounding box center [983, 395] width 435 height 31
type input "[DATE]"
type input "13"
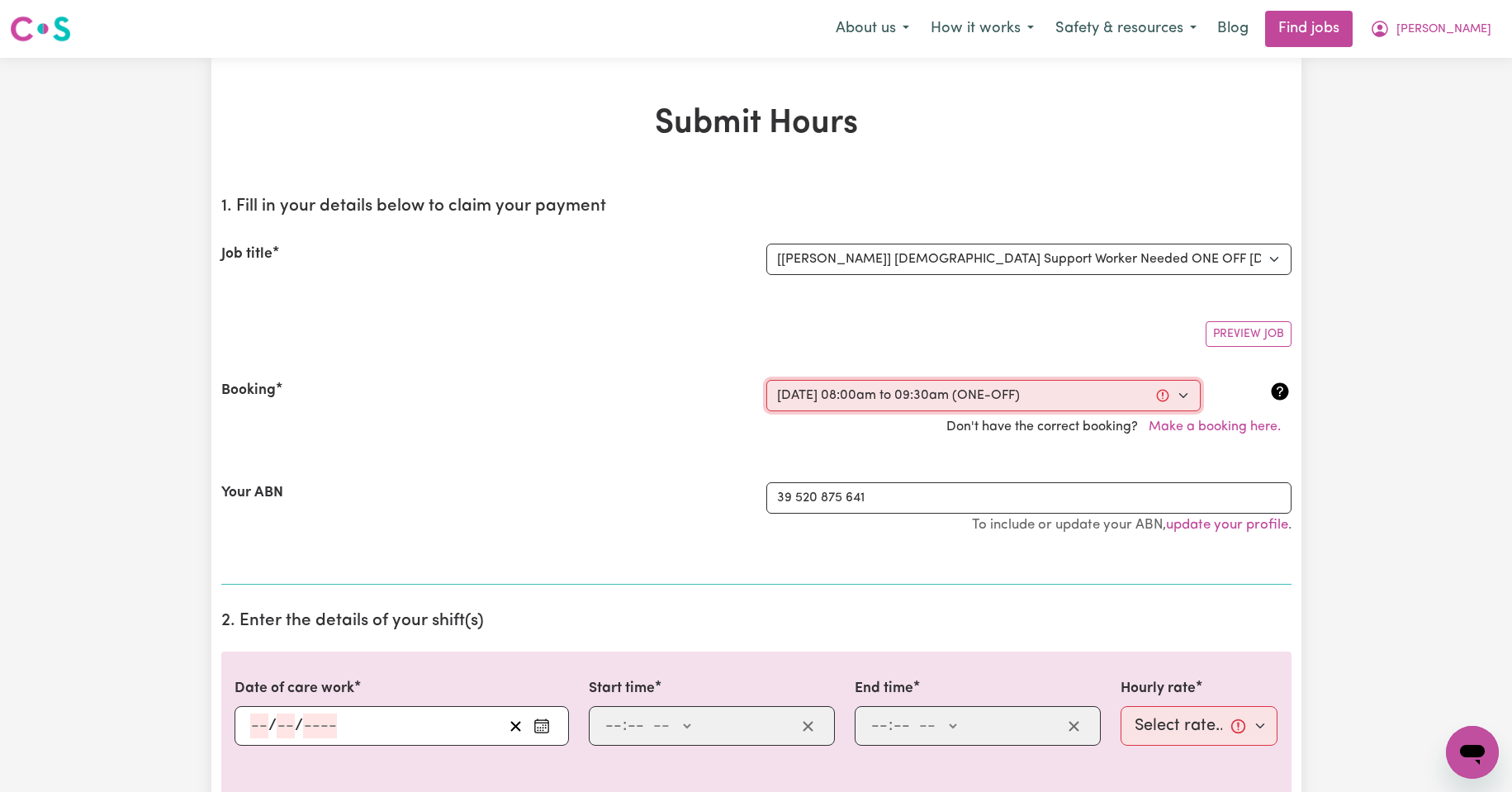
type input "8"
type input "2025"
type input "08:00"
type input "8"
type input "0"
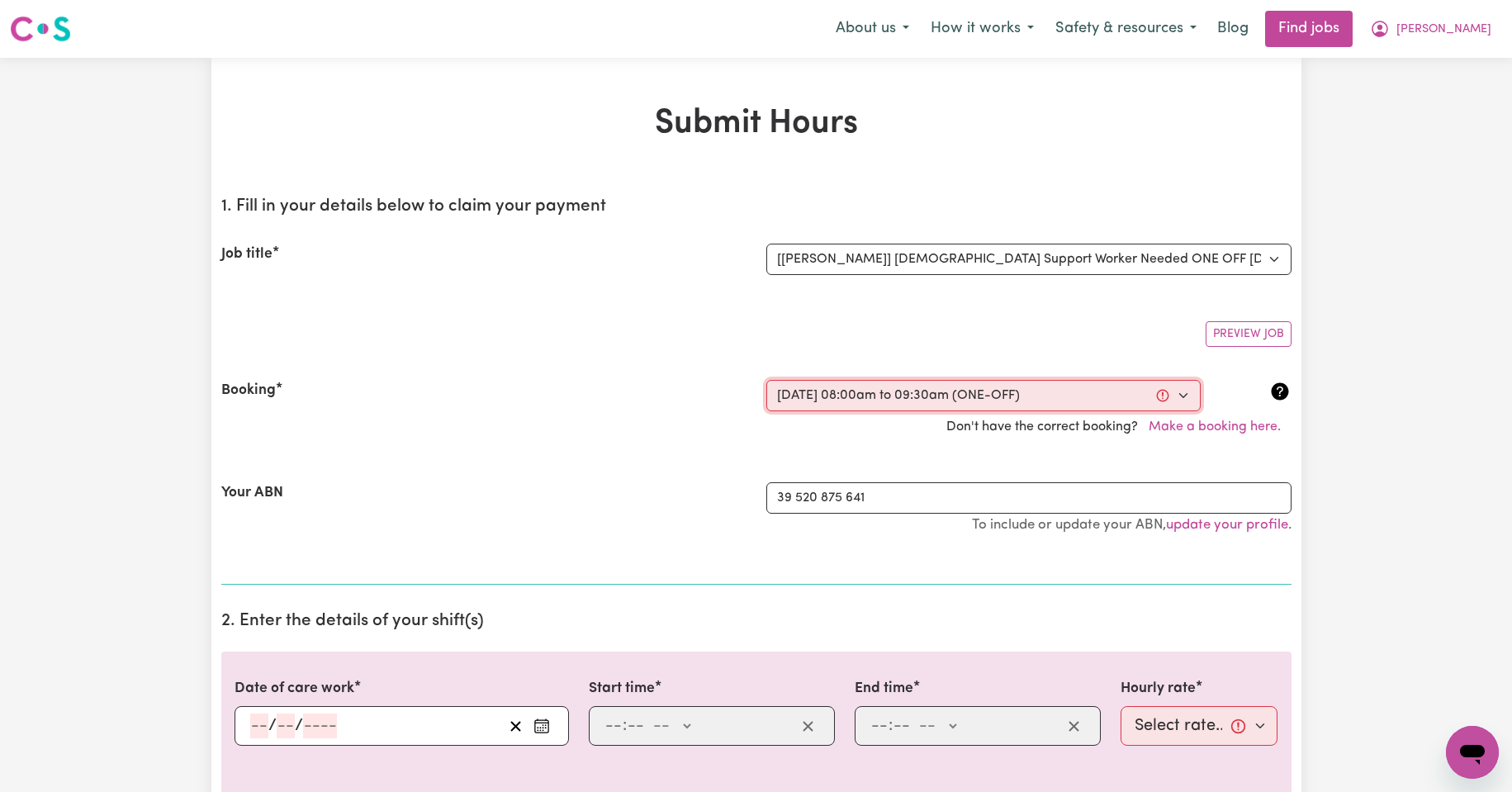
select select "am"
type input "09:30"
type input "9"
type input "30"
select select "am"
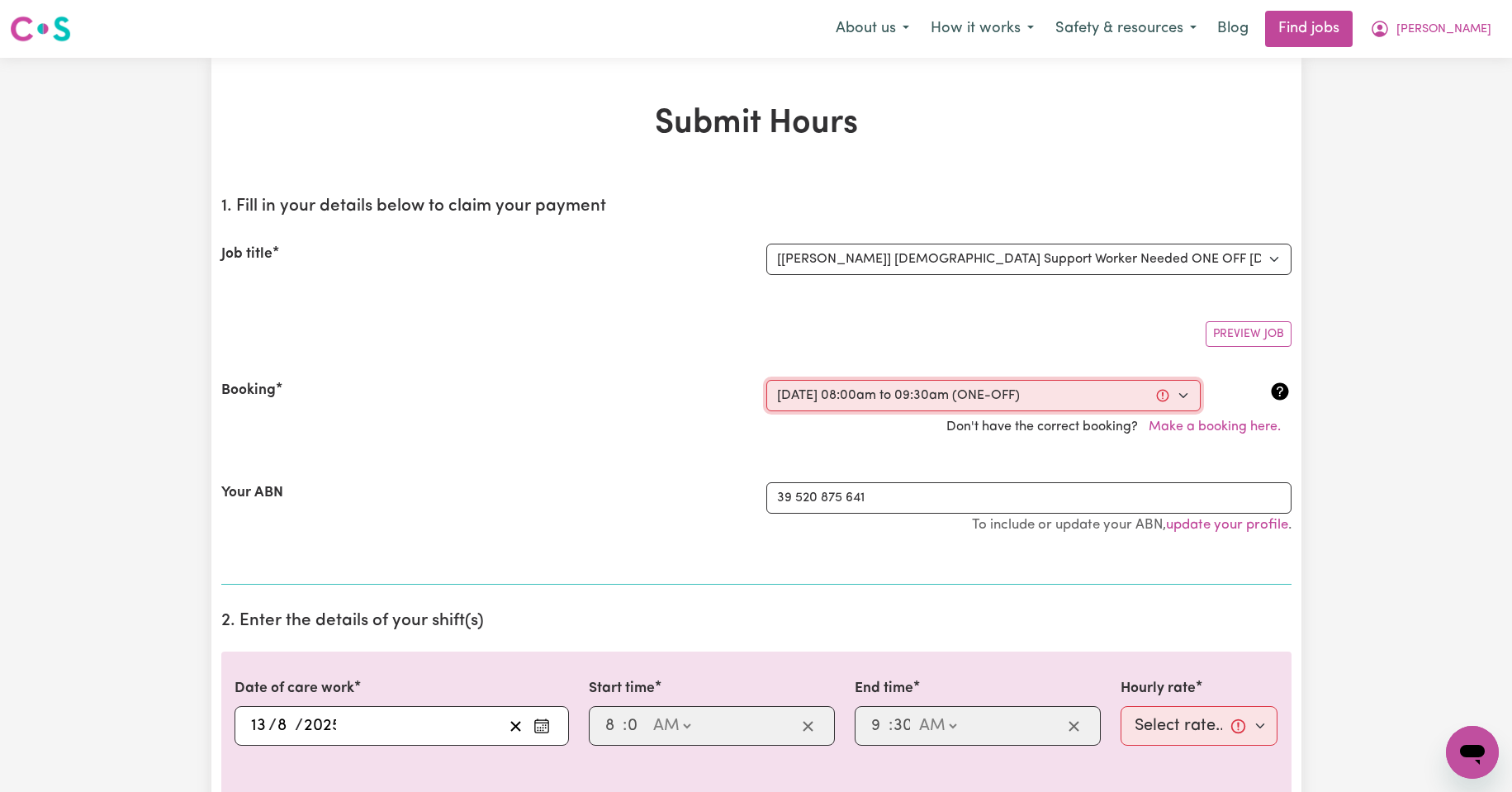
select select "50-Weekday"
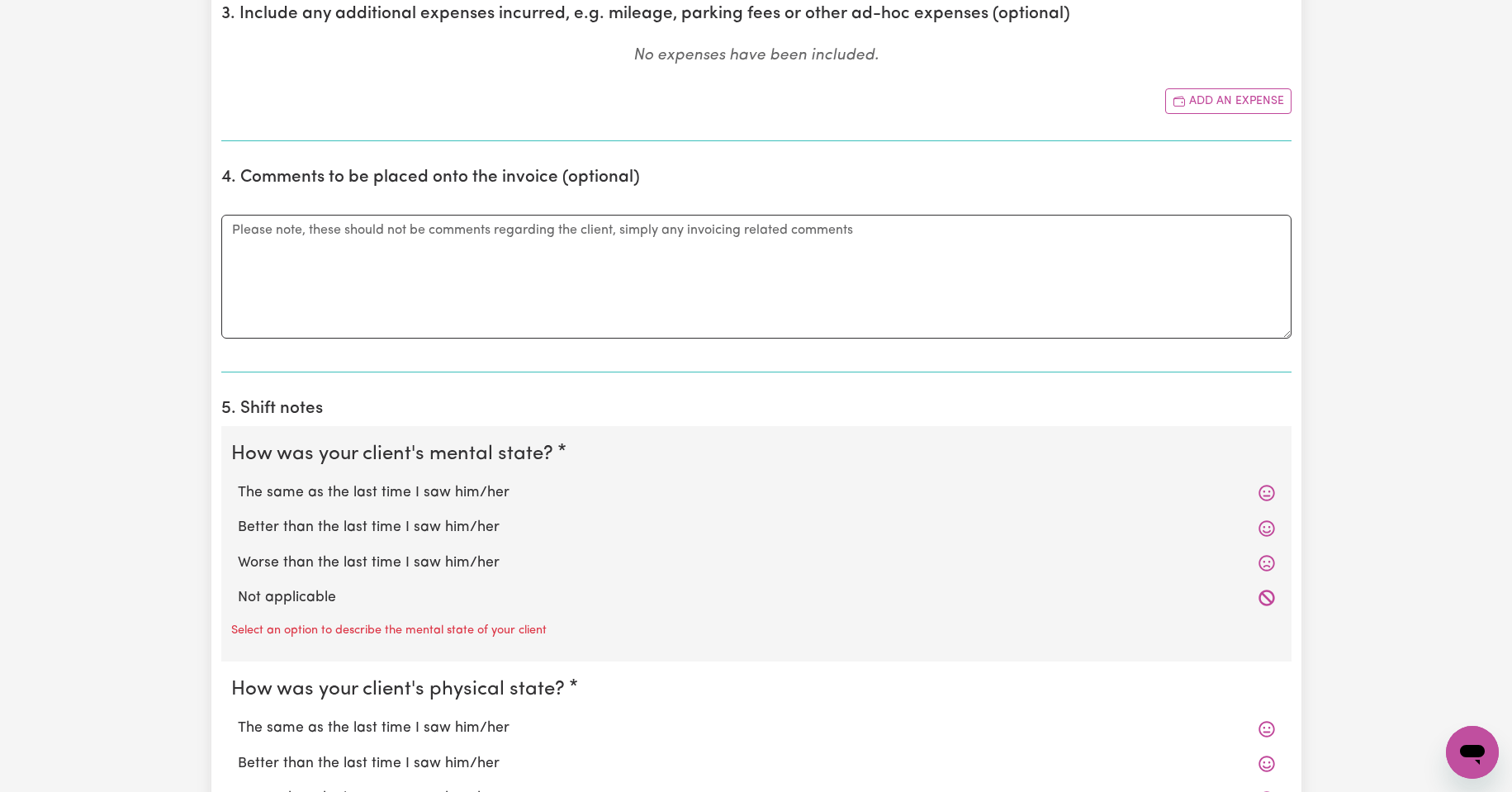
scroll to position [909, 0]
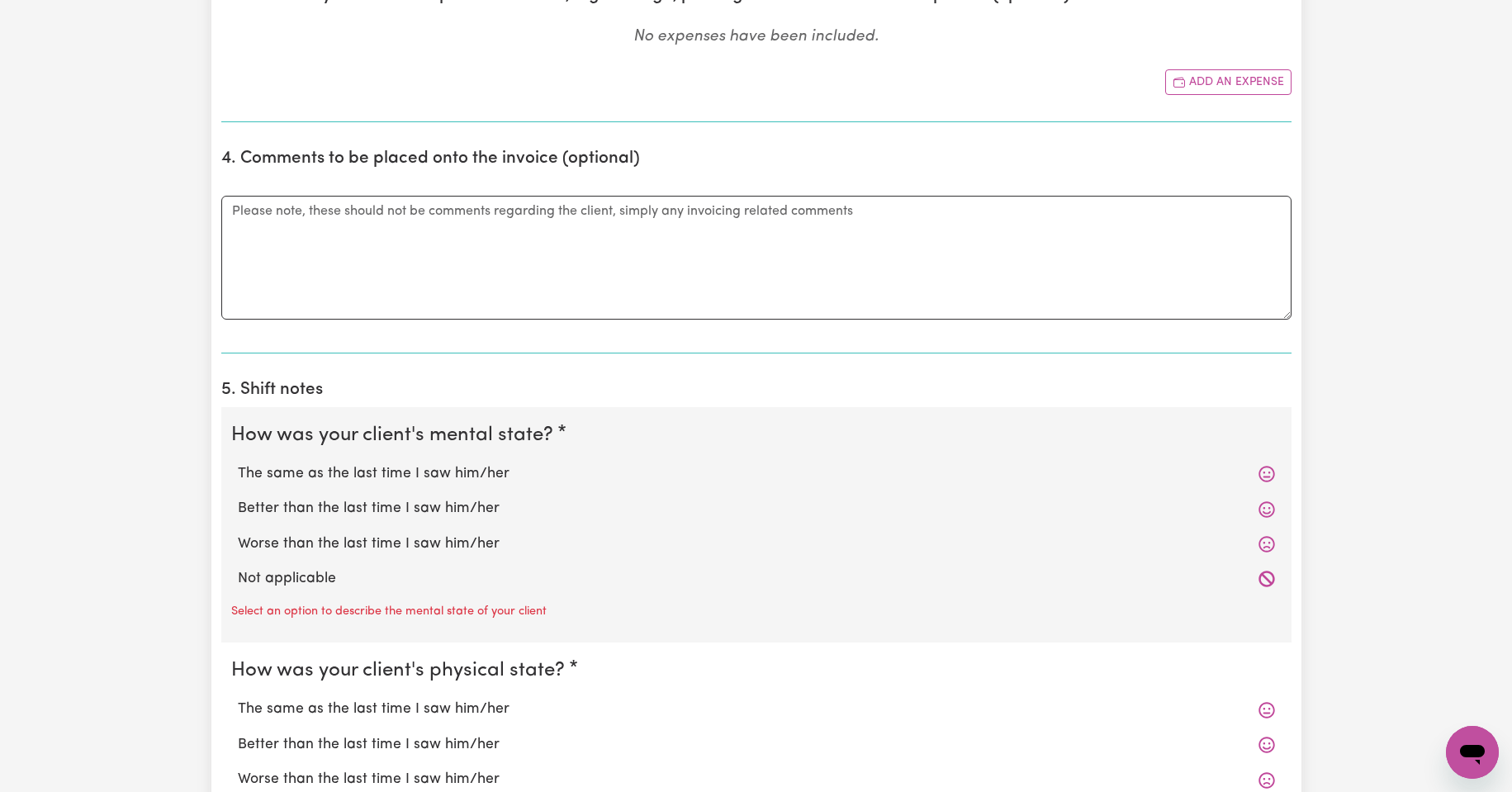
click at [449, 474] on label "The same as the last time I saw him/her" at bounding box center [757, 474] width 1037 height 21
click at [238, 464] on input "The same as the last time I saw him/her" at bounding box center [237, 463] width 1 height 1
radio input "true"
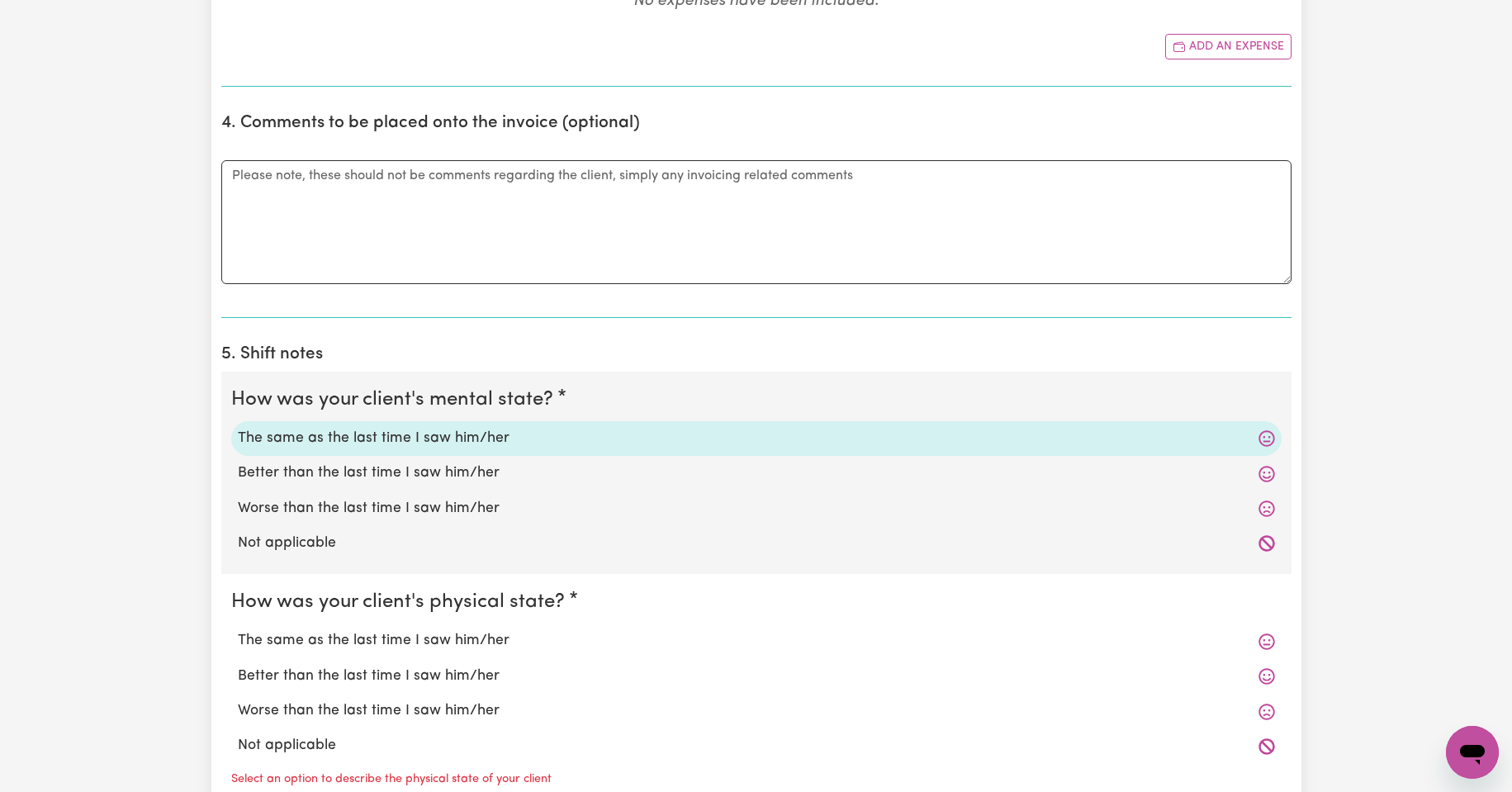
scroll to position [964, 0]
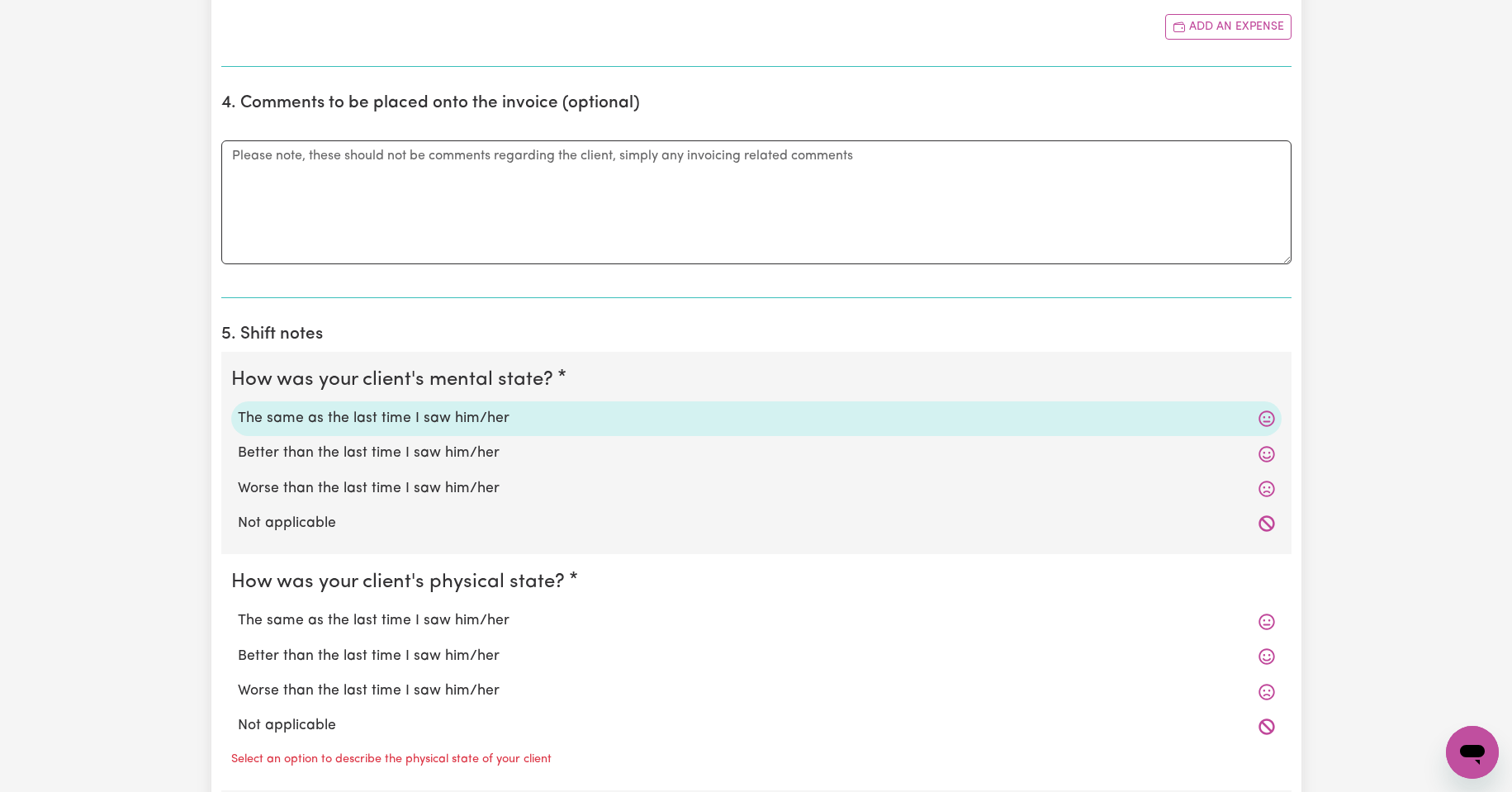
click at [380, 615] on label "The same as the last time I saw him/her" at bounding box center [757, 621] width 1037 height 21
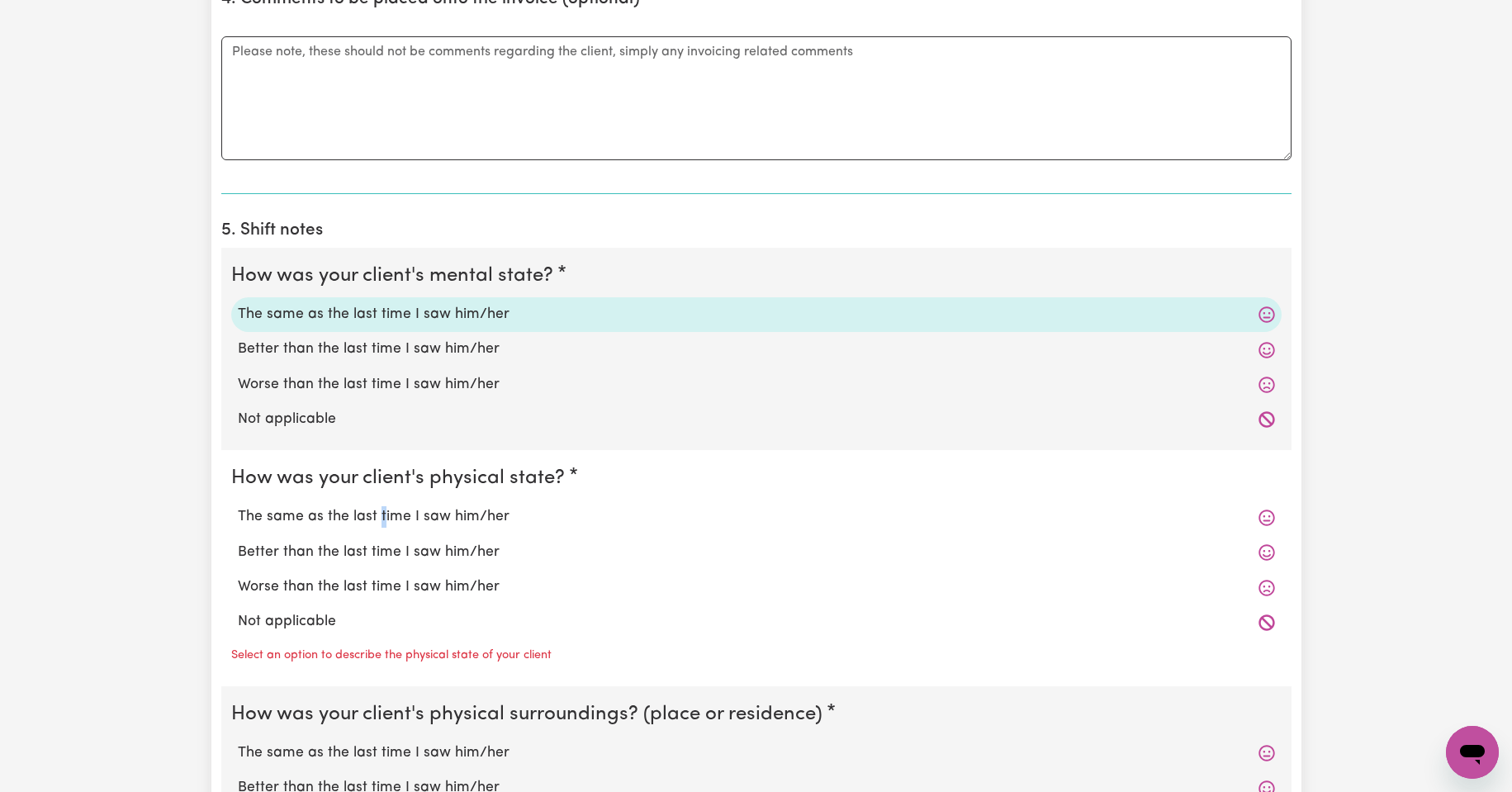
scroll to position [1102, 0]
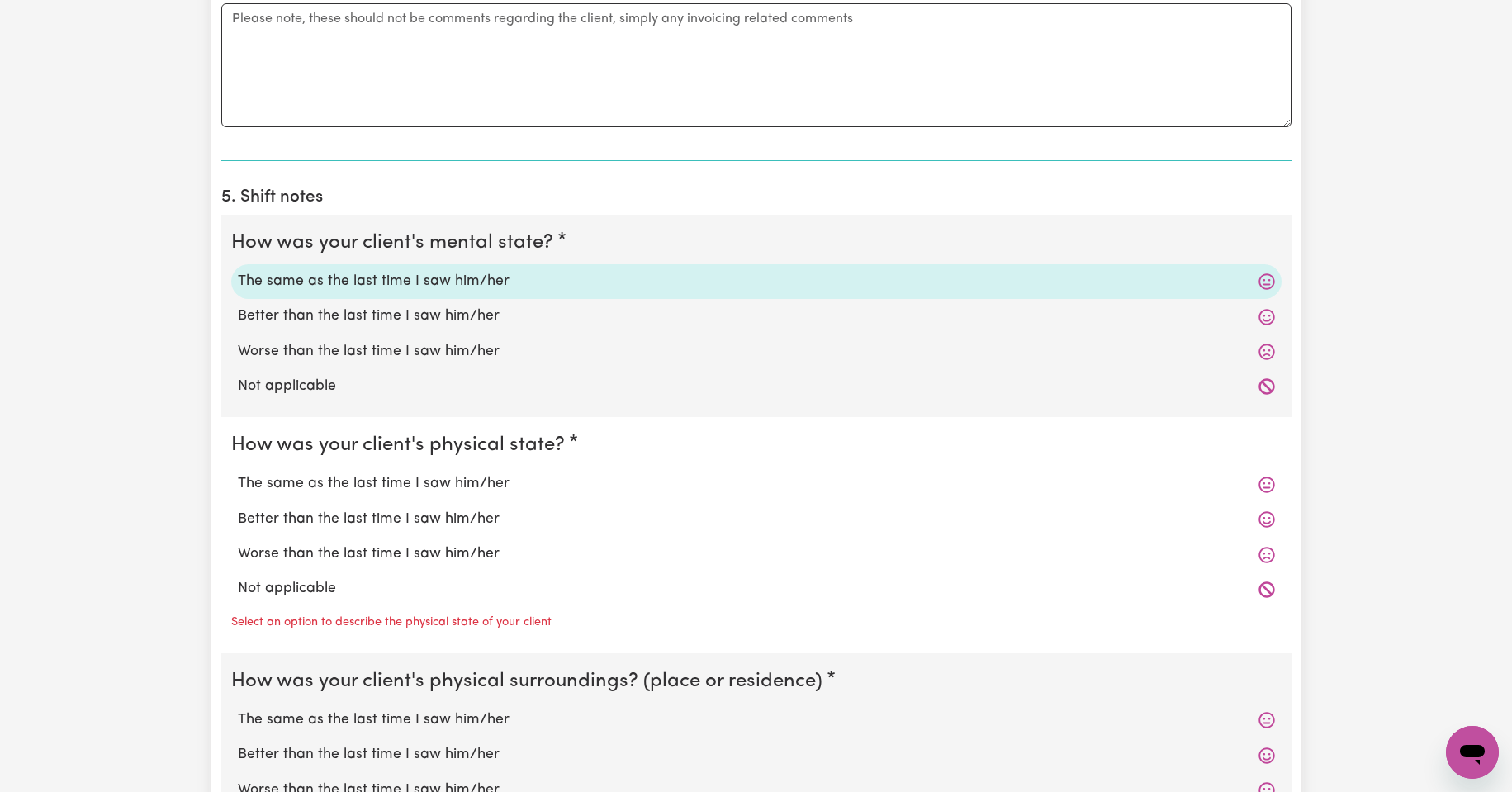
click at [353, 485] on label "The same as the last time I saw him/her" at bounding box center [757, 483] width 1037 height 21
click at [238, 473] on input "The same as the last time I saw him/her" at bounding box center [237, 472] width 1 height 1
radio input "true"
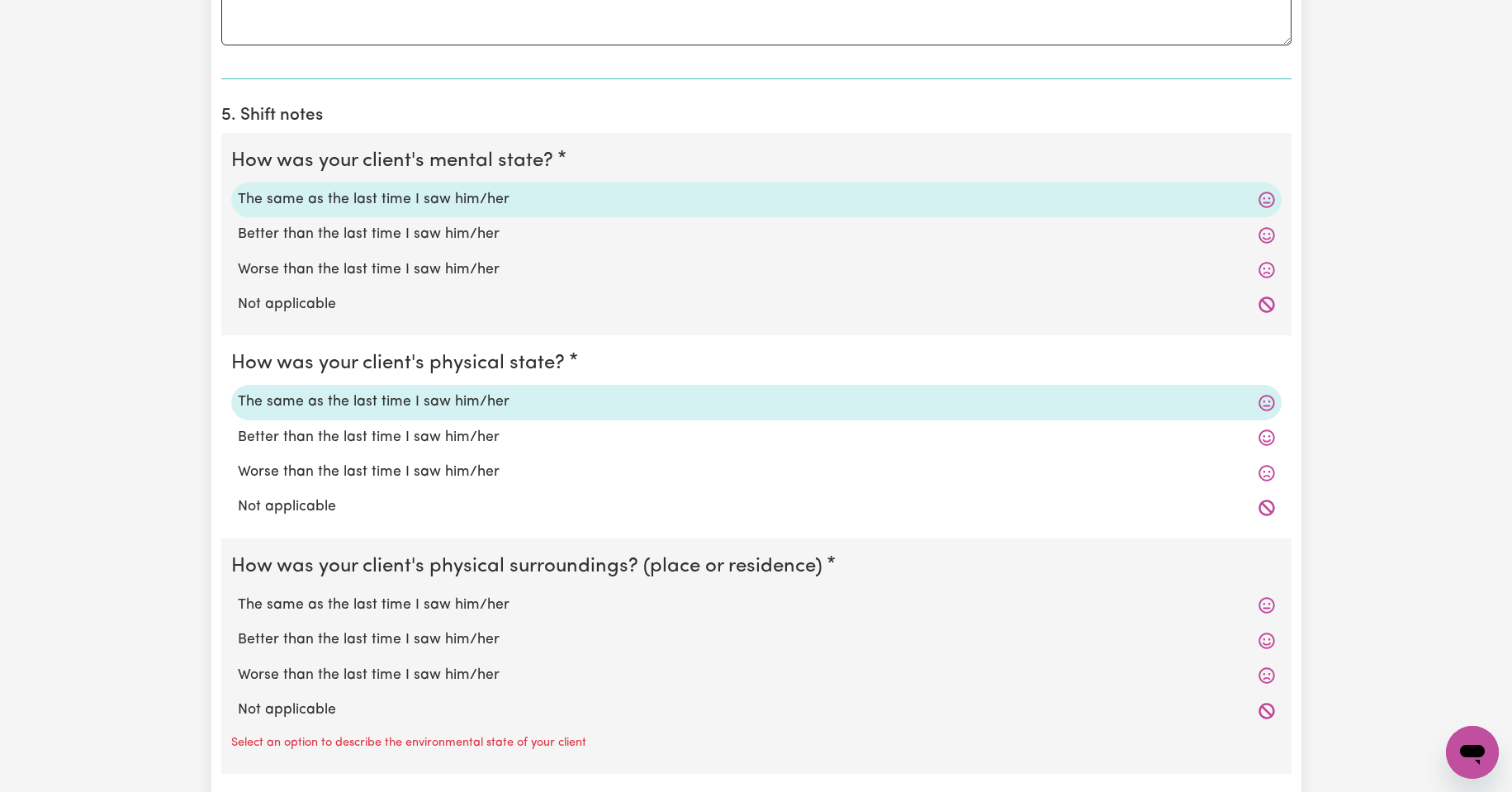
scroll to position [1184, 0]
click at [363, 605] on label "The same as the last time I saw him/her" at bounding box center [757, 605] width 1037 height 21
click at [238, 594] on input "The same as the last time I saw him/her" at bounding box center [237, 594] width 1 height 1
radio input "true"
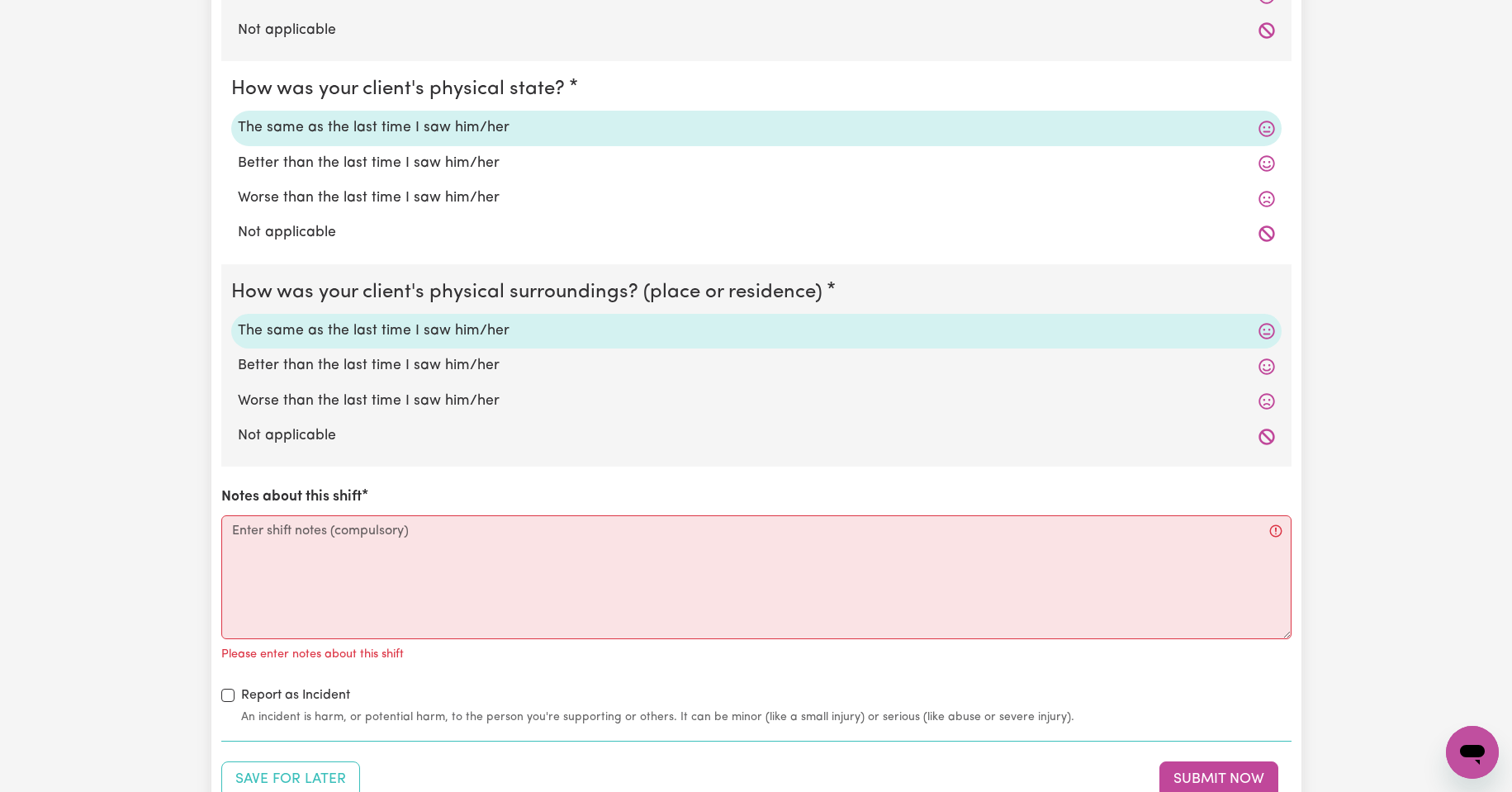
scroll to position [1487, 0]
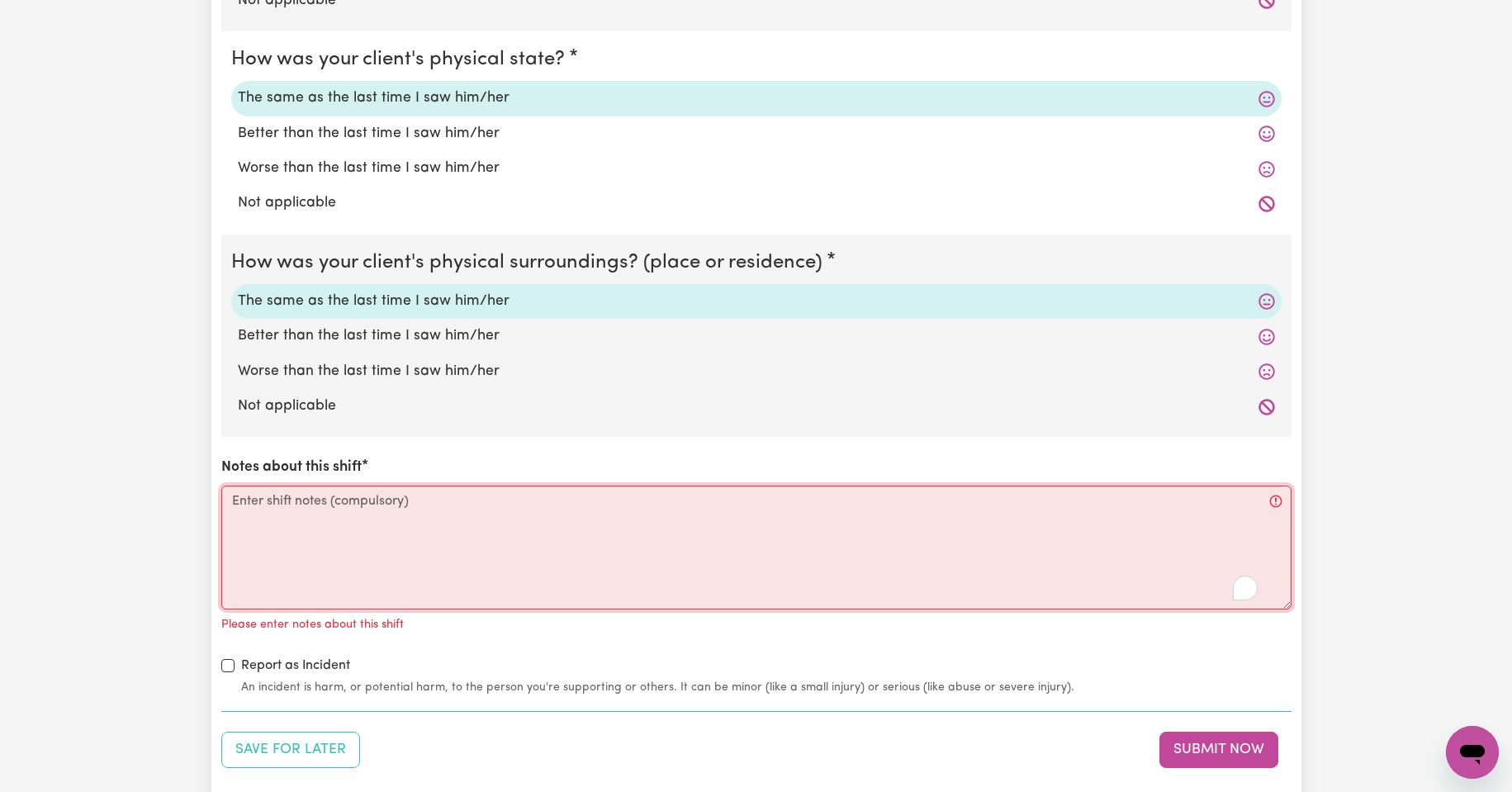
click at [338, 514] on textarea "Notes about this shift" at bounding box center [756, 548] width 1070 height 124
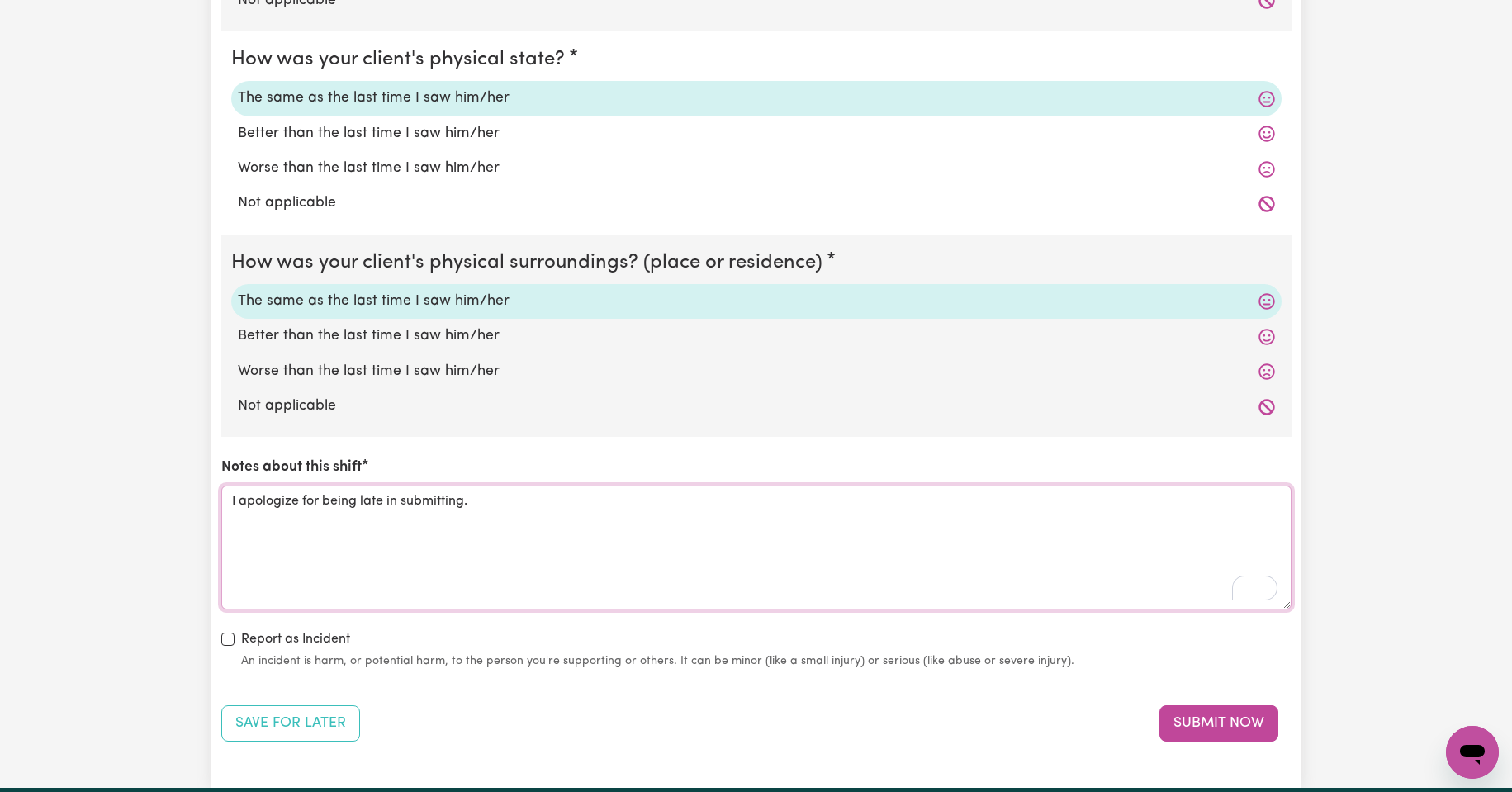
click at [476, 500] on textarea "I apologize for being late in submitting." at bounding box center [756, 548] width 1070 height 124
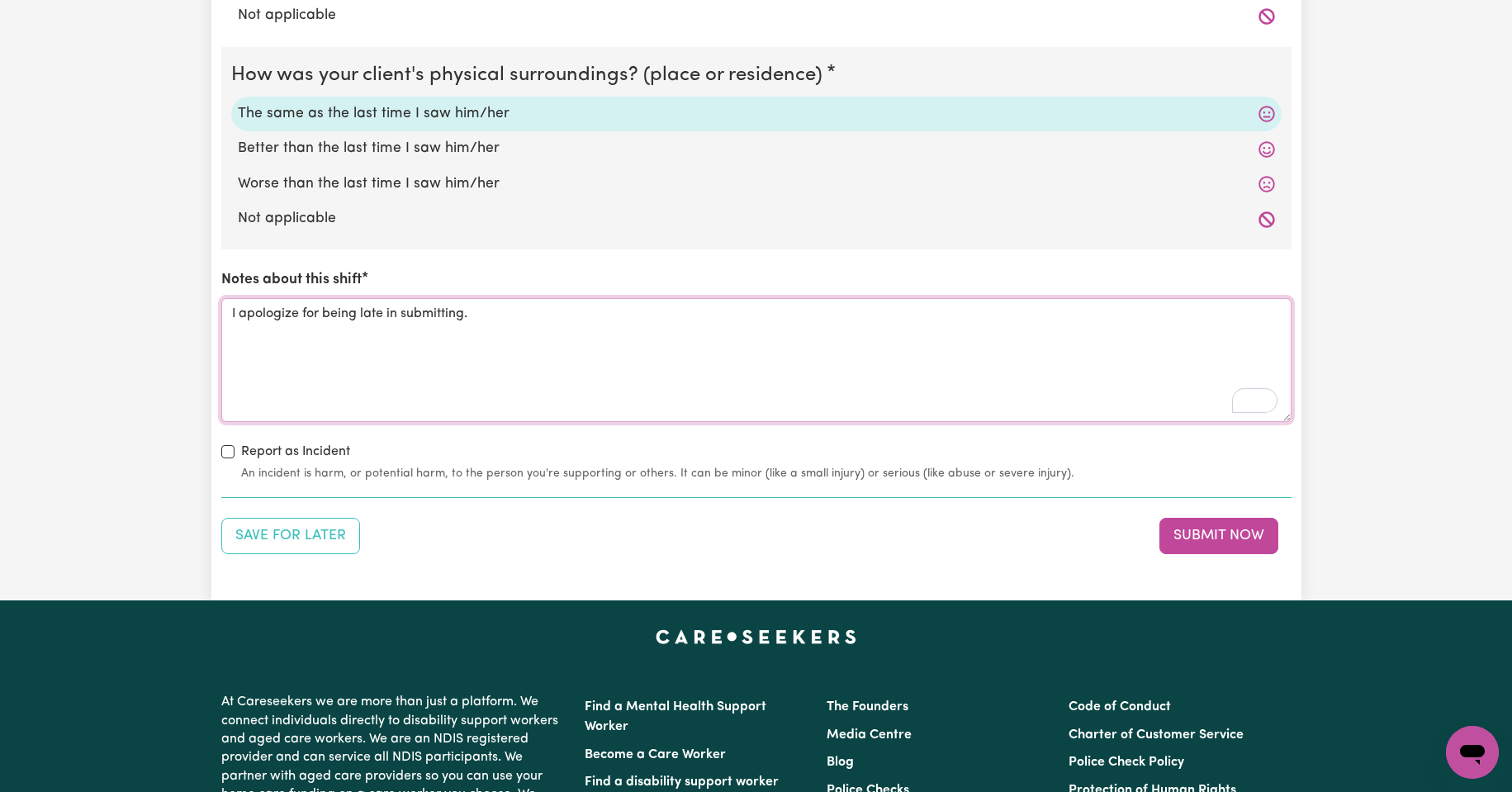
scroll to position [1762, 0]
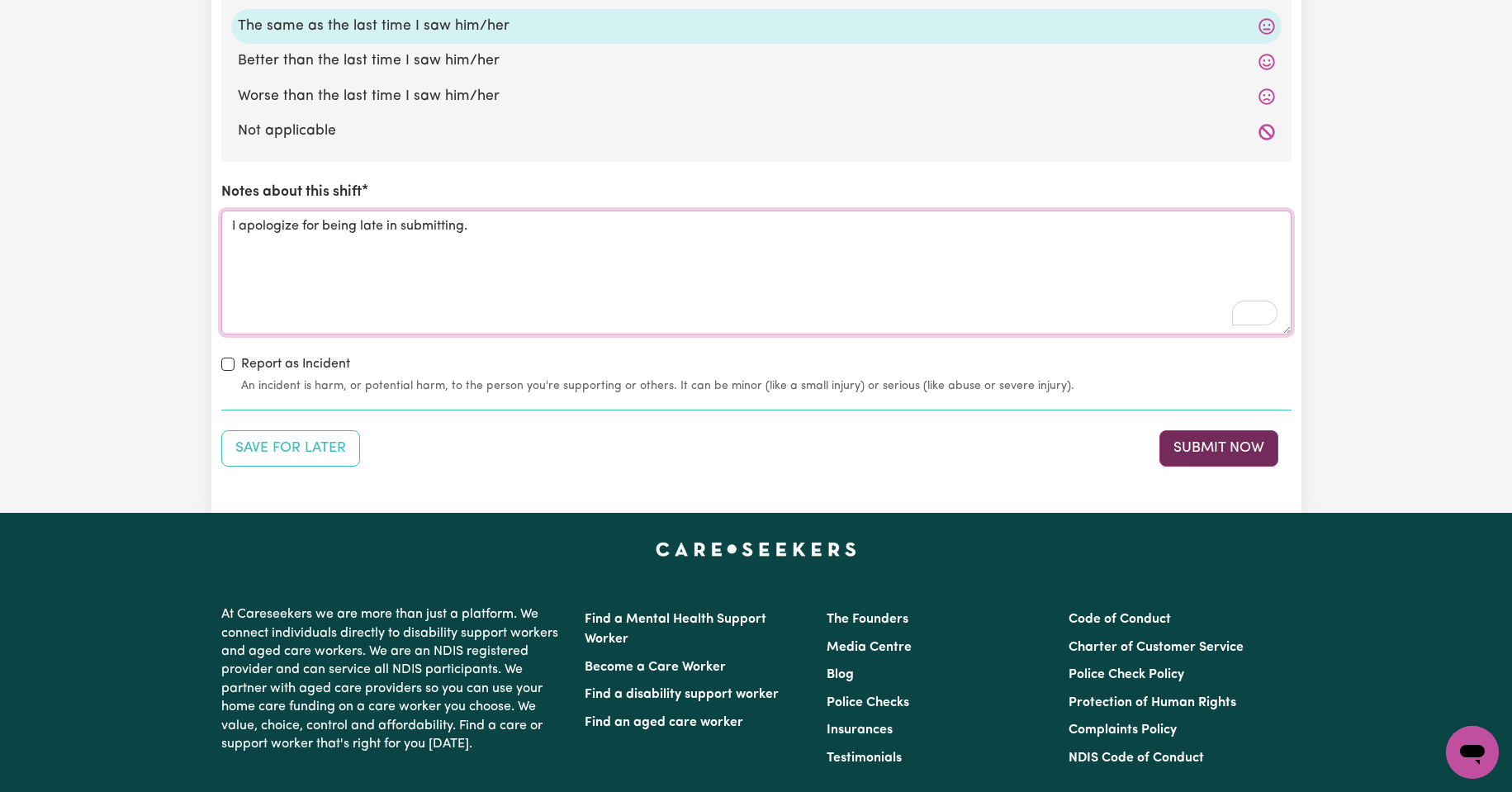
type textarea "I apologize for being late in submitting."
click at [1209, 443] on button "Submit Now" at bounding box center [1219, 449] width 119 height 36
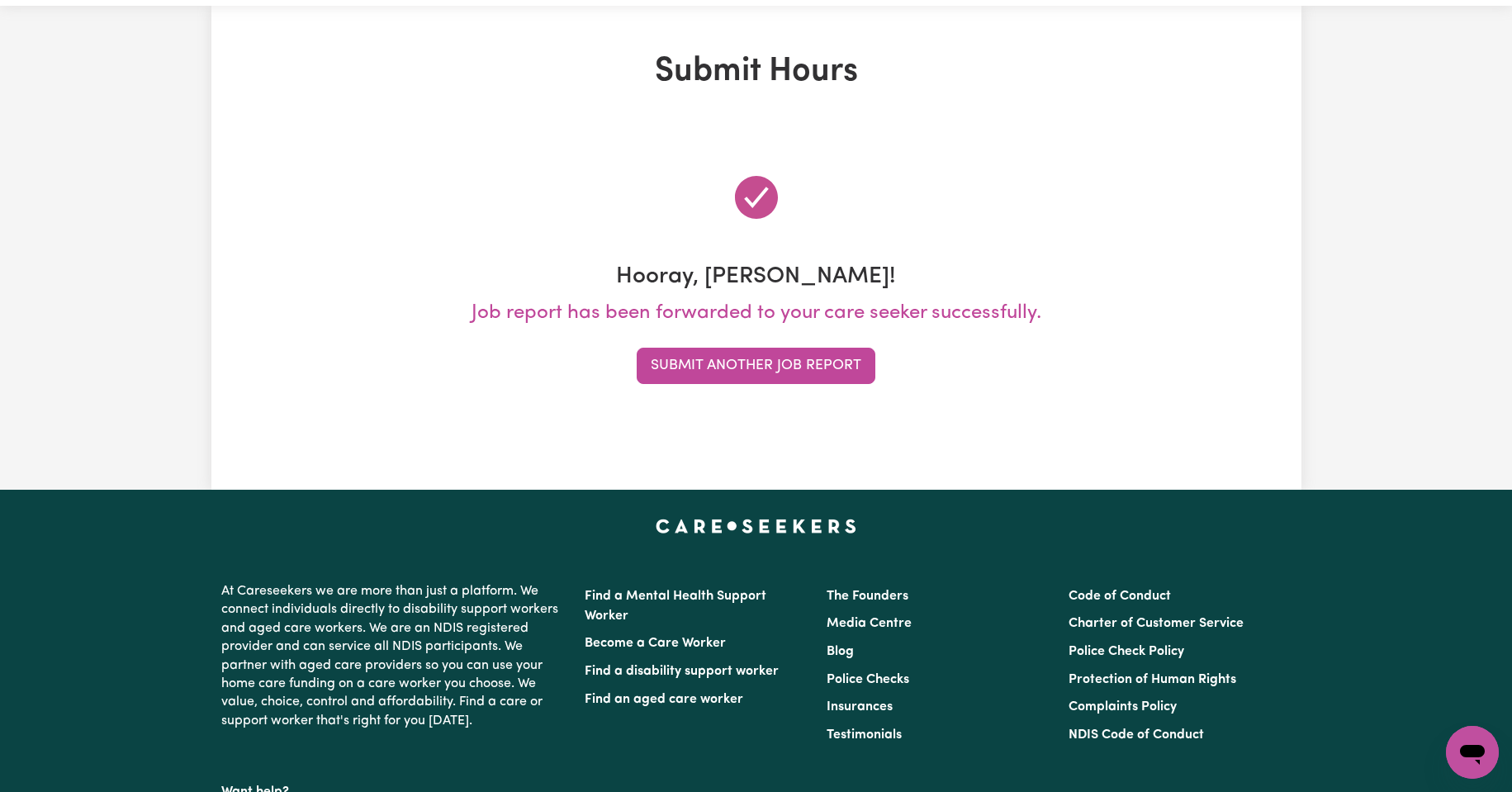
scroll to position [0, 0]
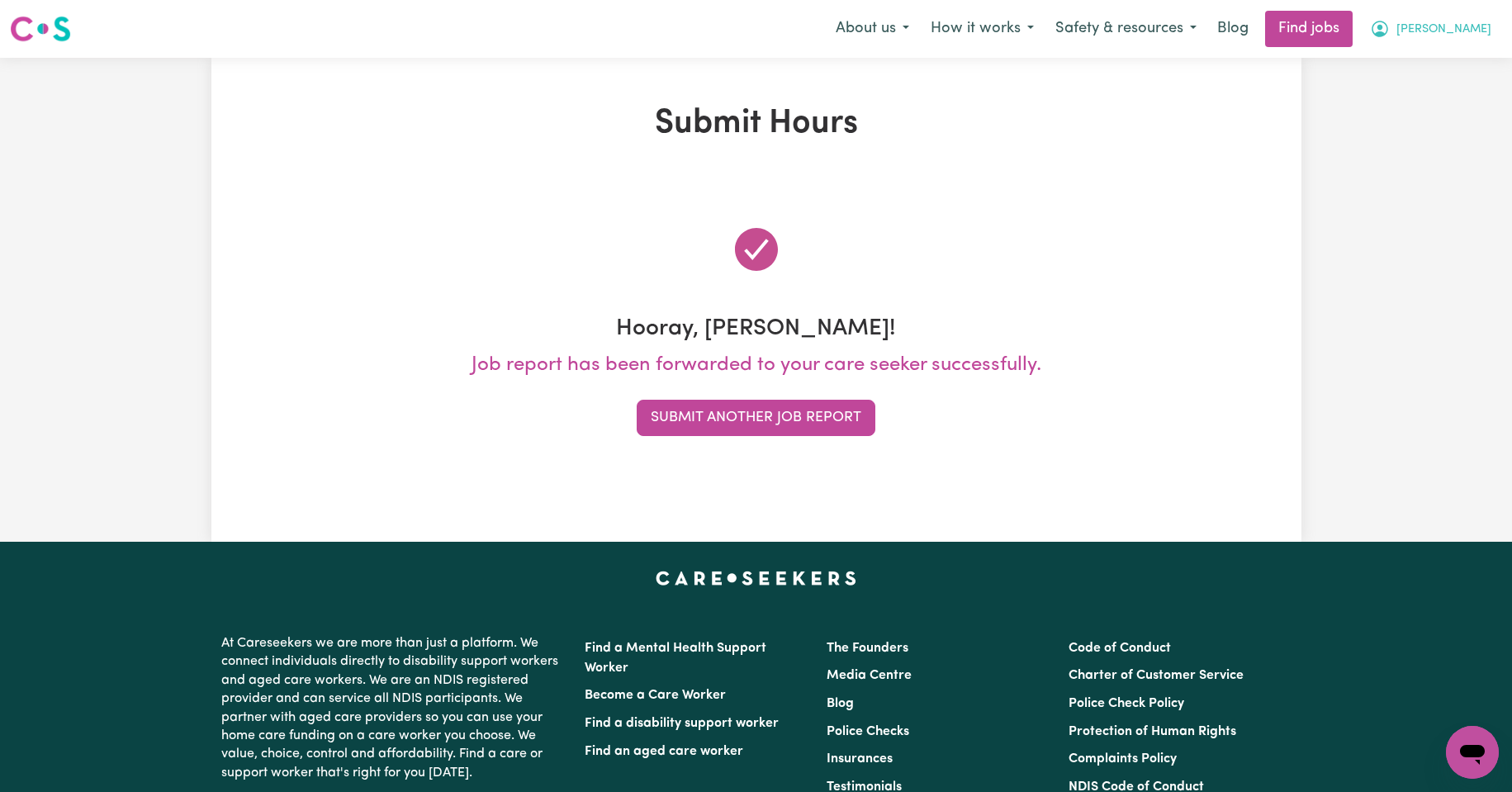
click at [1466, 26] on span "[PERSON_NAME]" at bounding box center [1444, 29] width 95 height 18
click at [1423, 63] on link "My Account" at bounding box center [1436, 64] width 131 height 31
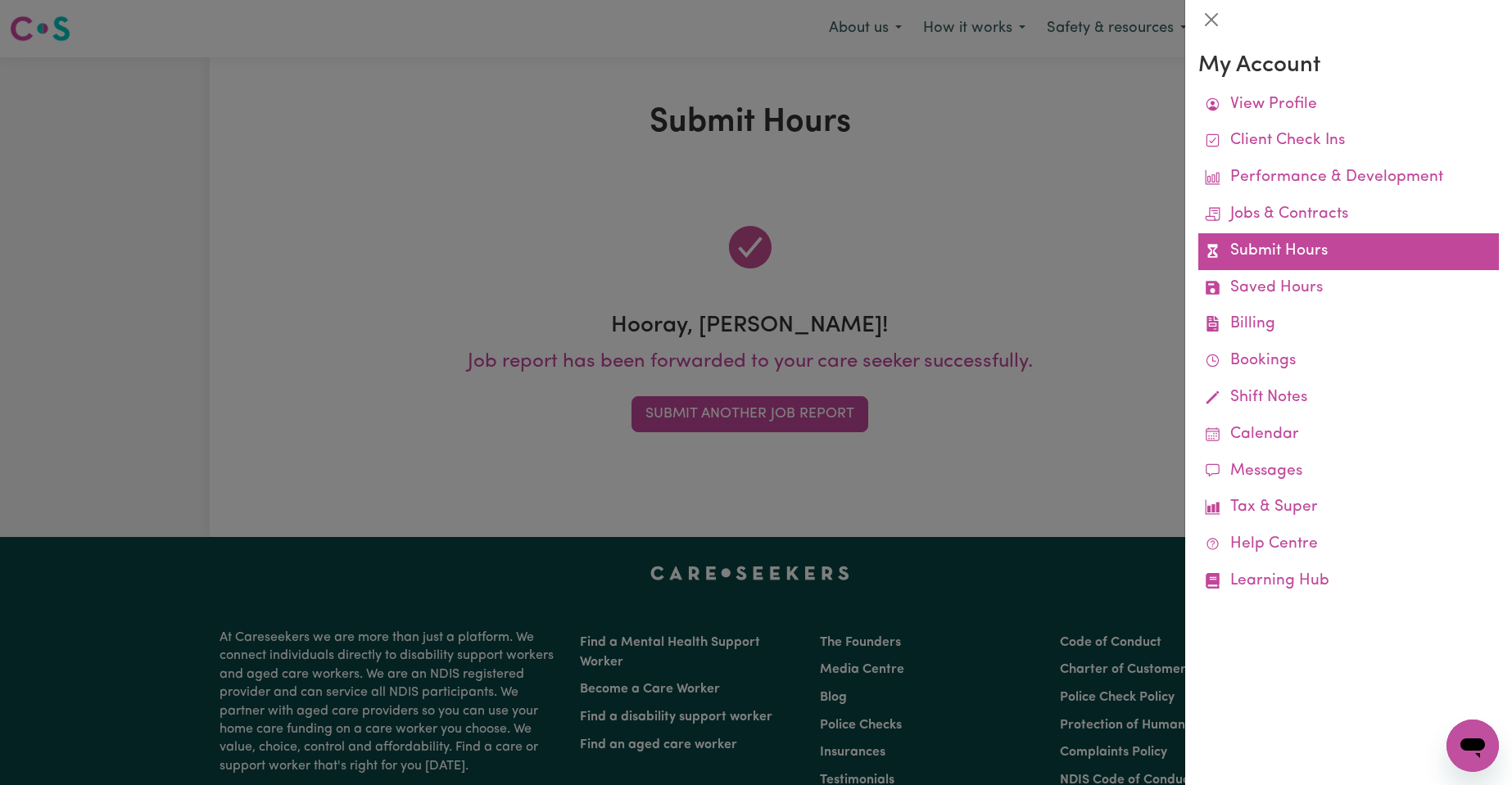
click at [1256, 246] on link "Submit Hours" at bounding box center [1348, 252] width 301 height 37
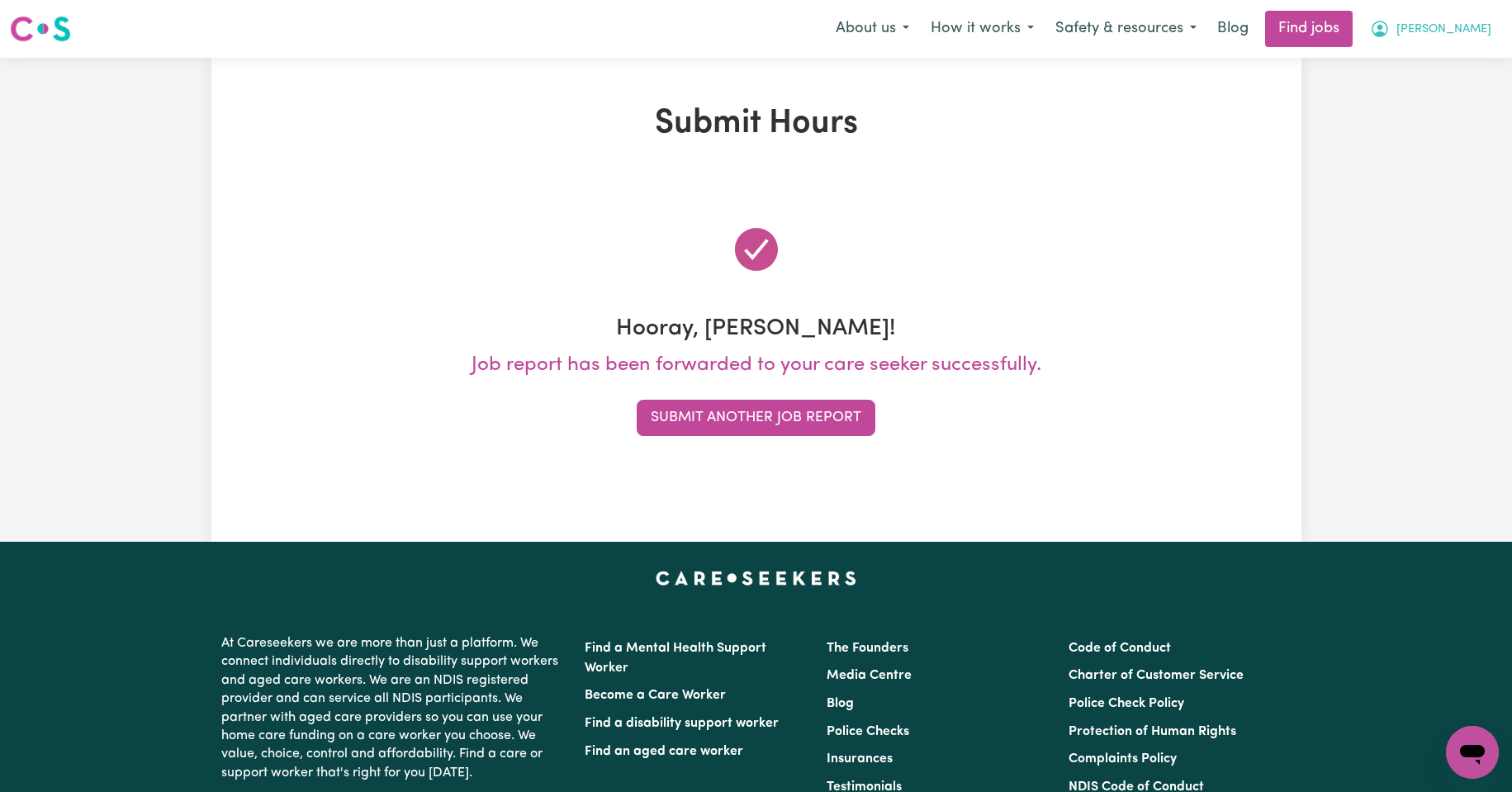
click at [1471, 25] on span "[PERSON_NAME]" at bounding box center [1444, 29] width 95 height 18
click at [1420, 64] on link "My Account" at bounding box center [1436, 64] width 131 height 31
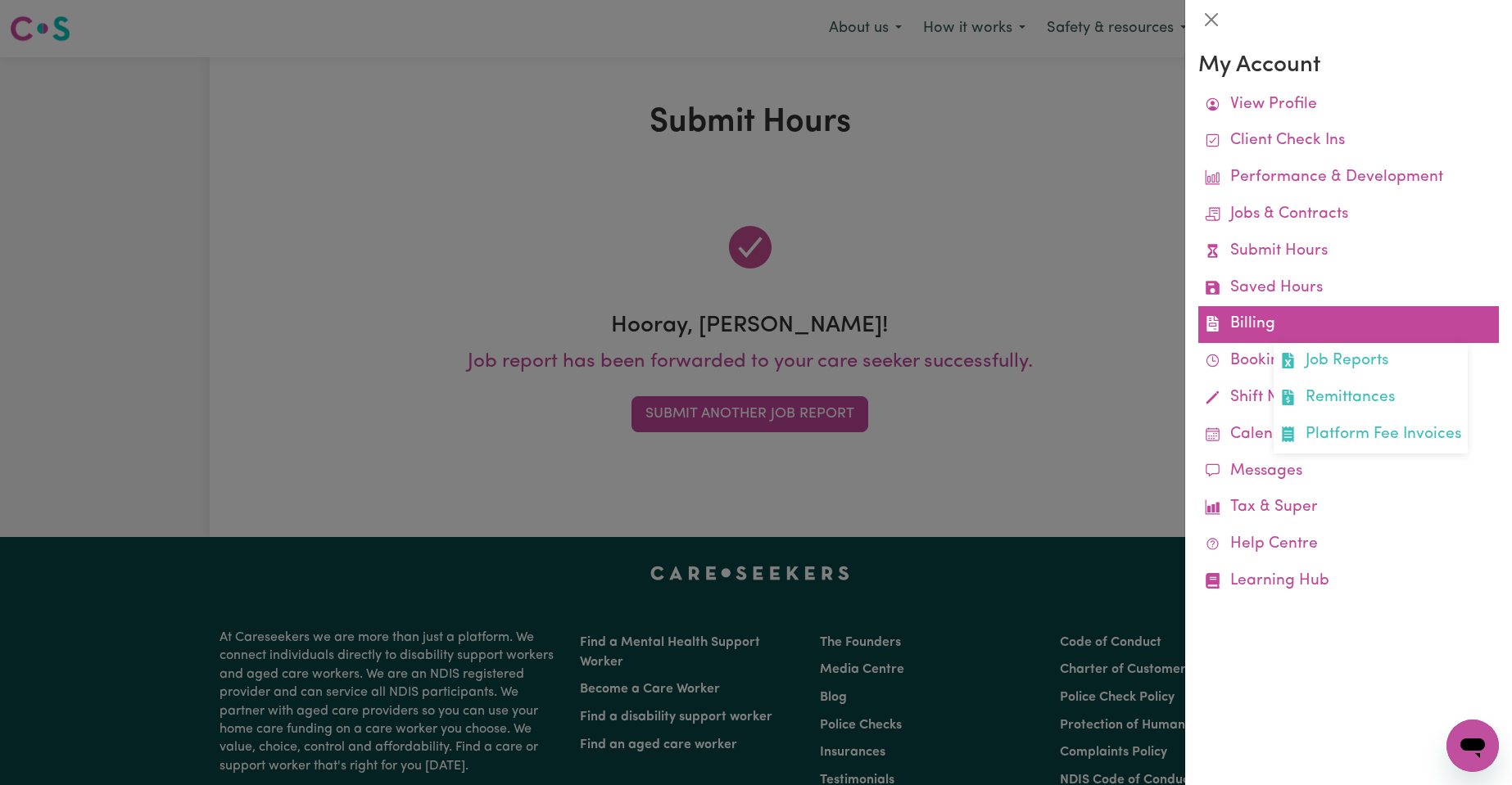
click at [1251, 324] on link "Billing Job Reports Remittances Platform Fee Invoices" at bounding box center [1348, 324] width 301 height 37
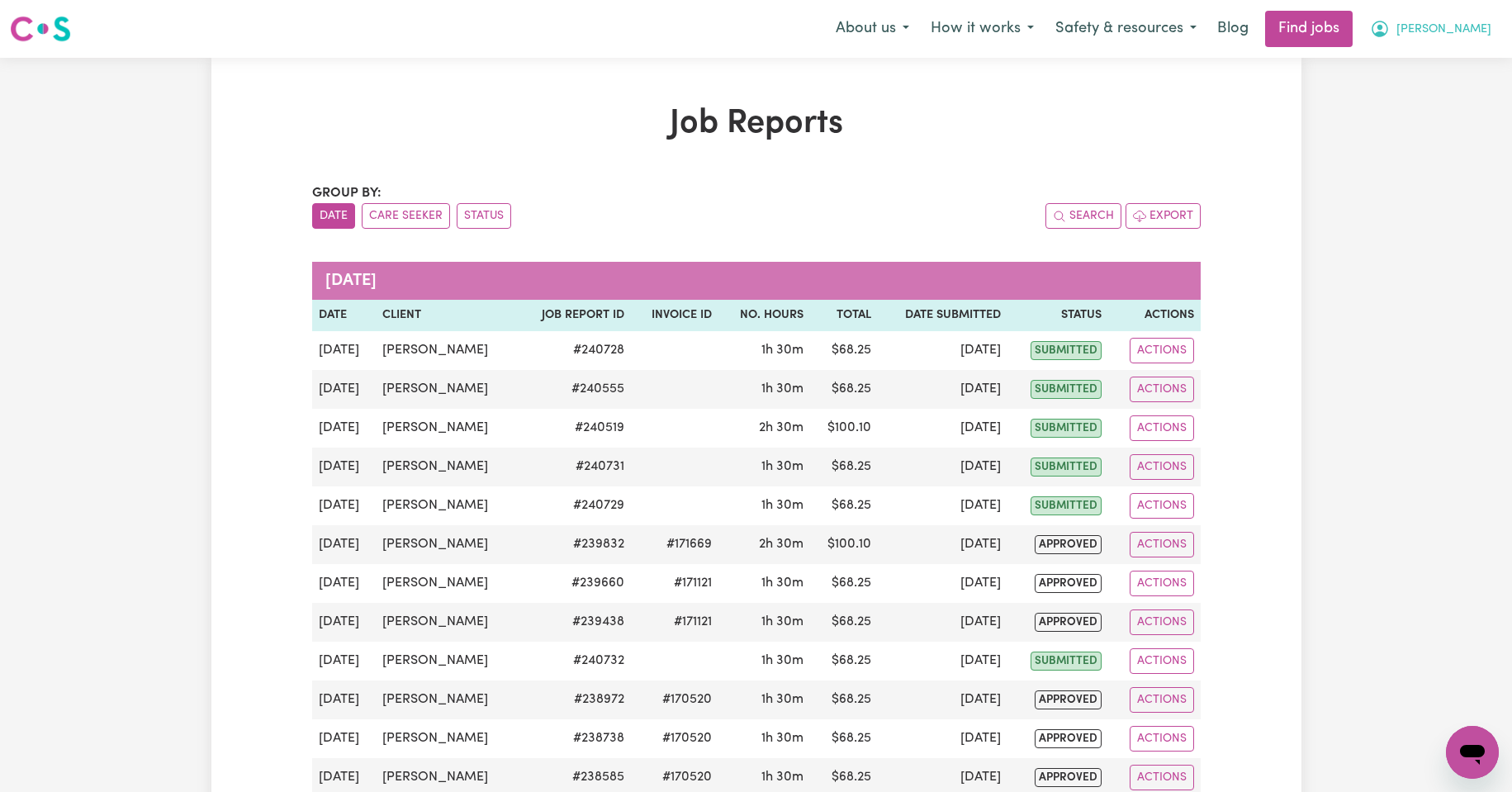
click at [1464, 31] on span "[PERSON_NAME]" at bounding box center [1444, 29] width 95 height 18
click at [1423, 98] on link "My Dashboard" at bounding box center [1436, 95] width 131 height 31
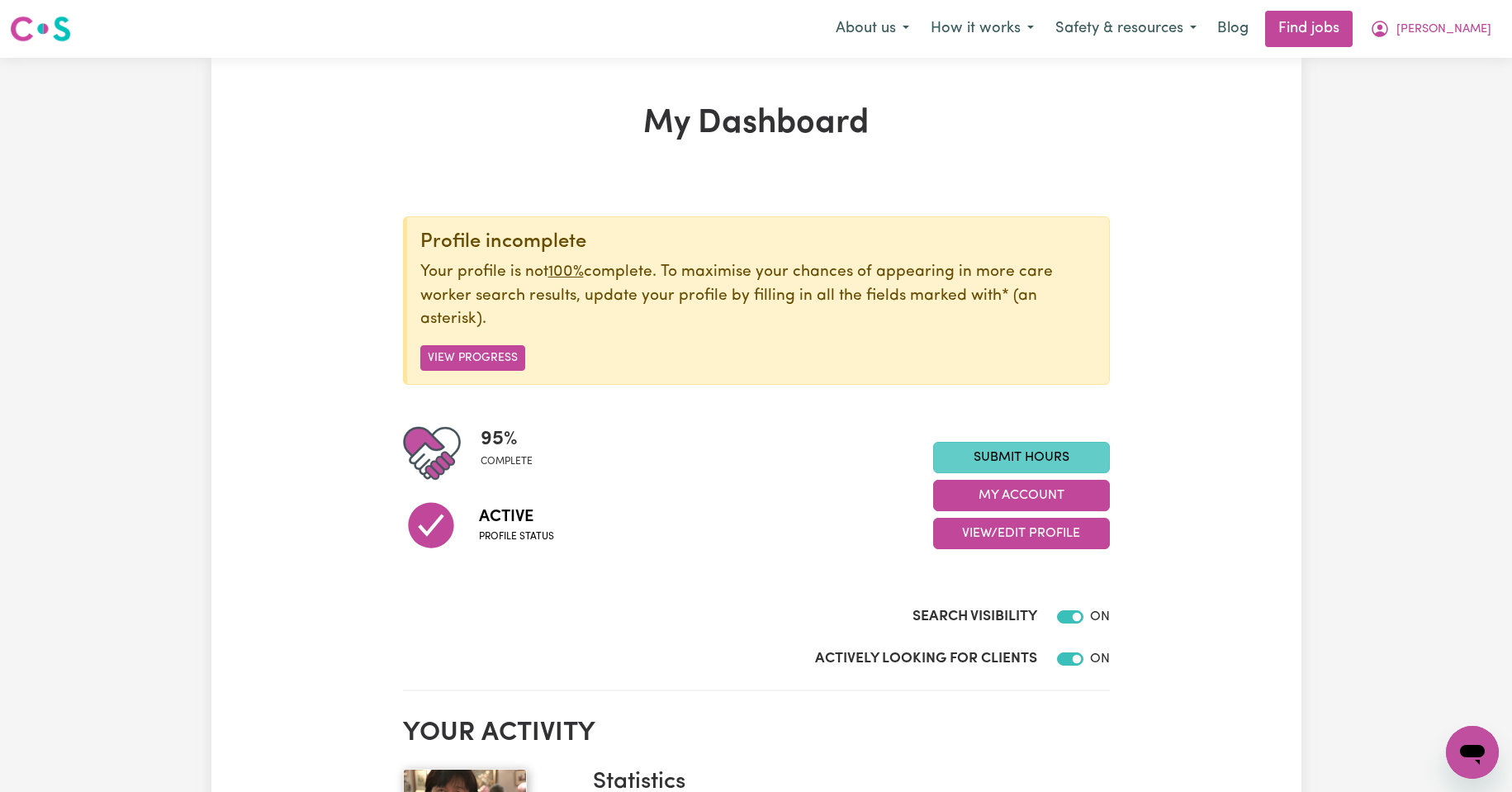
click at [1004, 456] on link "Submit Hours" at bounding box center [1021, 457] width 177 height 31
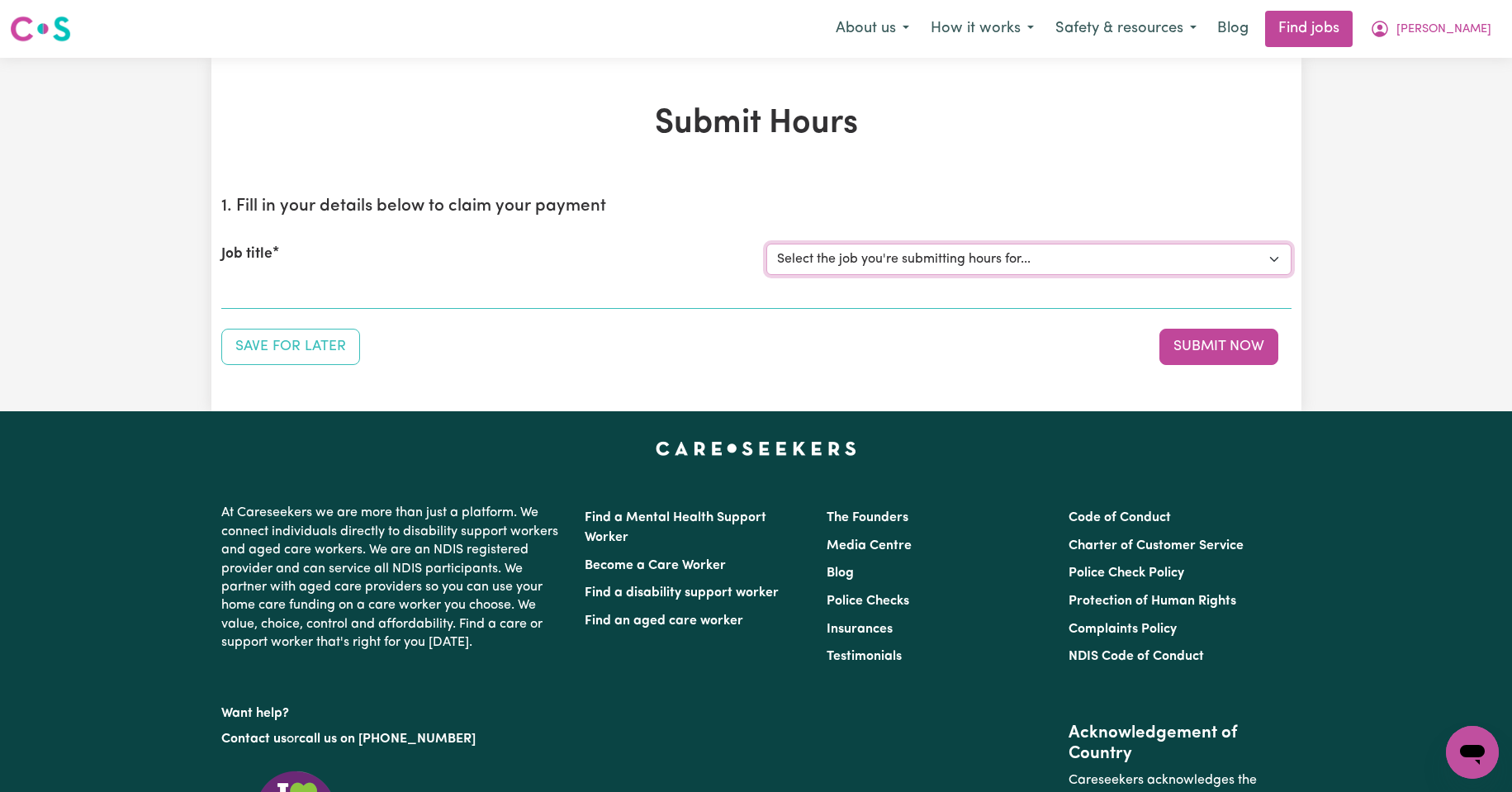
click at [1270, 258] on select "Select the job you're submitting hours for... [Kishore Hands Of Care] Support W…" at bounding box center [1029, 259] width 525 height 31
select select "13898"
click at [766, 243] on select "Select the job you're submitting hours for... [Kishore Hands Of Care] Support W…" at bounding box center [1029, 259] width 525 height 31
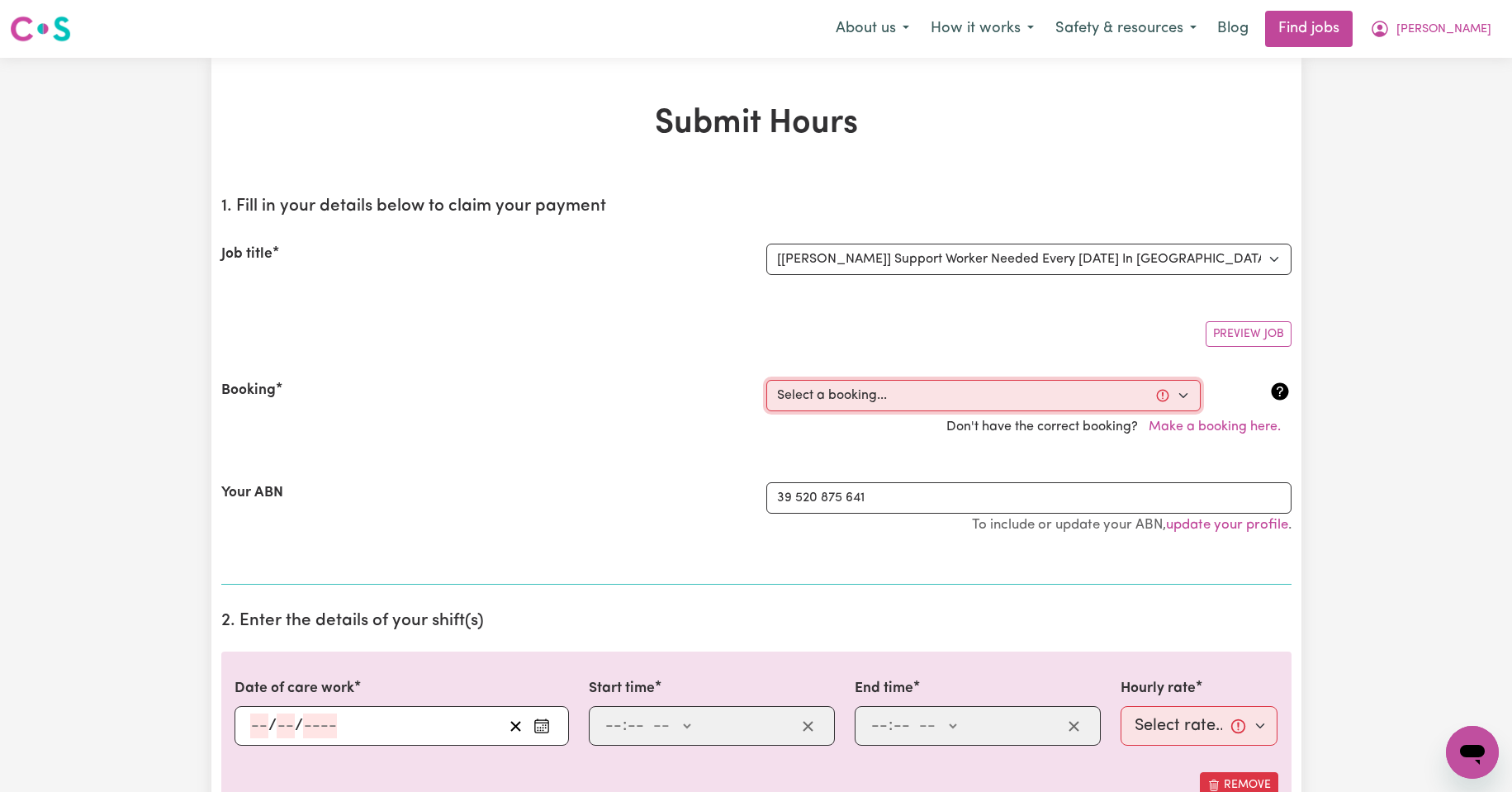
click at [1181, 397] on select "Select a booking... [DATE] 11:30am to 02:00pm (RECURRING) [DATE] 11:30am to 02:…" at bounding box center [983, 395] width 435 height 31
select select "335179"
click at [766, 380] on select "Select a booking... [DATE] 11:30am to 02:00pm (RECURRING) [DATE] 11:30am to 02:…" at bounding box center [983, 395] width 435 height 31
type input "[DATE]"
type input "12"
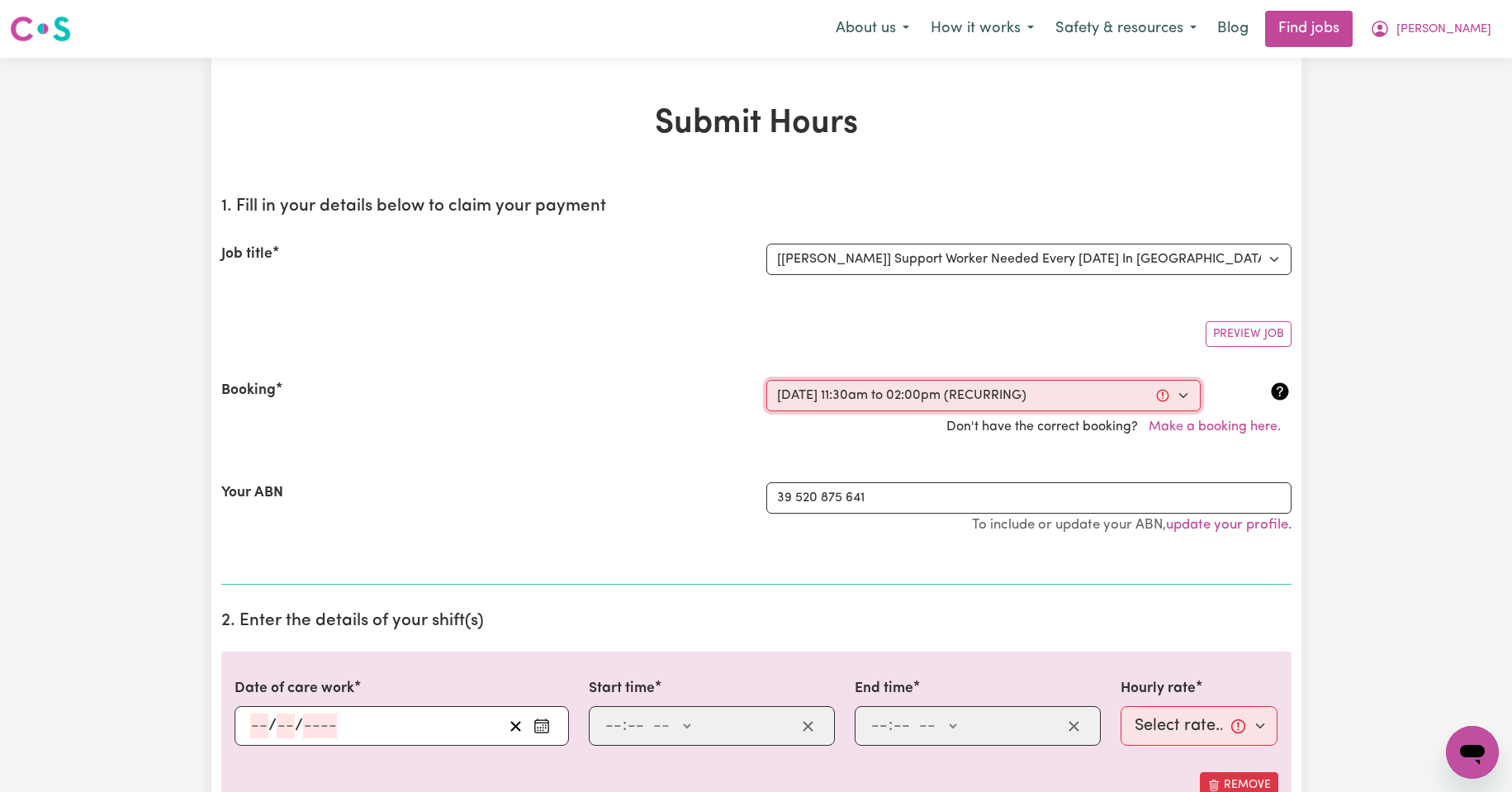
type input "8"
type input "2025"
type input "11:30"
type input "11"
type input "30"
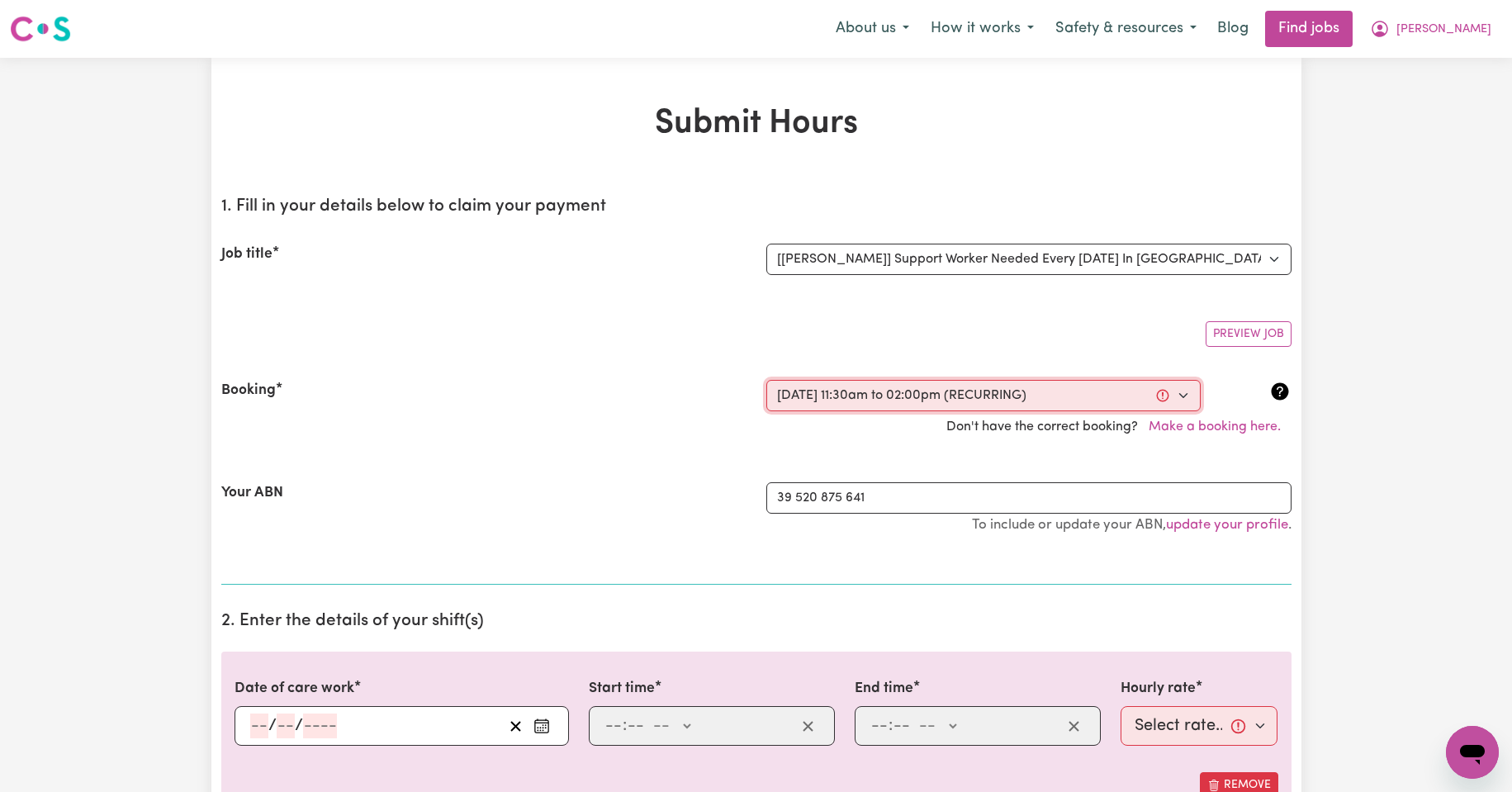
select select "am"
type input "14:00"
type input "2"
type input "0"
select select "pm"
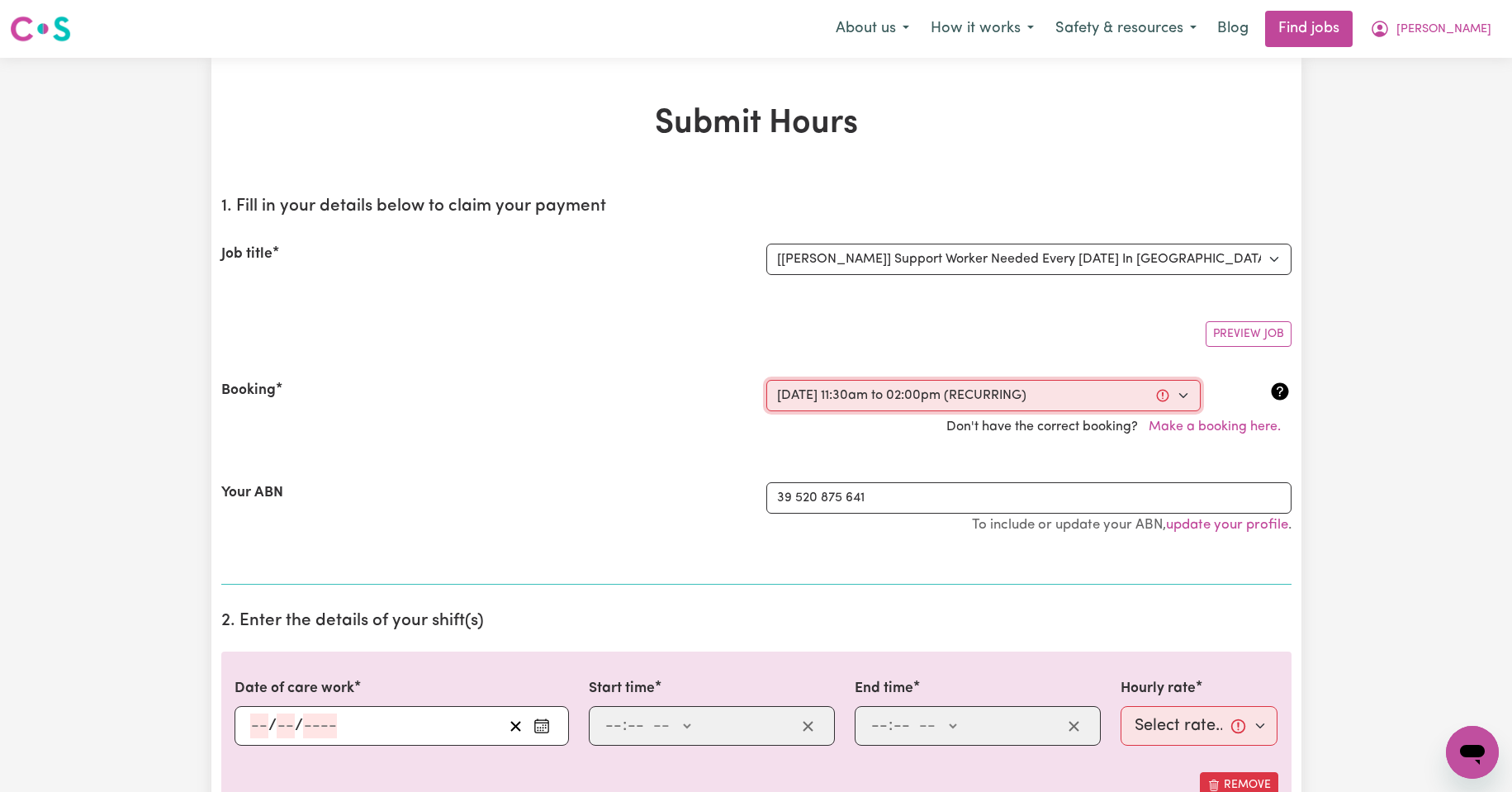
select select "44-Weekday"
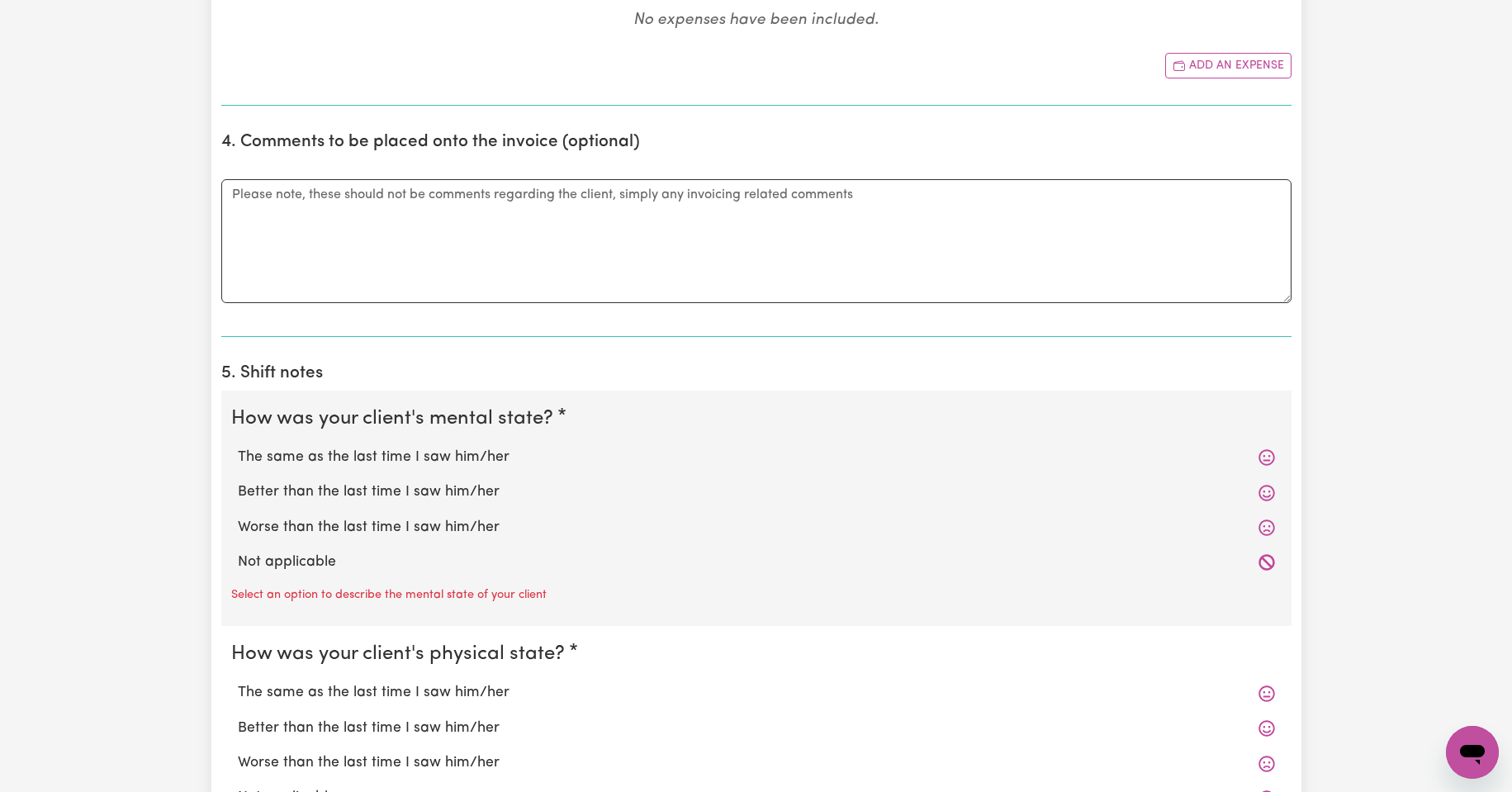
scroll to position [991, 0]
click at [425, 456] on label "The same as the last time I saw him/her" at bounding box center [757, 455] width 1037 height 21
click at [238, 445] on input "The same as the last time I saw him/her" at bounding box center [237, 444] width 1 height 1
radio input "true"
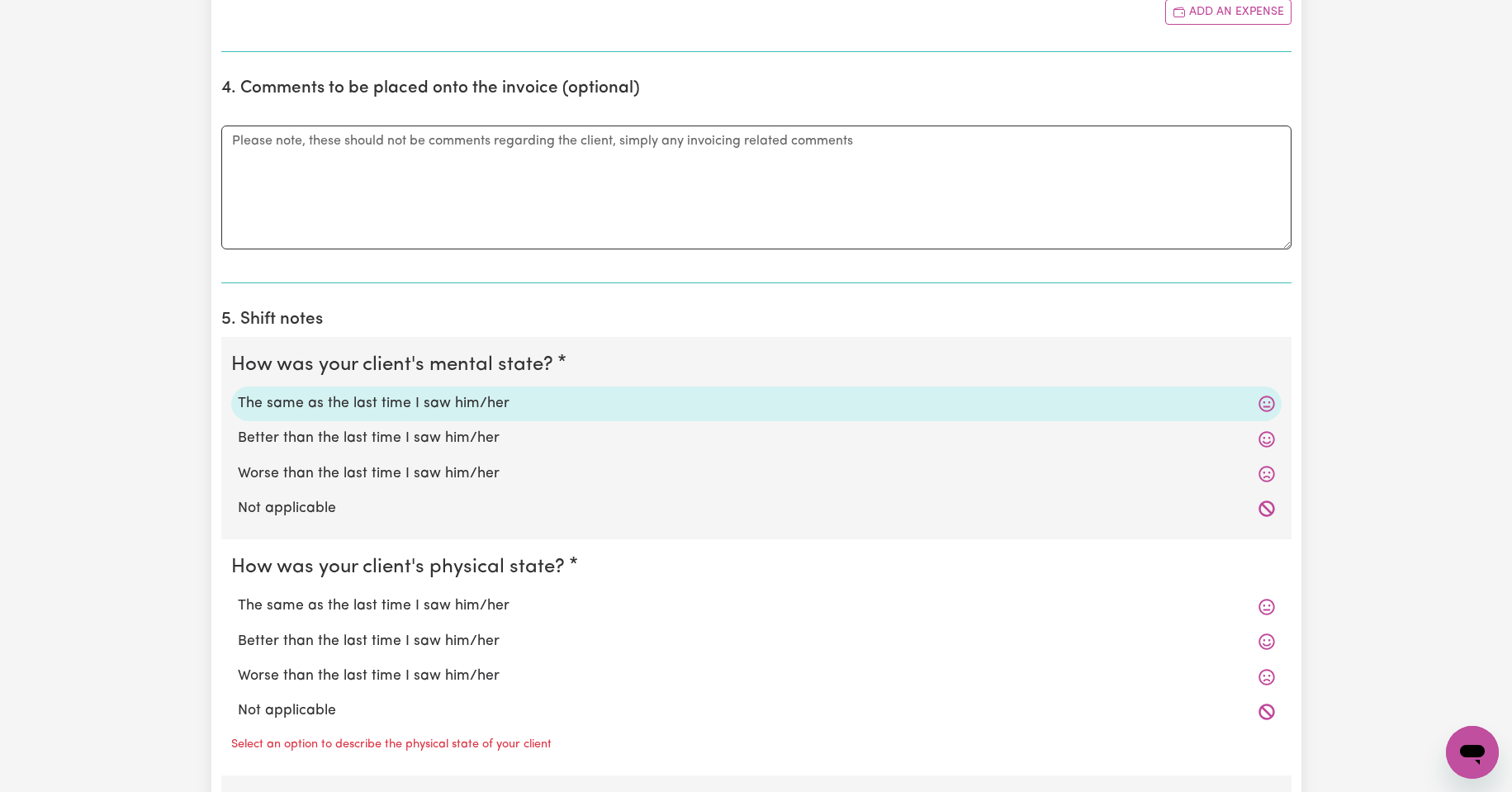
scroll to position [1046, 0]
click at [440, 602] on label "The same as the last time I saw him/her" at bounding box center [757, 603] width 1037 height 21
click at [238, 593] on input "The same as the last time I saw him/her" at bounding box center [237, 592] width 1 height 1
radio input "true"
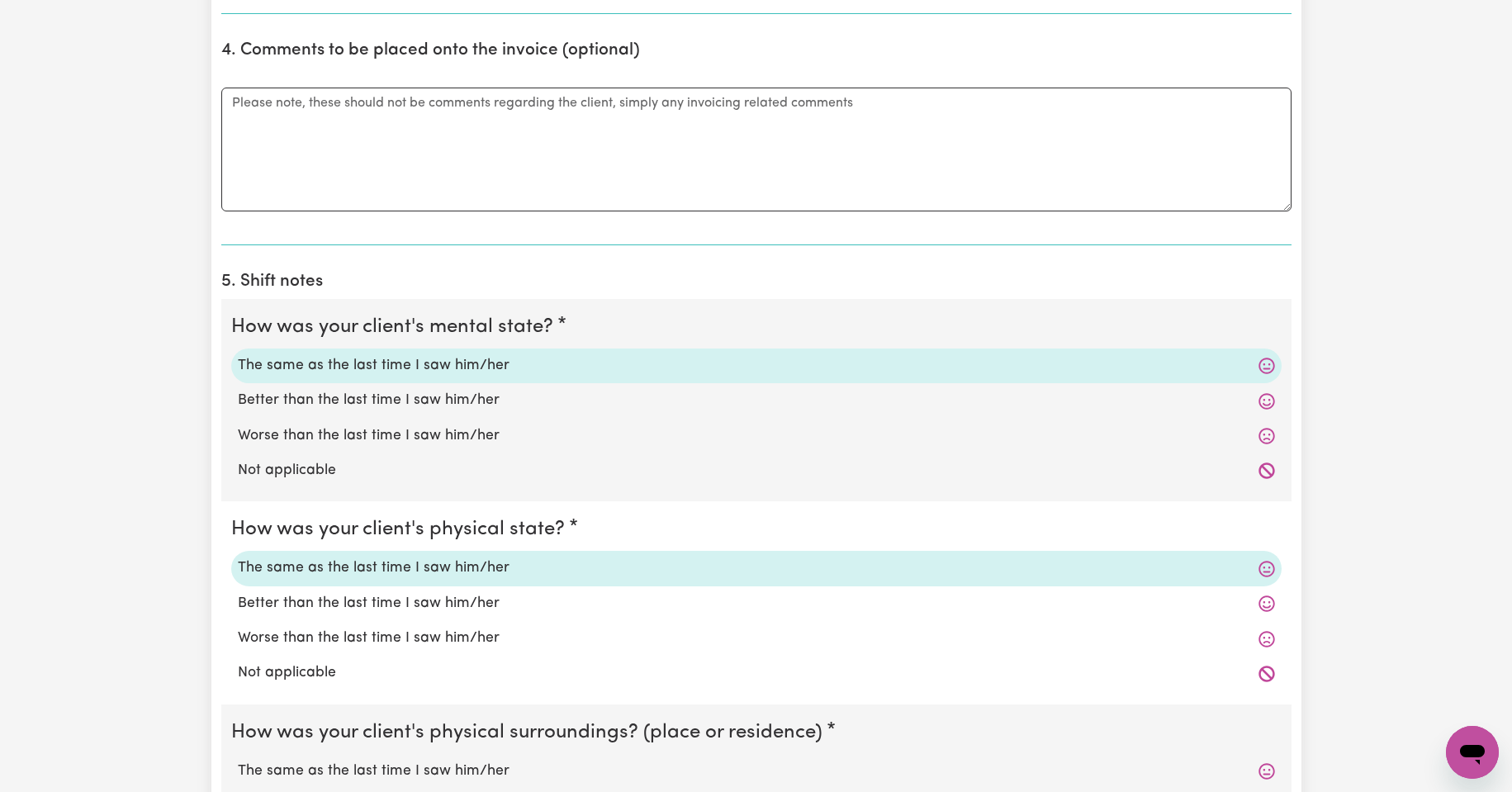
scroll to position [1184, 0]
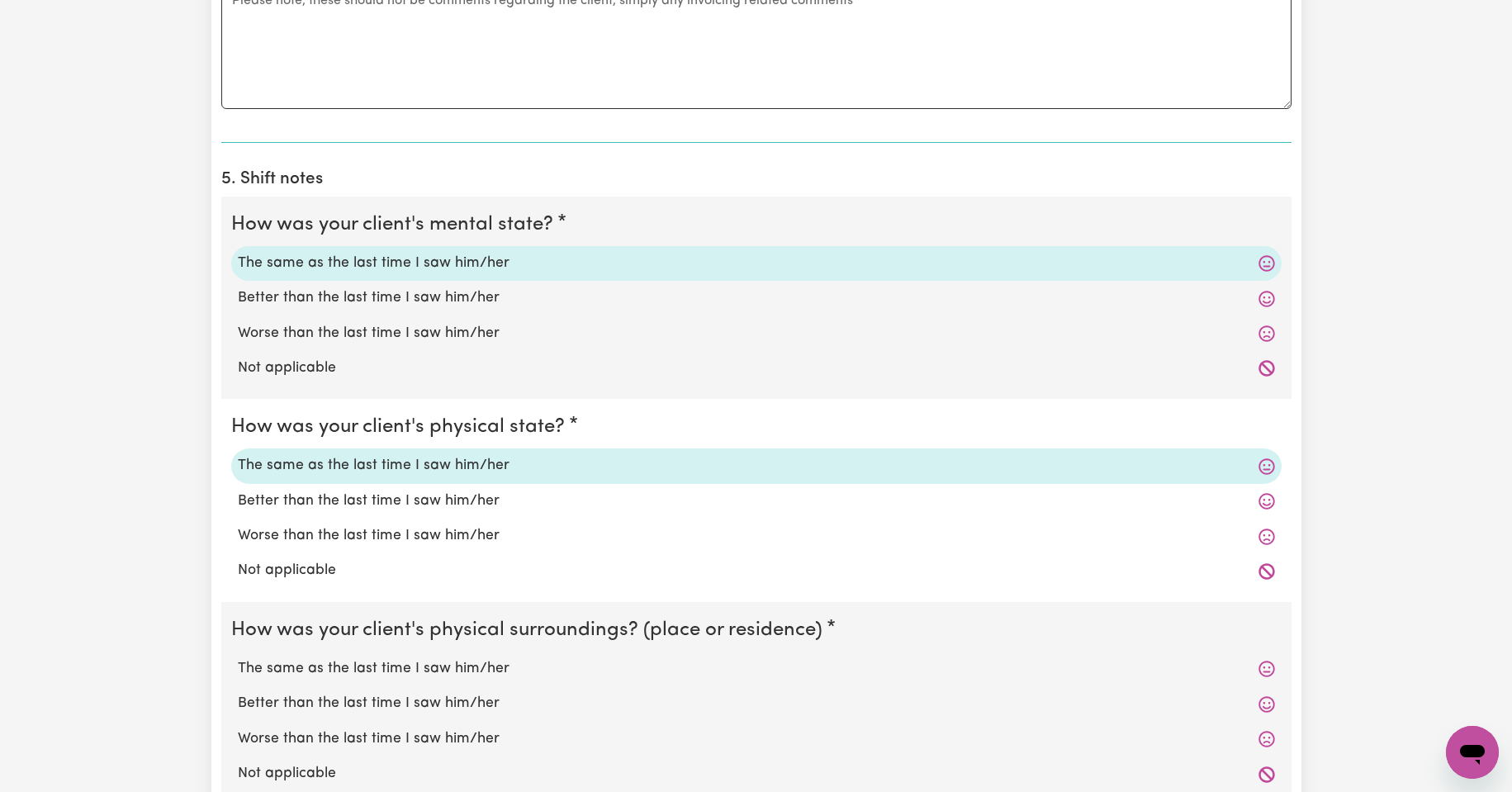
click at [405, 665] on label "The same as the last time I saw him/her" at bounding box center [757, 669] width 1037 height 21
click at [238, 659] on input "The same as the last time I saw him/her" at bounding box center [237, 658] width 1 height 1
radio input "true"
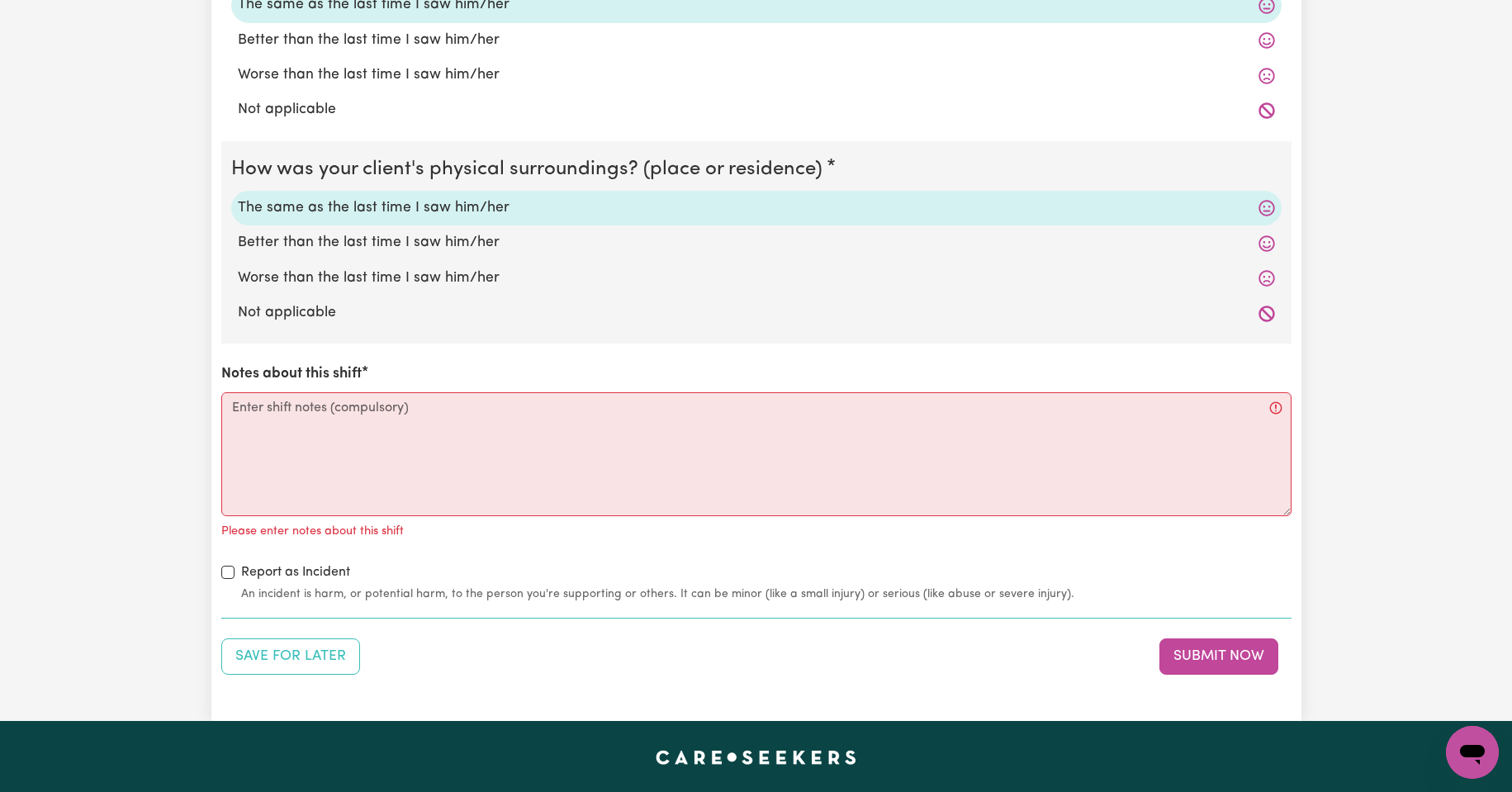
scroll to position [1653, 0]
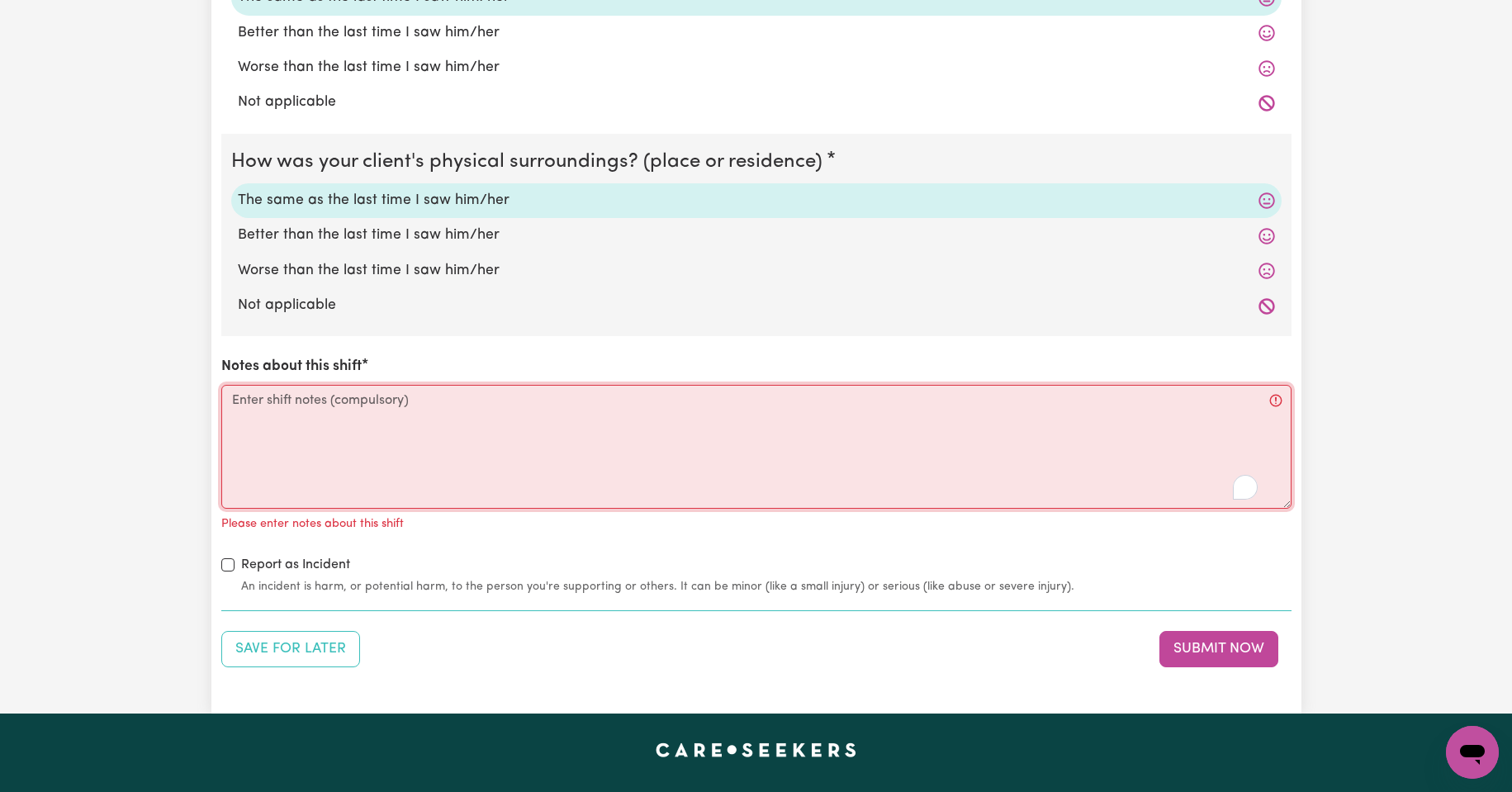
drag, startPoint x: 435, startPoint y: 416, endPoint x: 498, endPoint y: 400, distance: 65.0
click at [449, 412] on textarea "Notes about this shift" at bounding box center [756, 447] width 1070 height 124
type textarea "I"
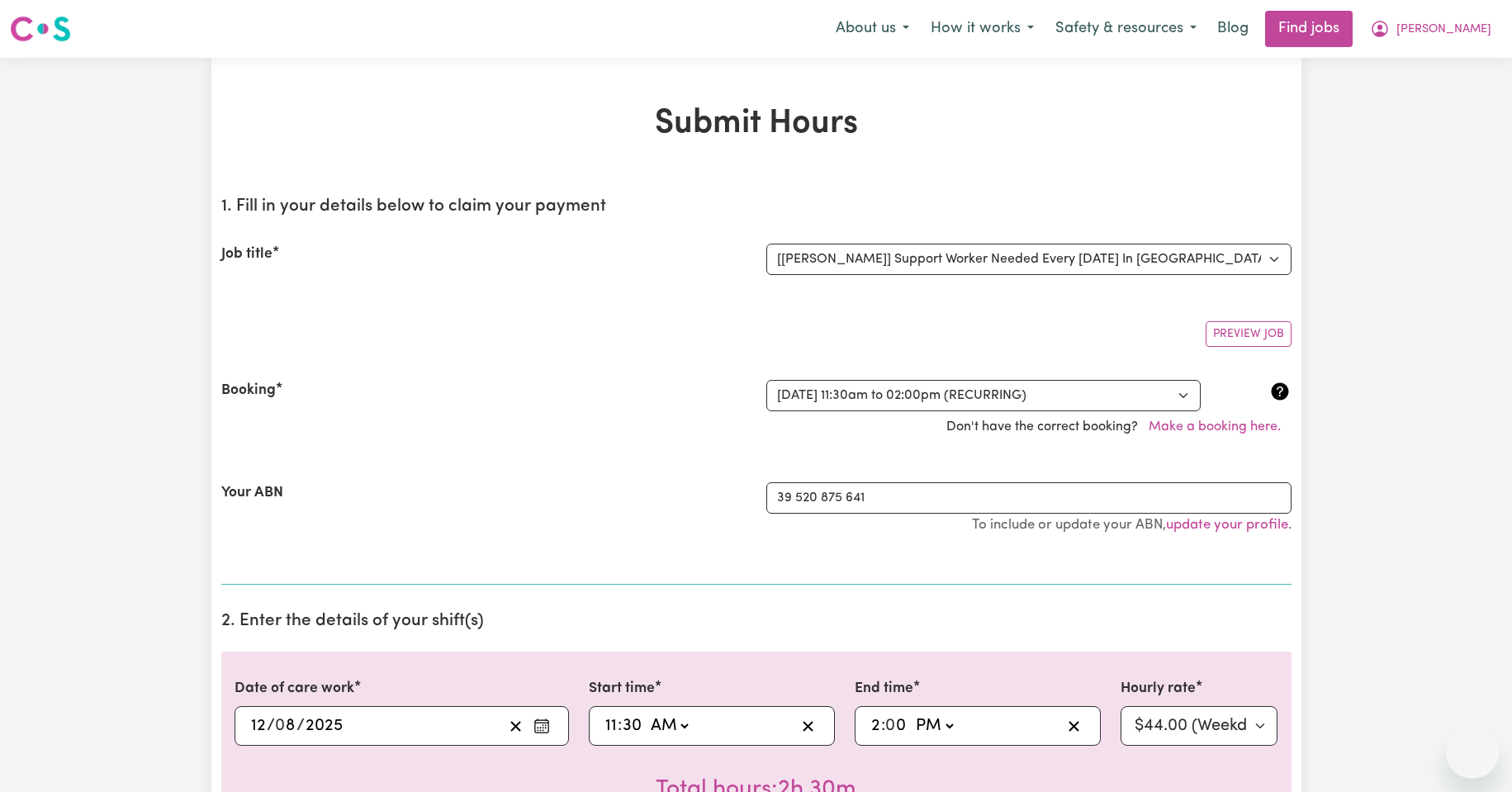
select select "13898"
select select "335179"
select select "pm"
select select "44-Weekday"
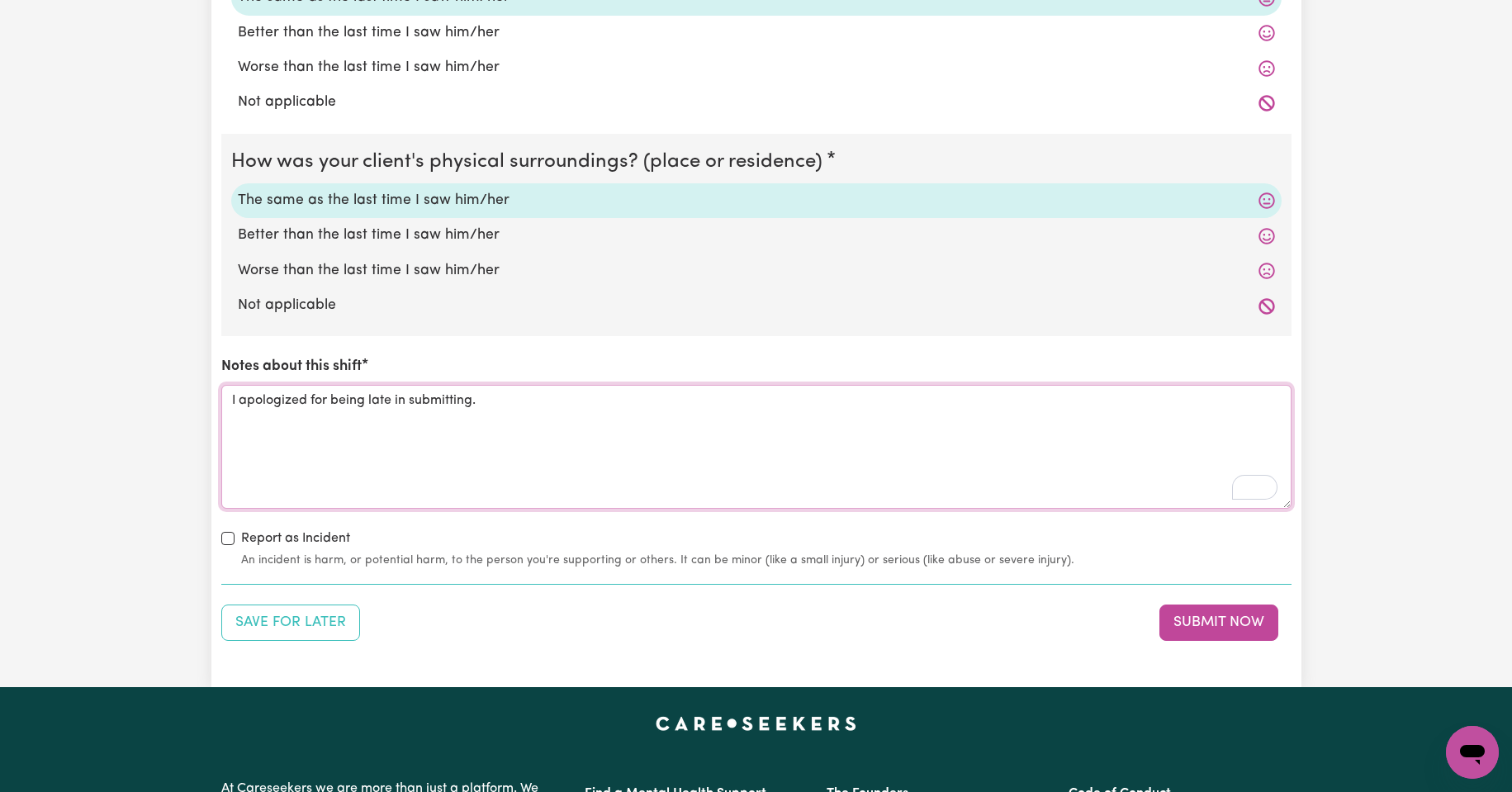
click at [494, 400] on textarea "I apologized for being late in submitting." at bounding box center [756, 447] width 1070 height 124
type textarea "I apologized for being late in submitting."
click at [1222, 624] on button "Submit Now" at bounding box center [1219, 622] width 119 height 36
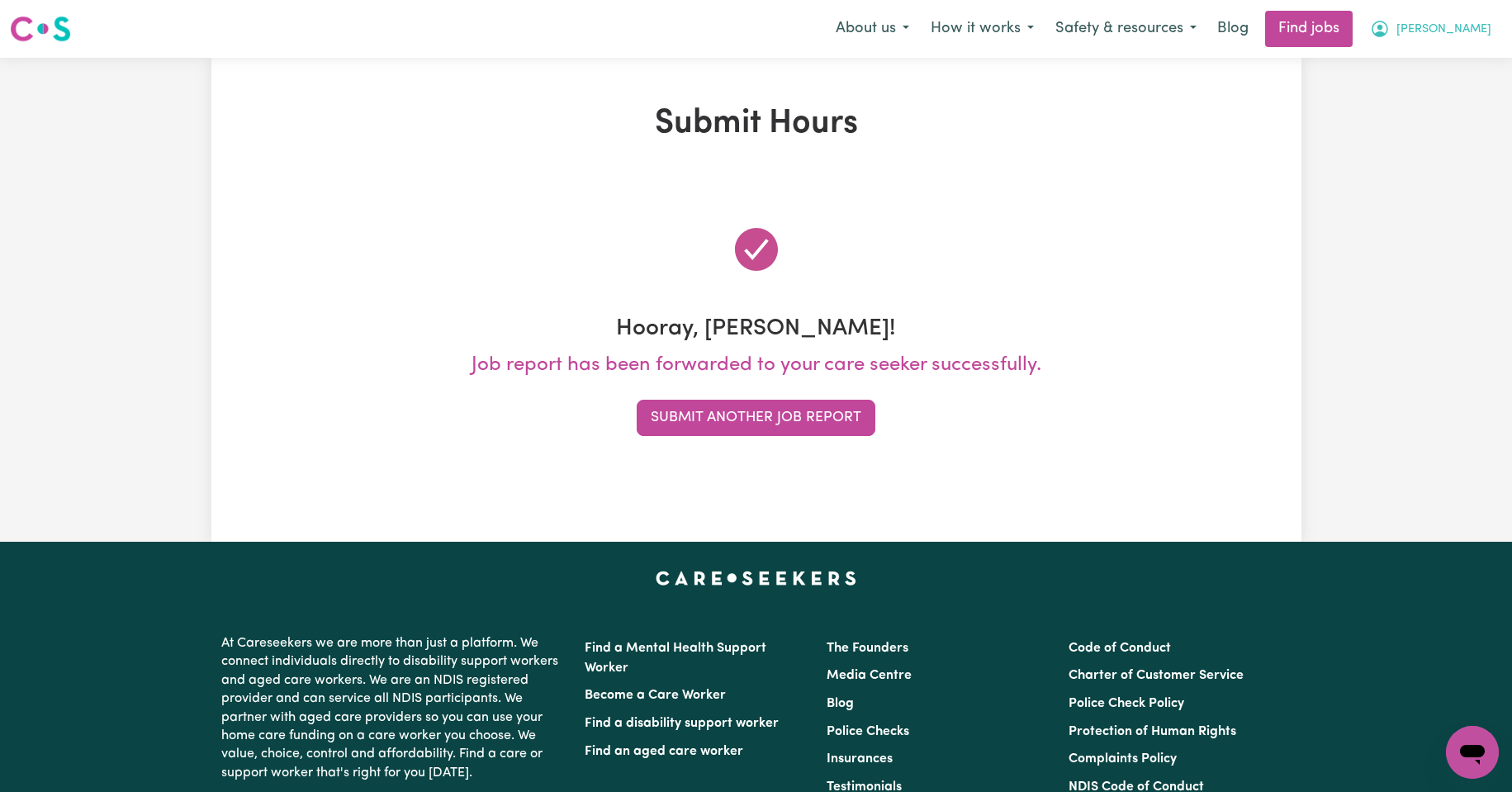
click at [1471, 31] on span "[PERSON_NAME]" at bounding box center [1444, 29] width 95 height 18
click at [1419, 58] on link "My Account" at bounding box center [1436, 64] width 131 height 31
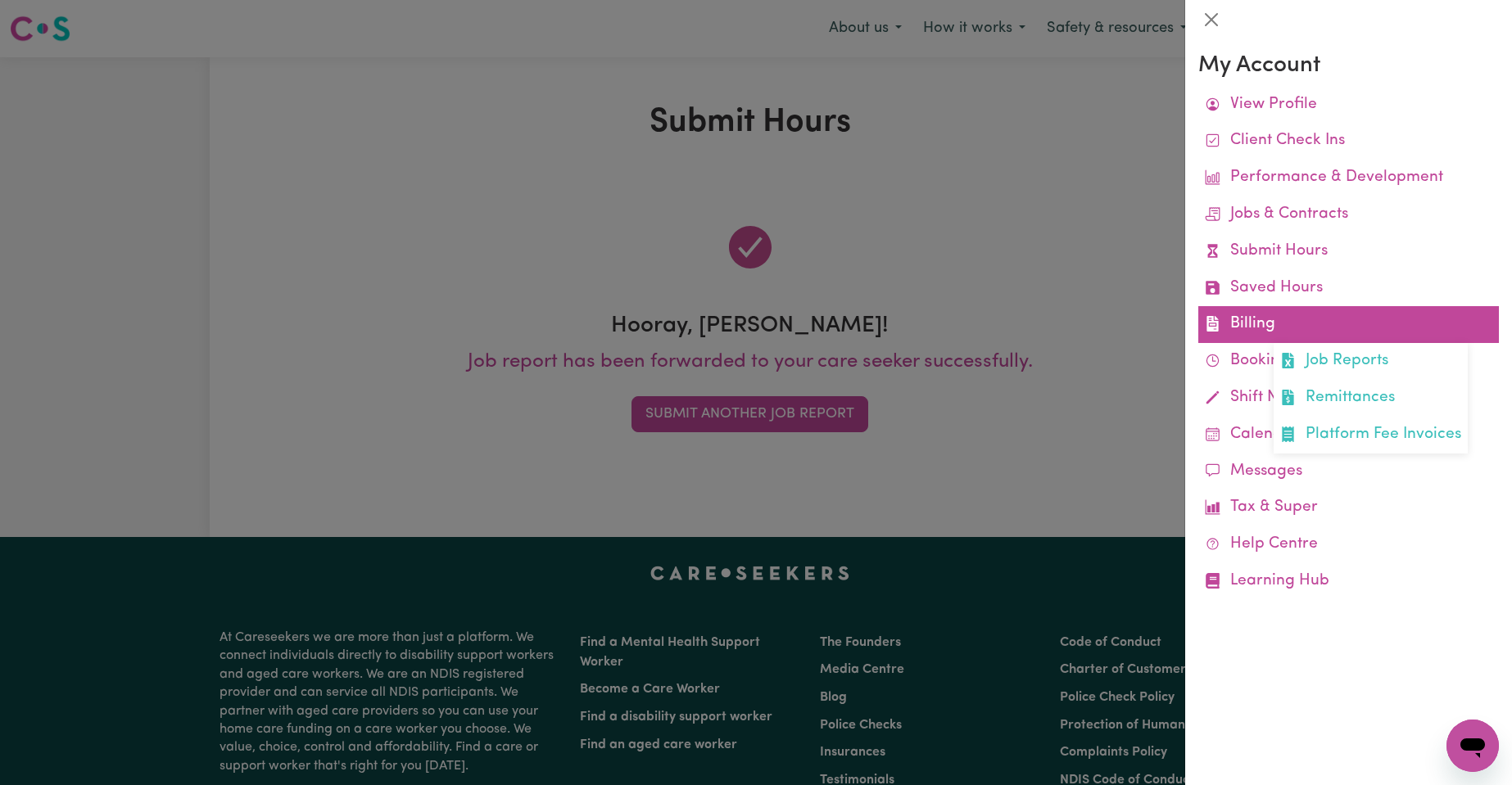
click at [1256, 323] on link "Billing Job Reports Remittances Platform Fee Invoices" at bounding box center [1348, 324] width 301 height 37
